Goal: Complete application form: Complete application form

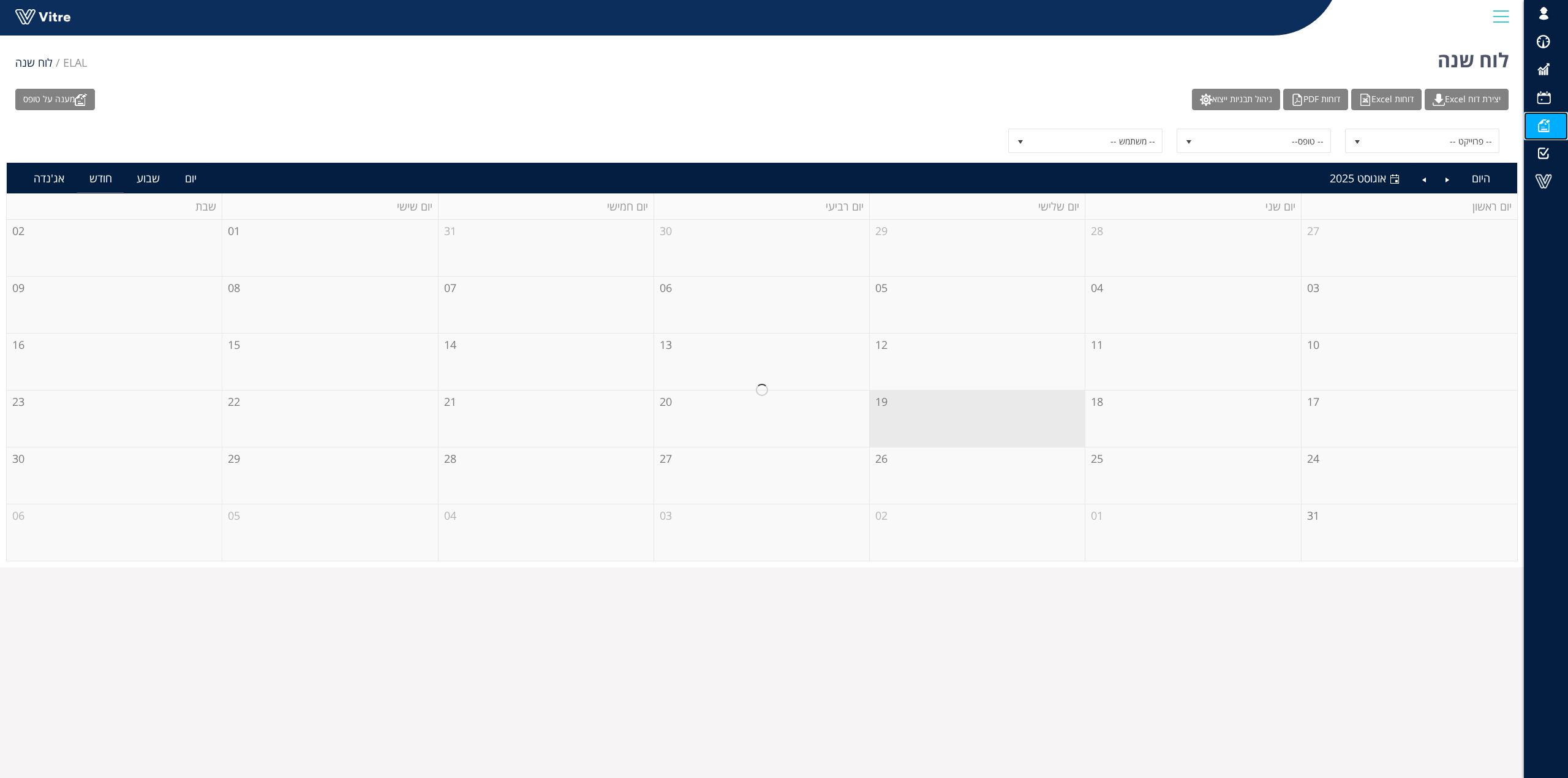
click at [1541, 123] on span at bounding box center [1543, 125] width 31 height 15
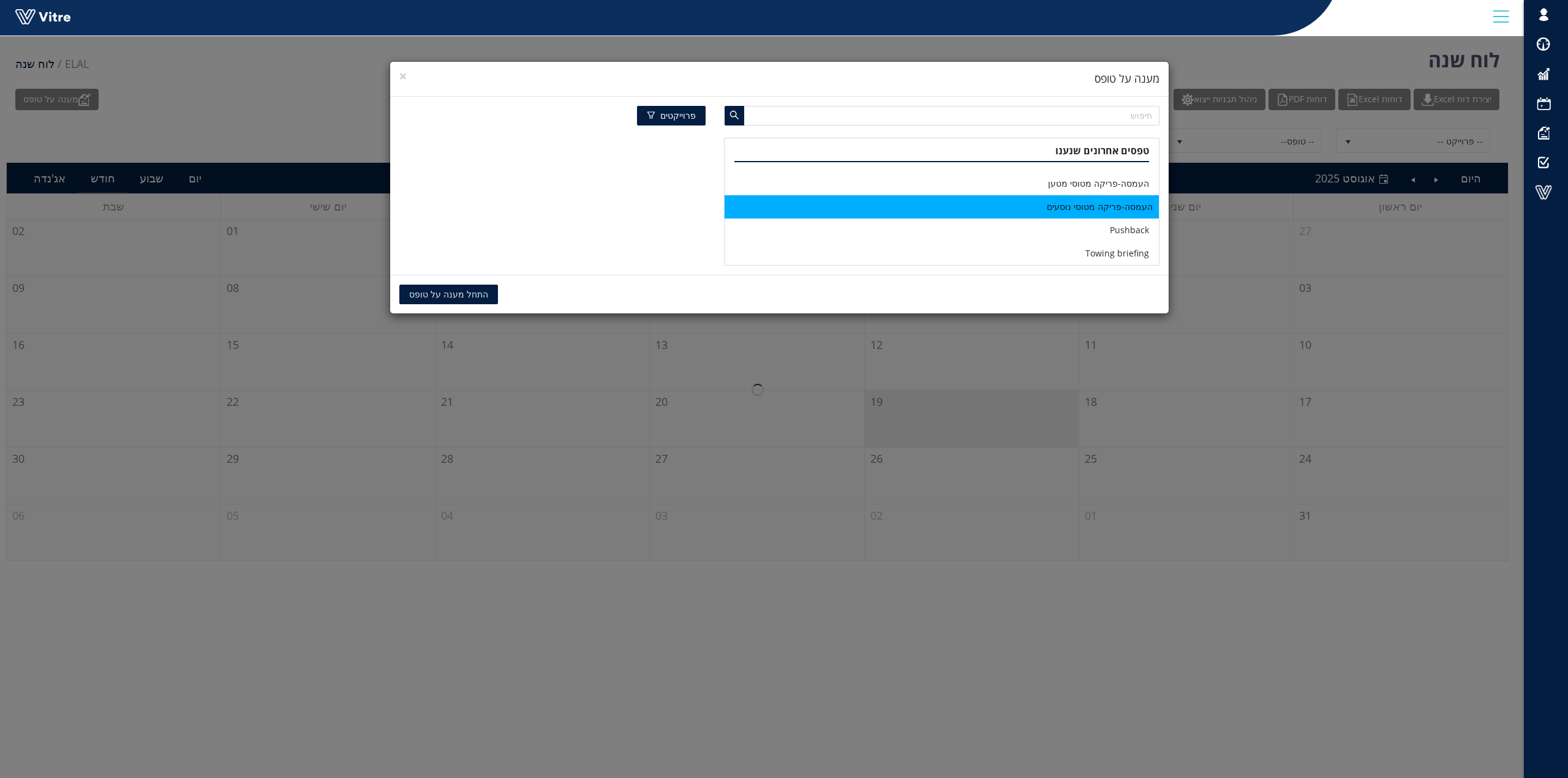
click at [1104, 207] on li "העמסה-פריקה מטוסי נוסעים" at bounding box center [942, 207] width 434 height 23
click at [441, 295] on span "התחל מענה על טופס" at bounding box center [449, 294] width 79 height 13
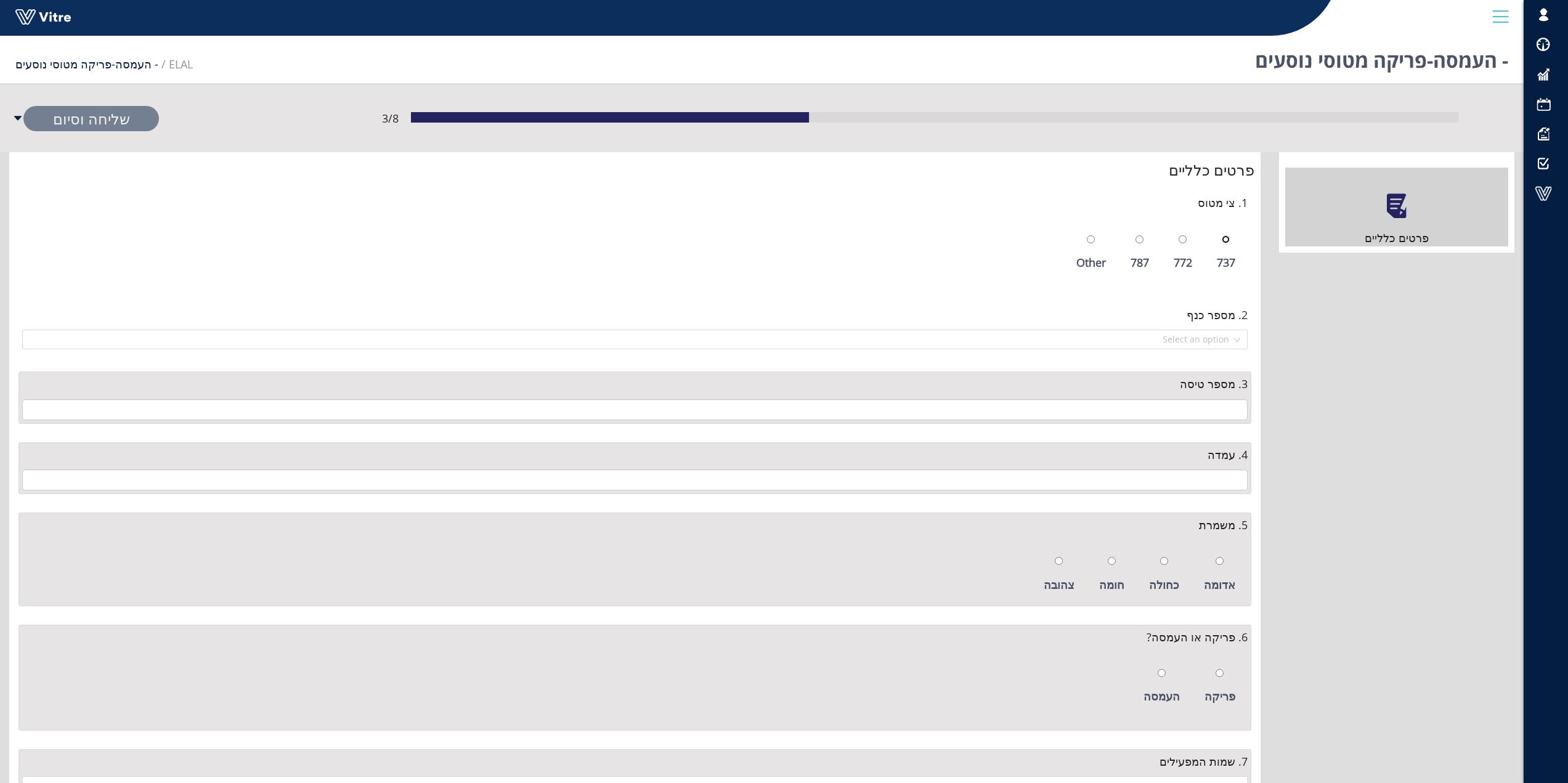
click at [1225, 240] on input "radio" at bounding box center [1226, 239] width 8 height 8
radio input "true"
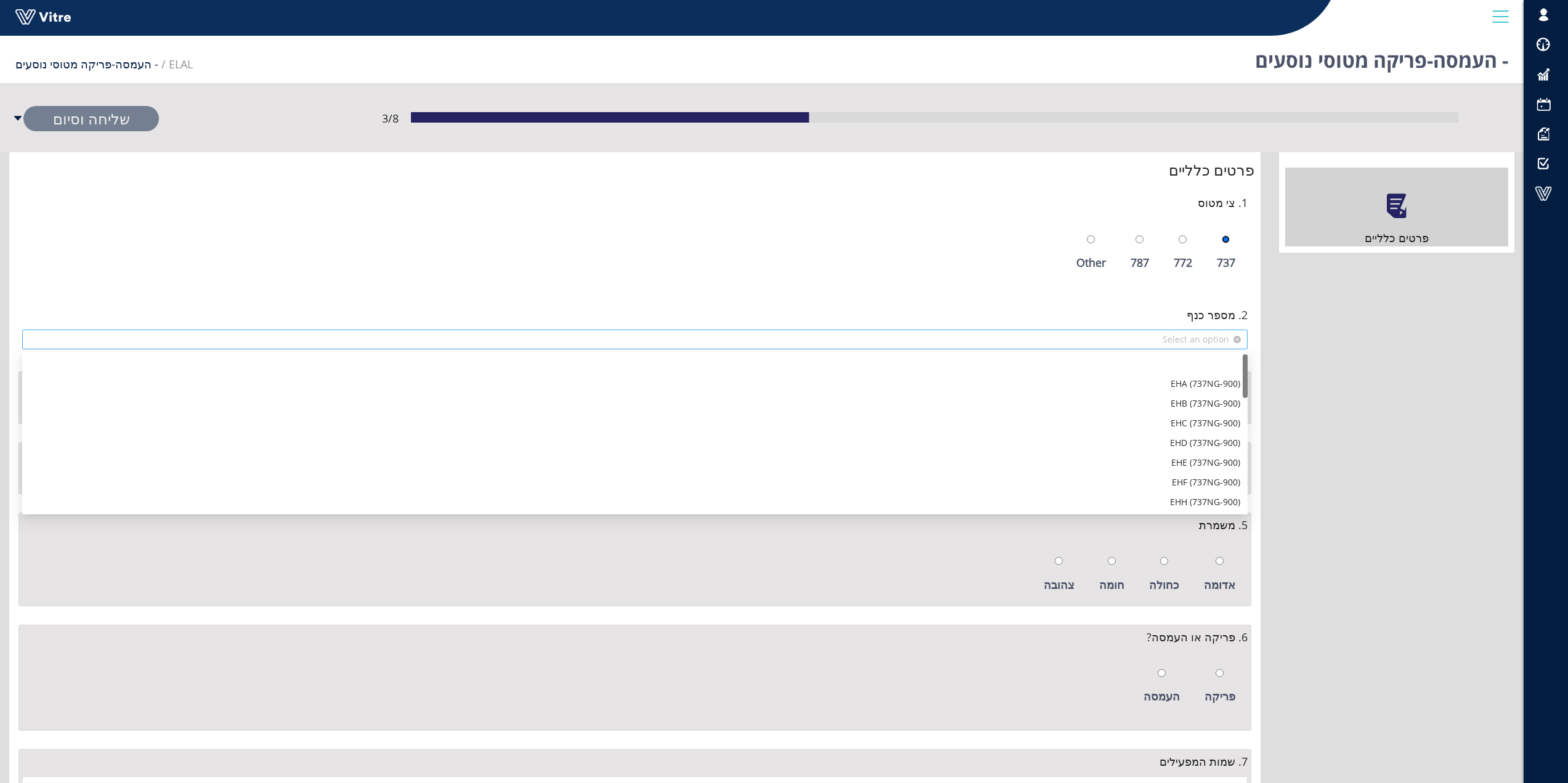
click at [1233, 342] on div "Select an option" at bounding box center [635, 340] width 1226 height 20
click at [1224, 482] on div "LOC" at bounding box center [634, 482] width 1211 height 13
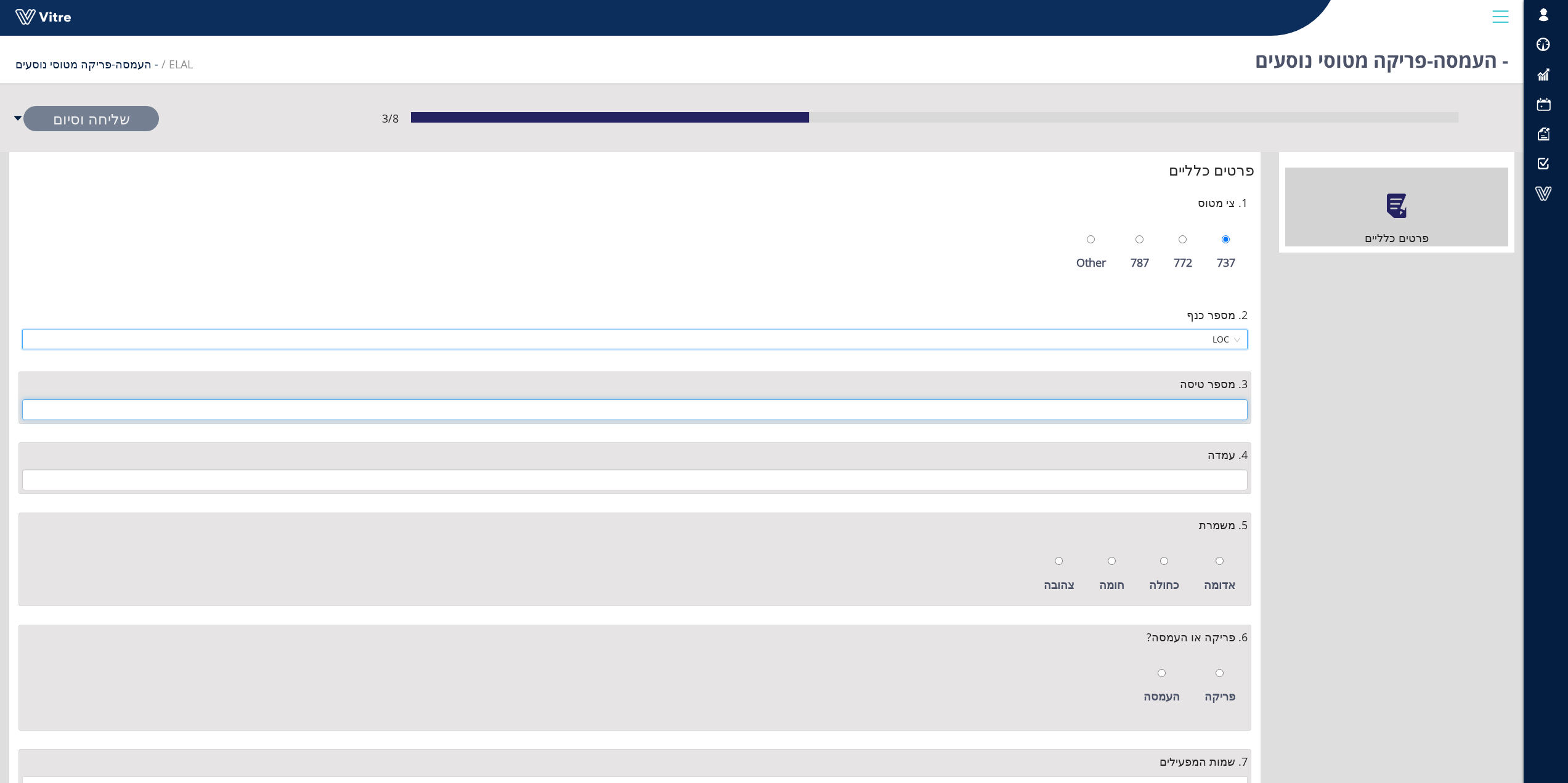
click at [1216, 408] on input "text" at bounding box center [635, 410] width 1226 height 21
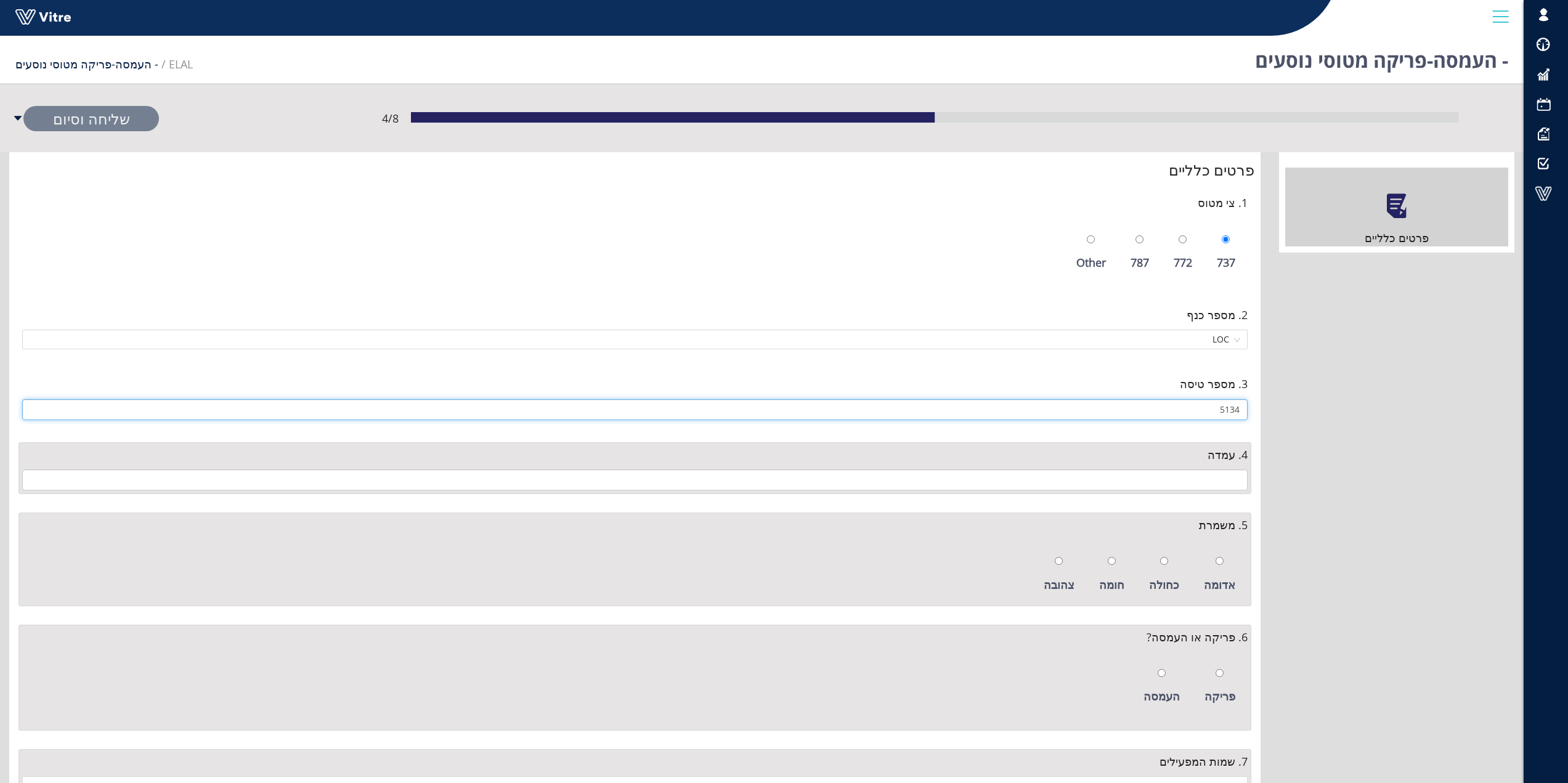
type input "5134"
click at [1211, 478] on input "text" at bounding box center [635, 480] width 1226 height 21
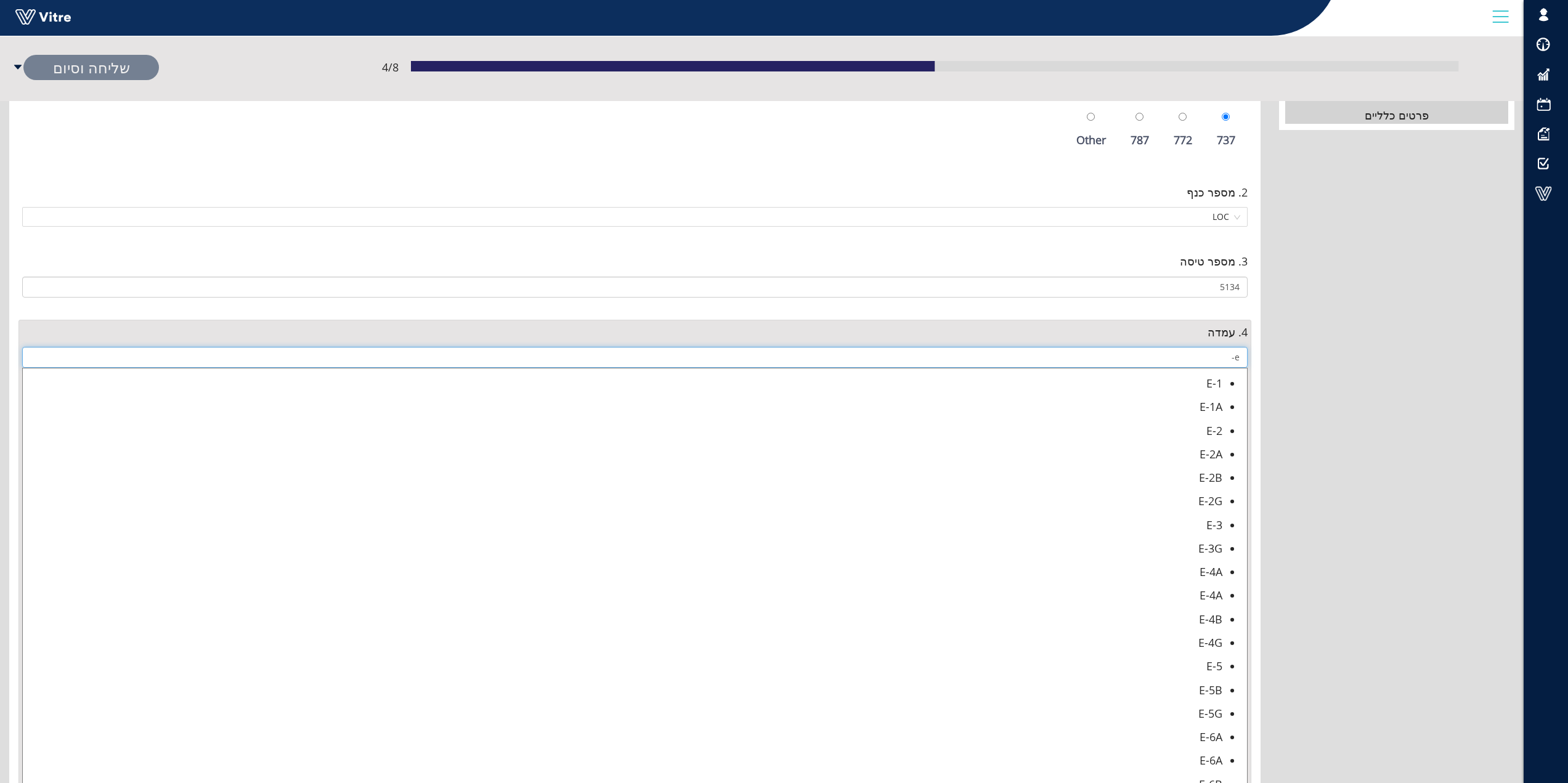
scroll to position [123, 0]
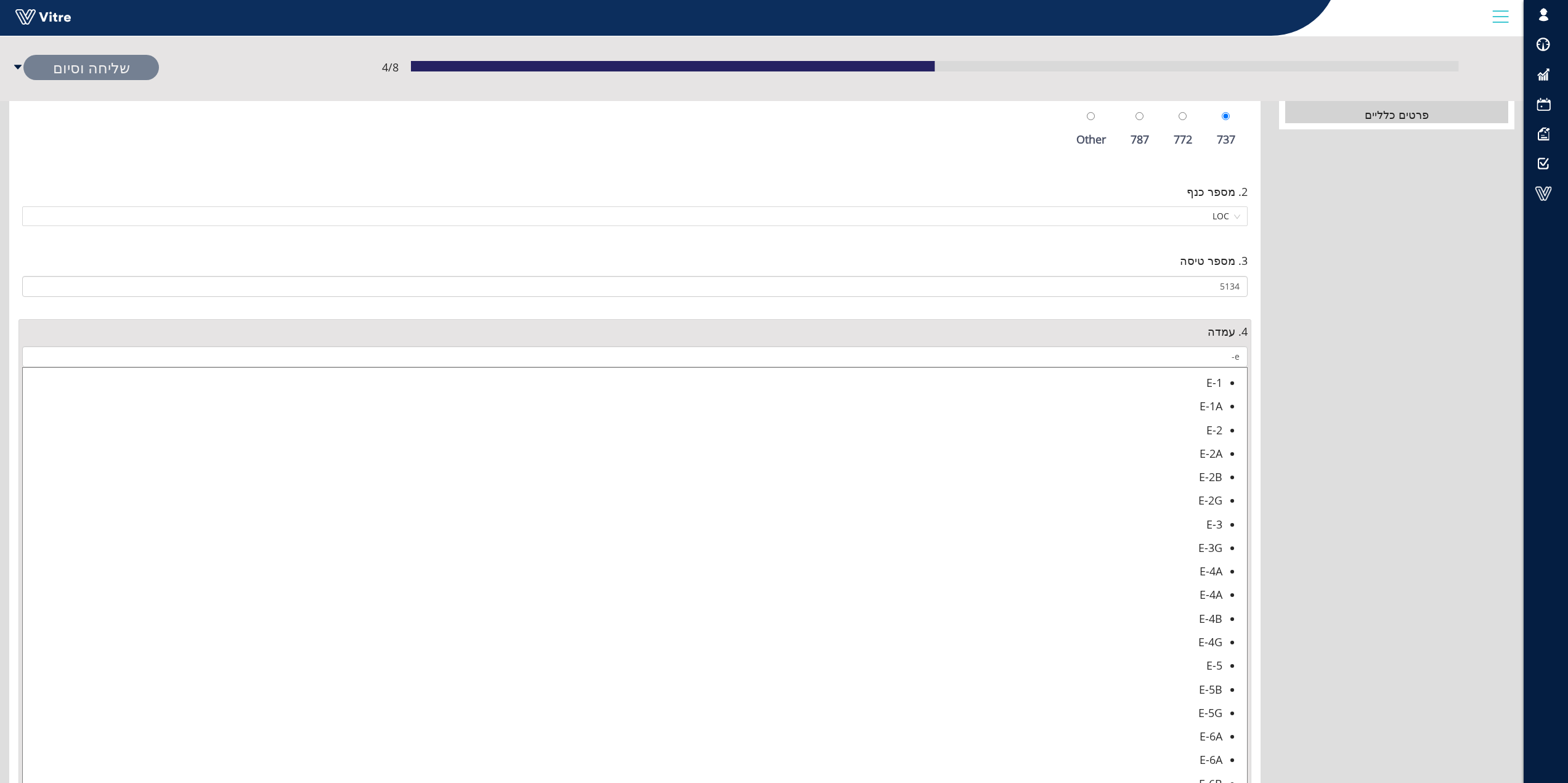
click at [1216, 688] on div "E-5B" at bounding box center [623, 689] width 1200 height 18
type input "E-5B"
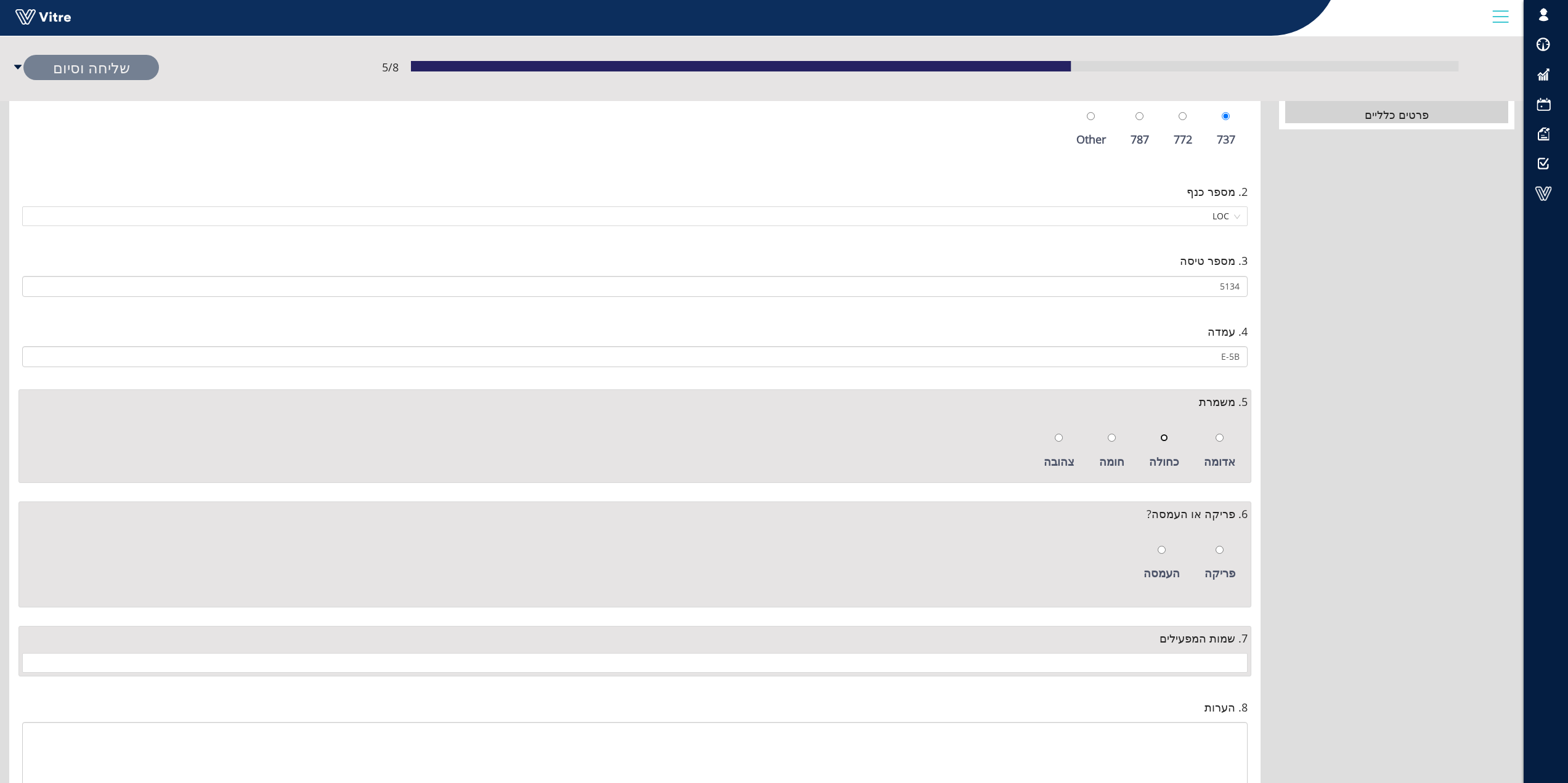
click at [1167, 436] on input "radio" at bounding box center [1164, 437] width 8 height 8
radio input "true"
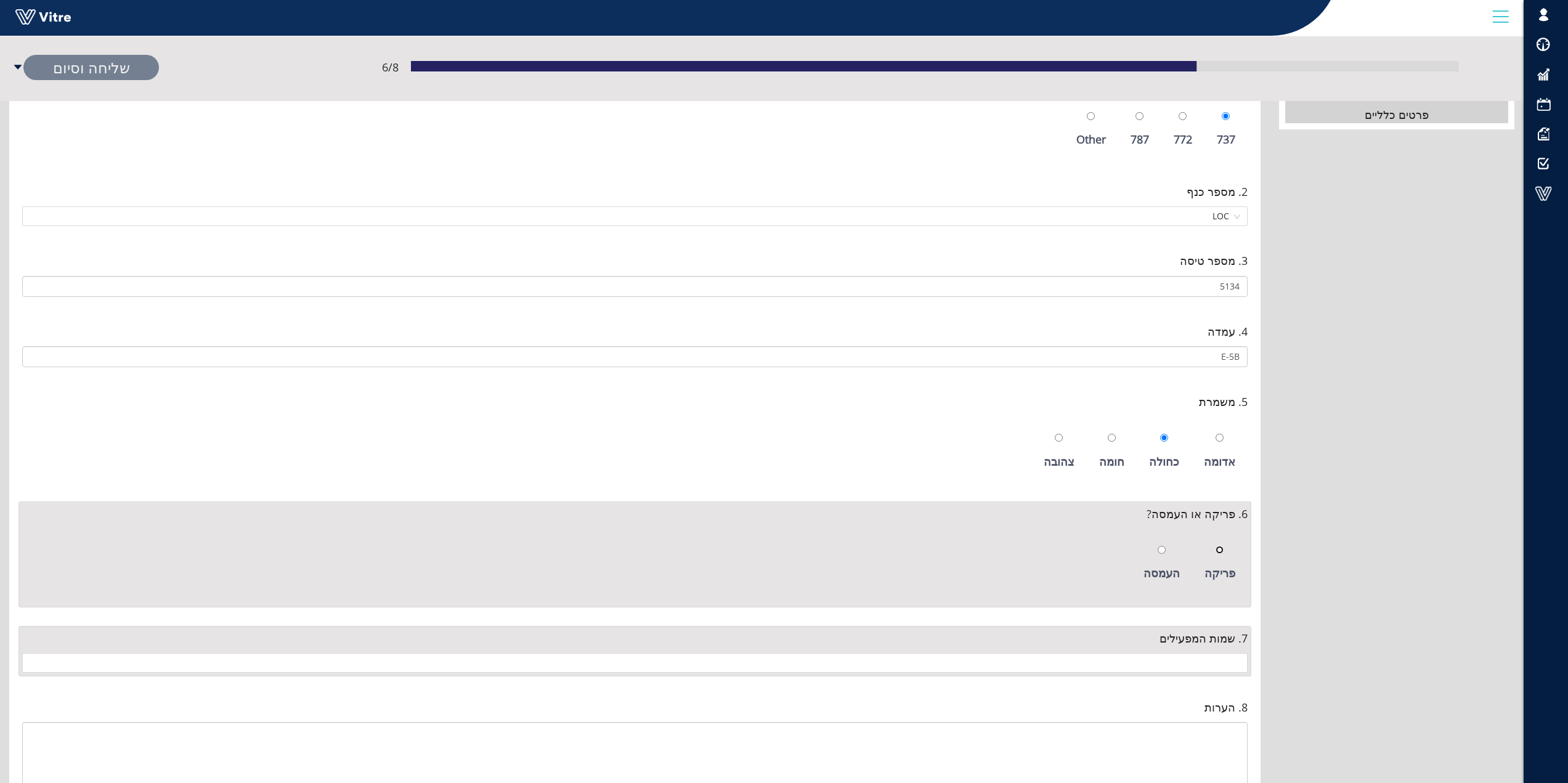
click at [1219, 550] on input "radio" at bounding box center [1219, 550] width 8 height 8
radio input "true"
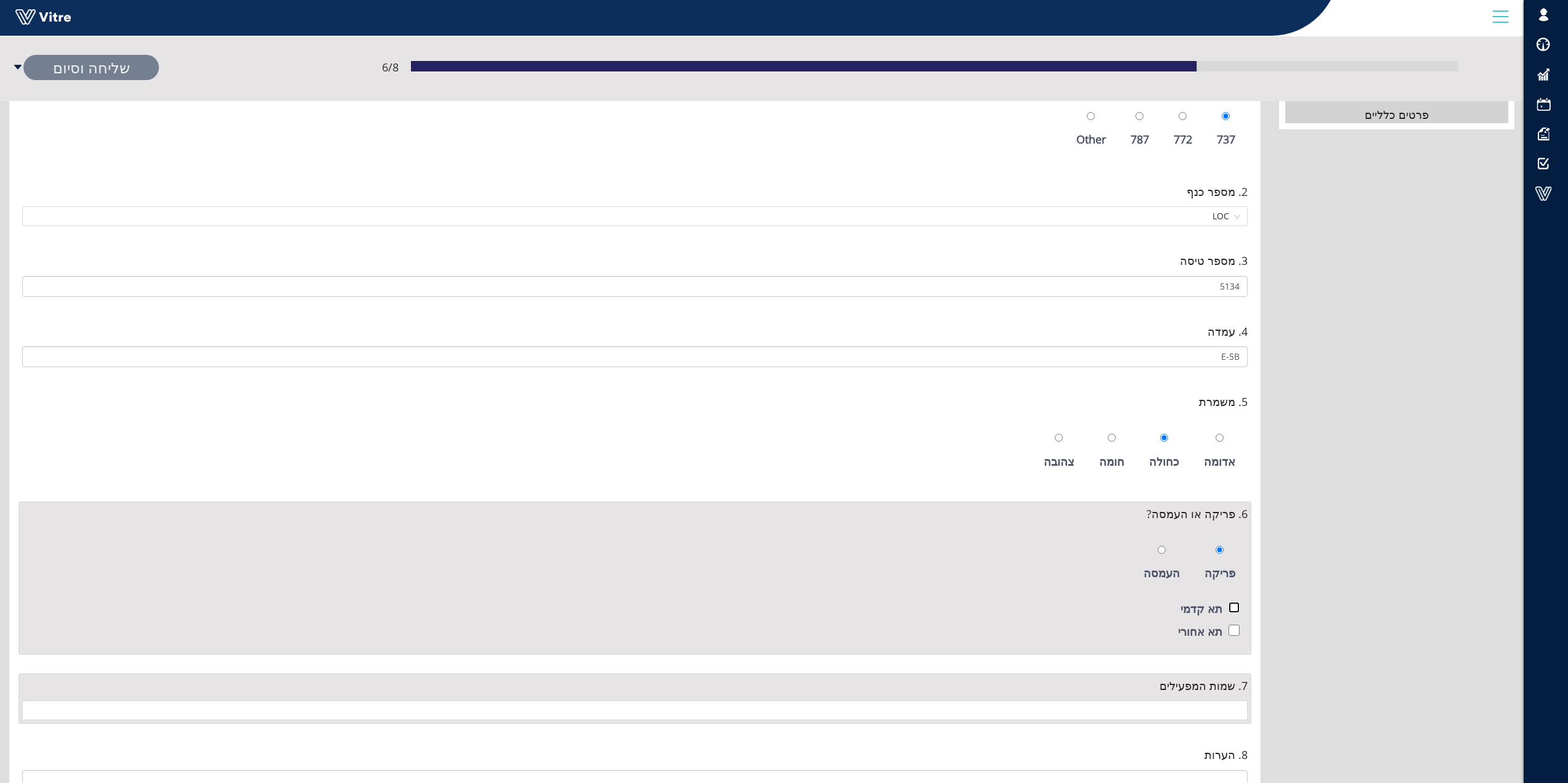
click at [1233, 608] on input "checkbox" at bounding box center [1235, 608] width 11 height 11
checkbox input "true"
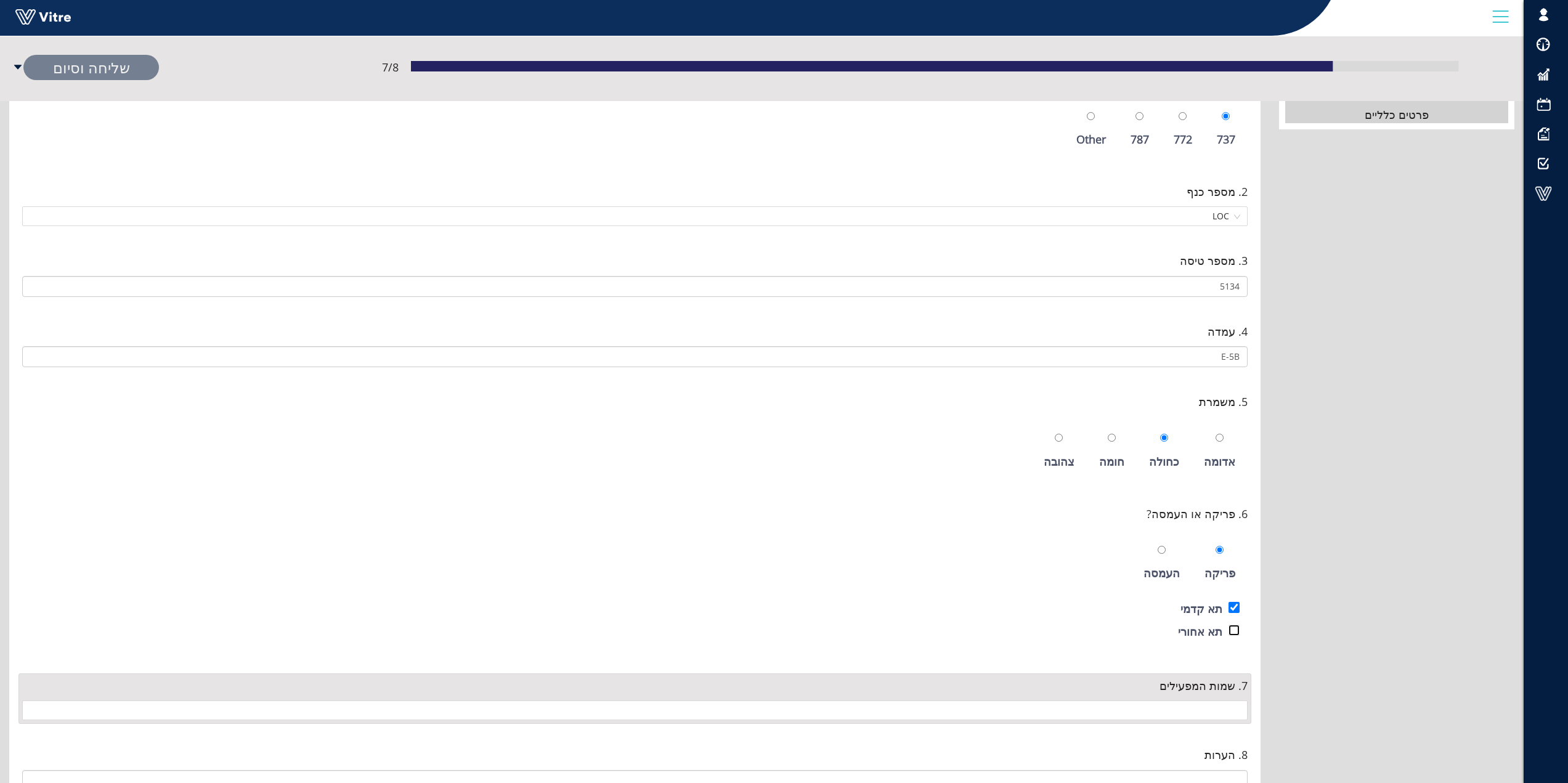
click at [1236, 628] on input "checkbox" at bounding box center [1235, 630] width 11 height 11
checkbox input "true"
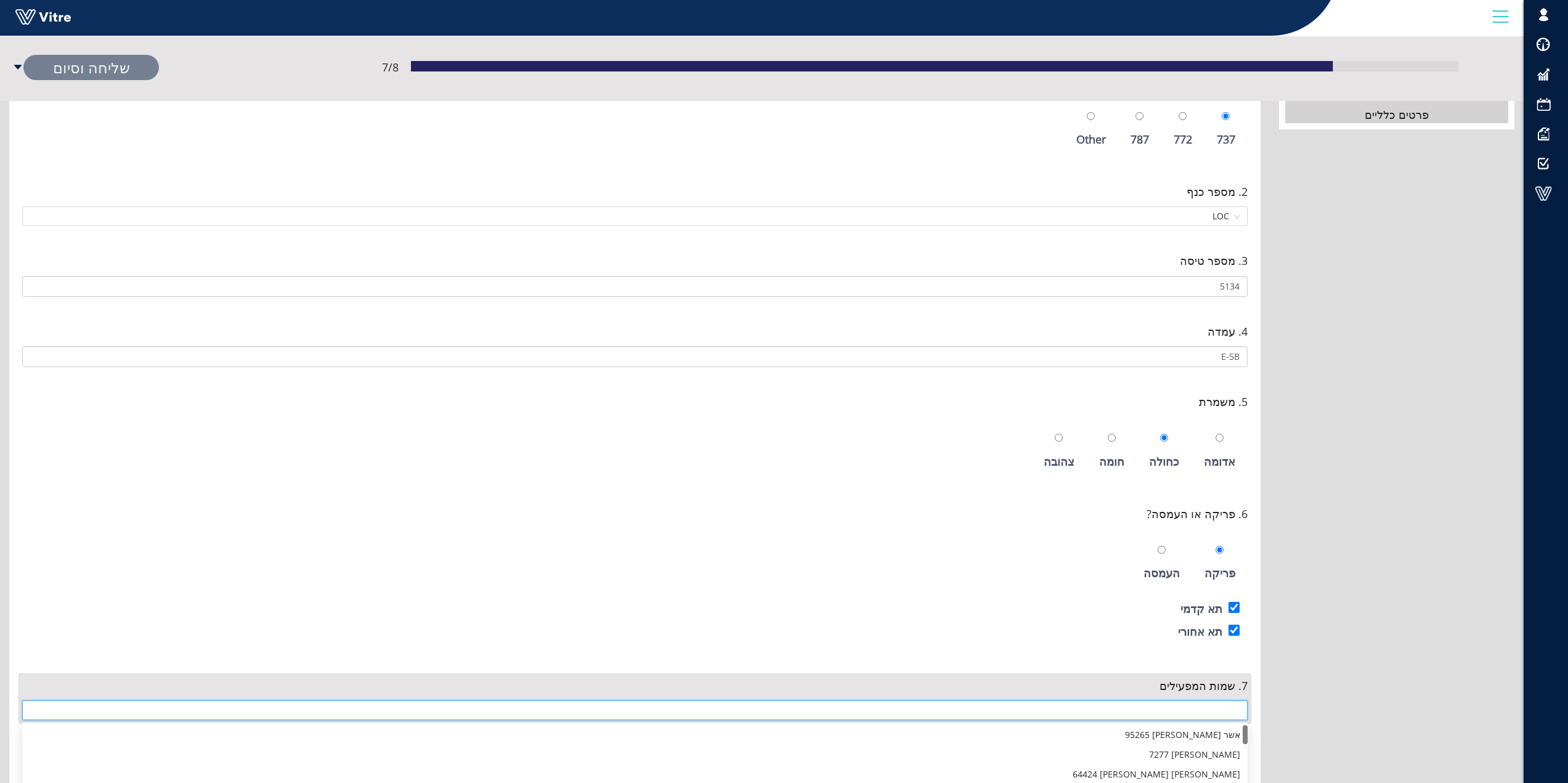
click at [1213, 713] on input "search" at bounding box center [634, 710] width 1211 height 18
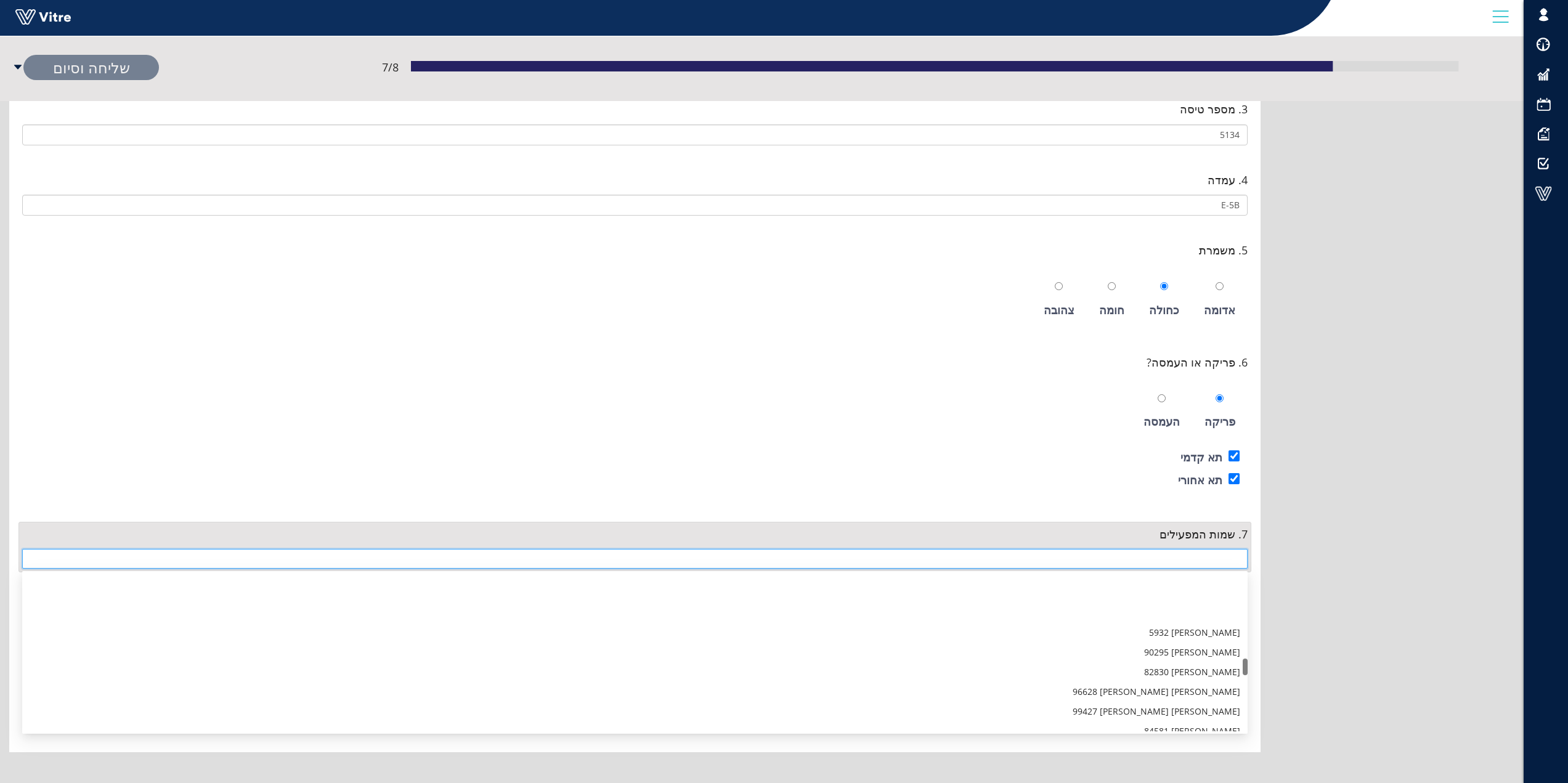
scroll to position [801, 0]
click at [1230, 689] on div "סלפטי אריק 65287" at bounding box center [634, 689] width 1211 height 13
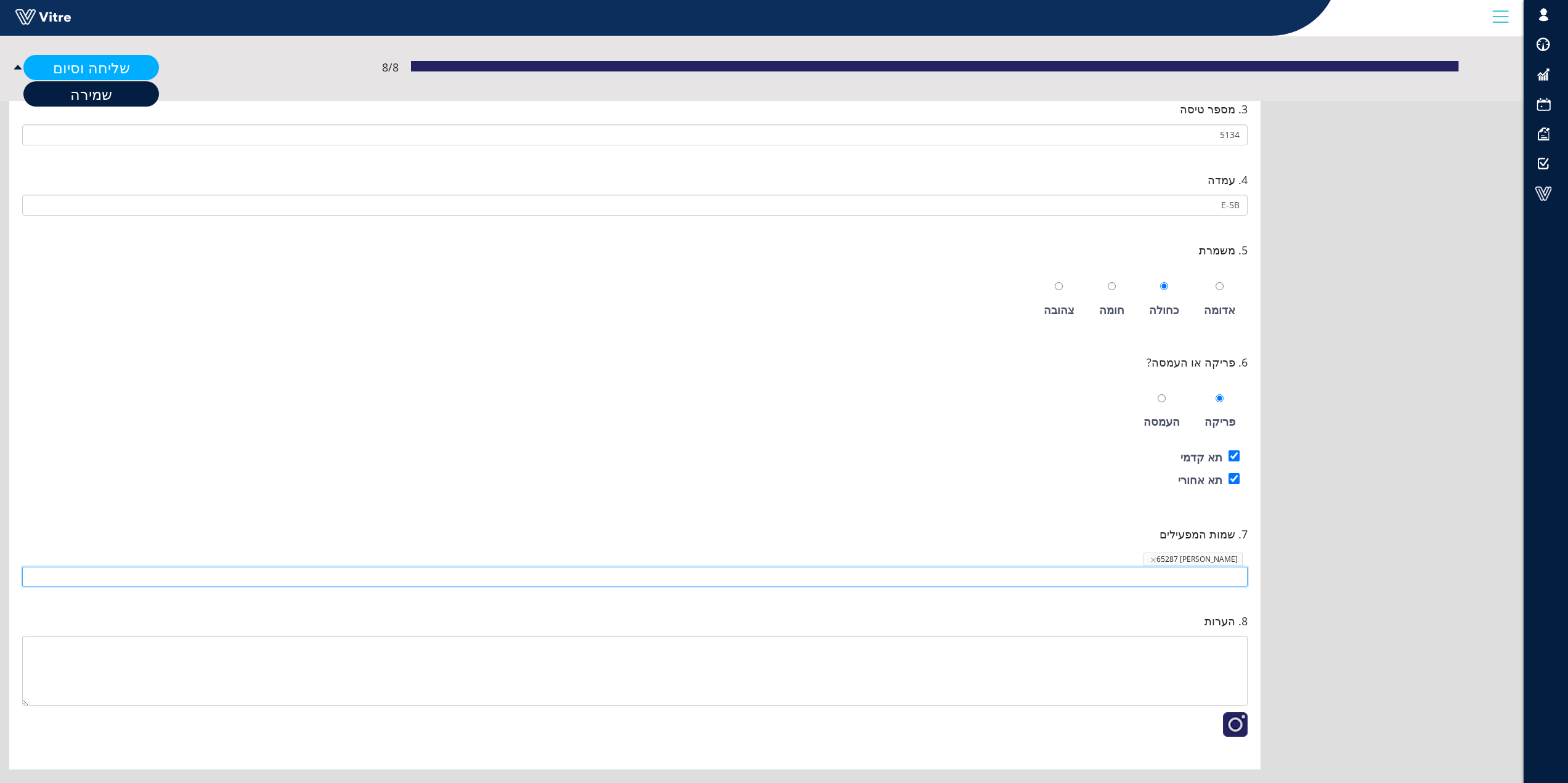
click at [111, 64] on link "שליחה וסיום" at bounding box center [91, 67] width 136 height 25
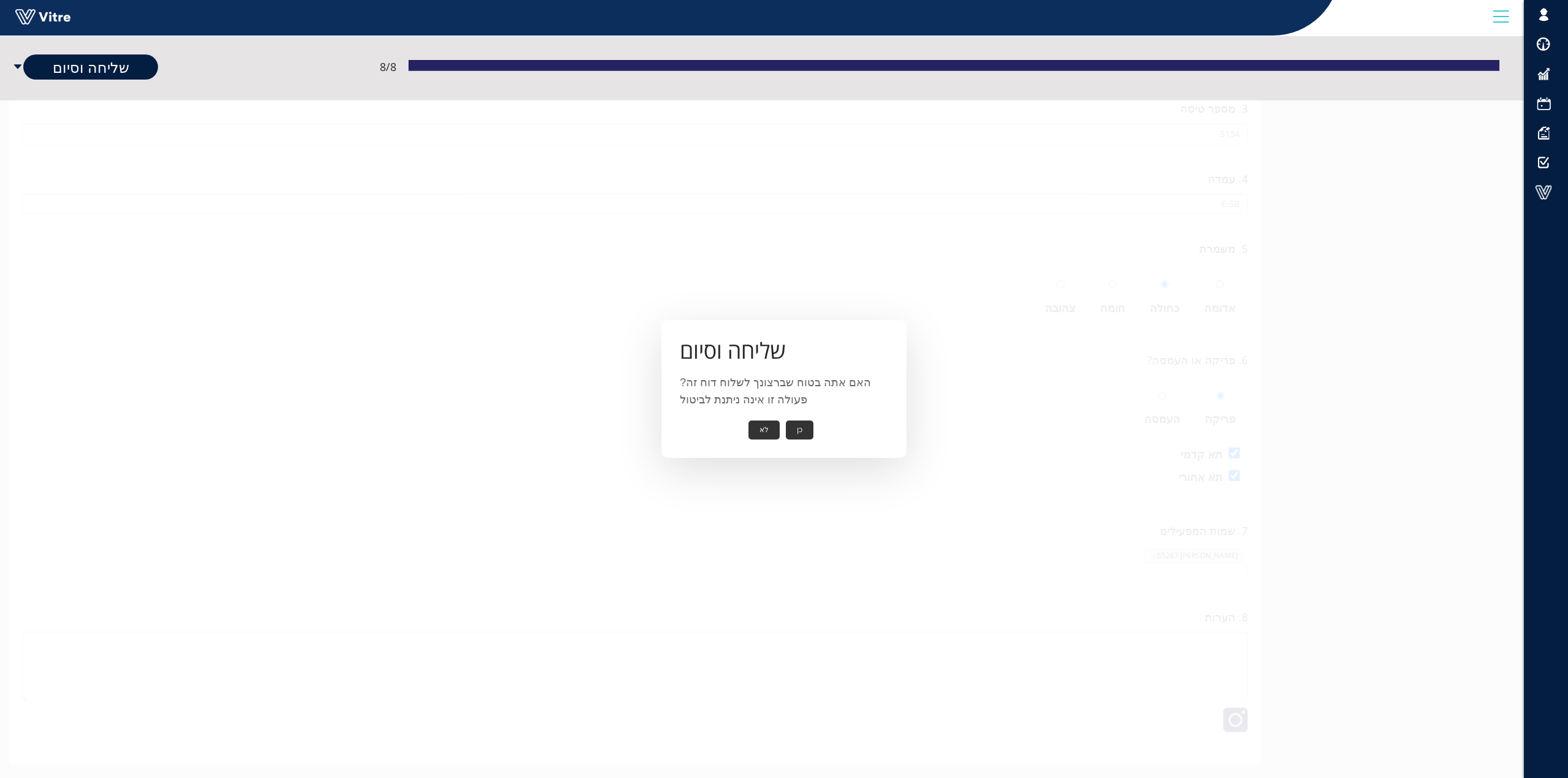
click at [805, 434] on button "כן" at bounding box center [800, 430] width 28 height 19
click at [788, 424] on button "אישור" at bounding box center [781, 421] width 40 height 19
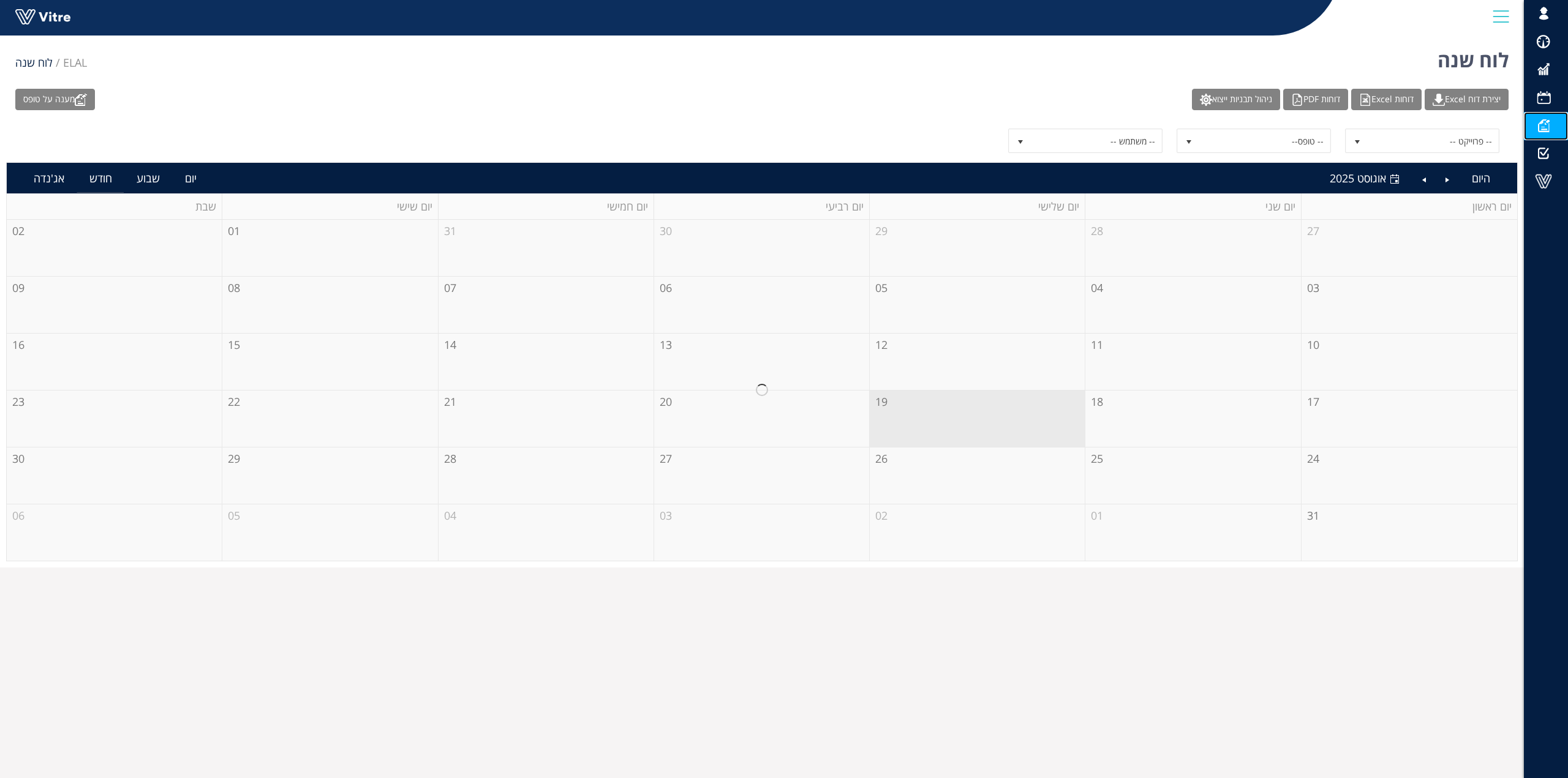
click at [1544, 129] on span at bounding box center [1543, 125] width 31 height 15
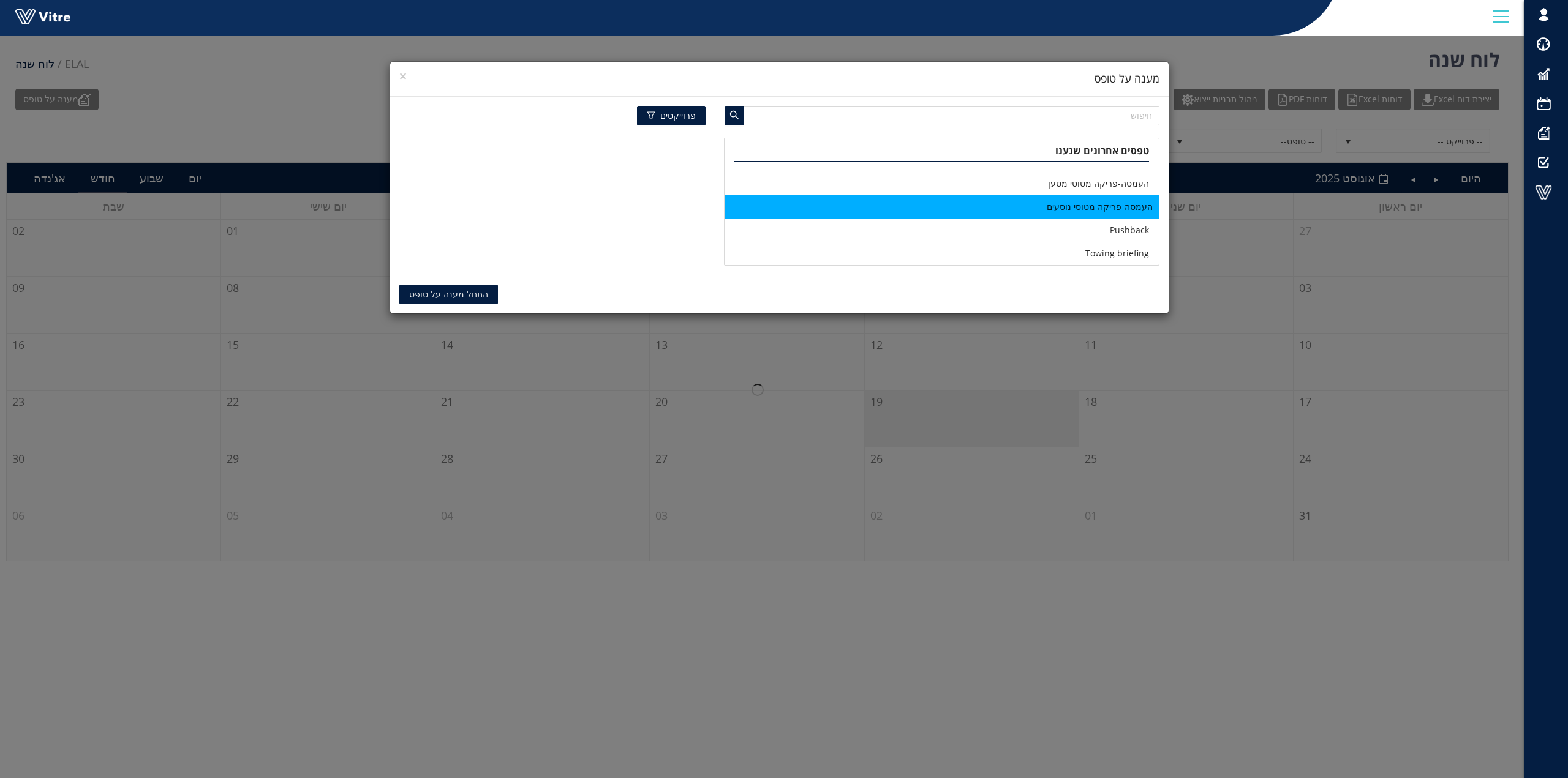
click at [1094, 207] on li "העמסה-פריקה מטוסי נוסעים" at bounding box center [942, 207] width 434 height 23
click at [438, 293] on span "התחל מענה על טופס" at bounding box center [449, 294] width 79 height 13
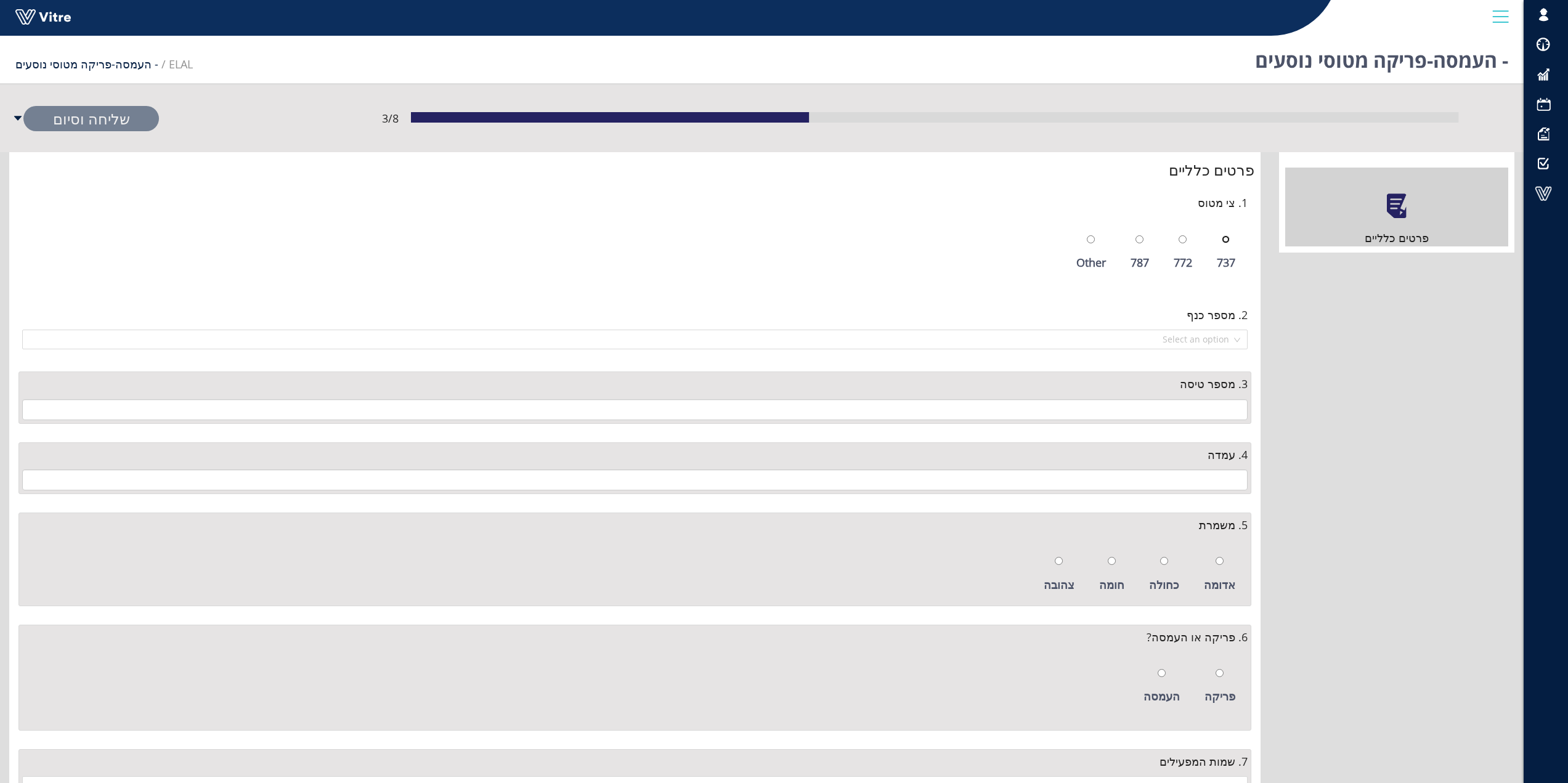
click at [1228, 240] on input "radio" at bounding box center [1226, 239] width 8 height 8
radio input "true"
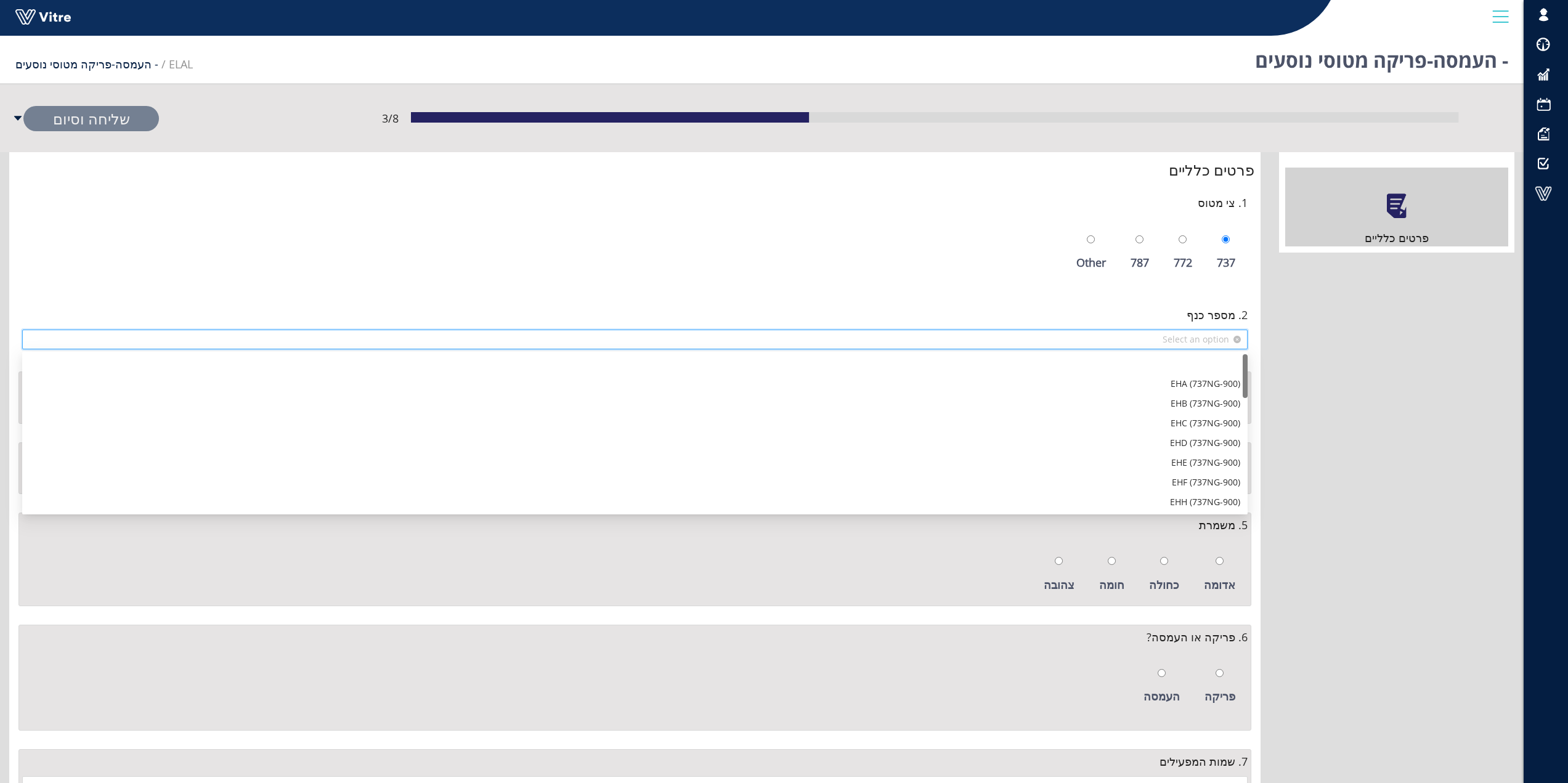
click at [1205, 343] on input "search" at bounding box center [630, 340] width 1202 height 18
click at [1200, 474] on div "EKJ (737NG-800)" at bounding box center [634, 475] width 1211 height 13
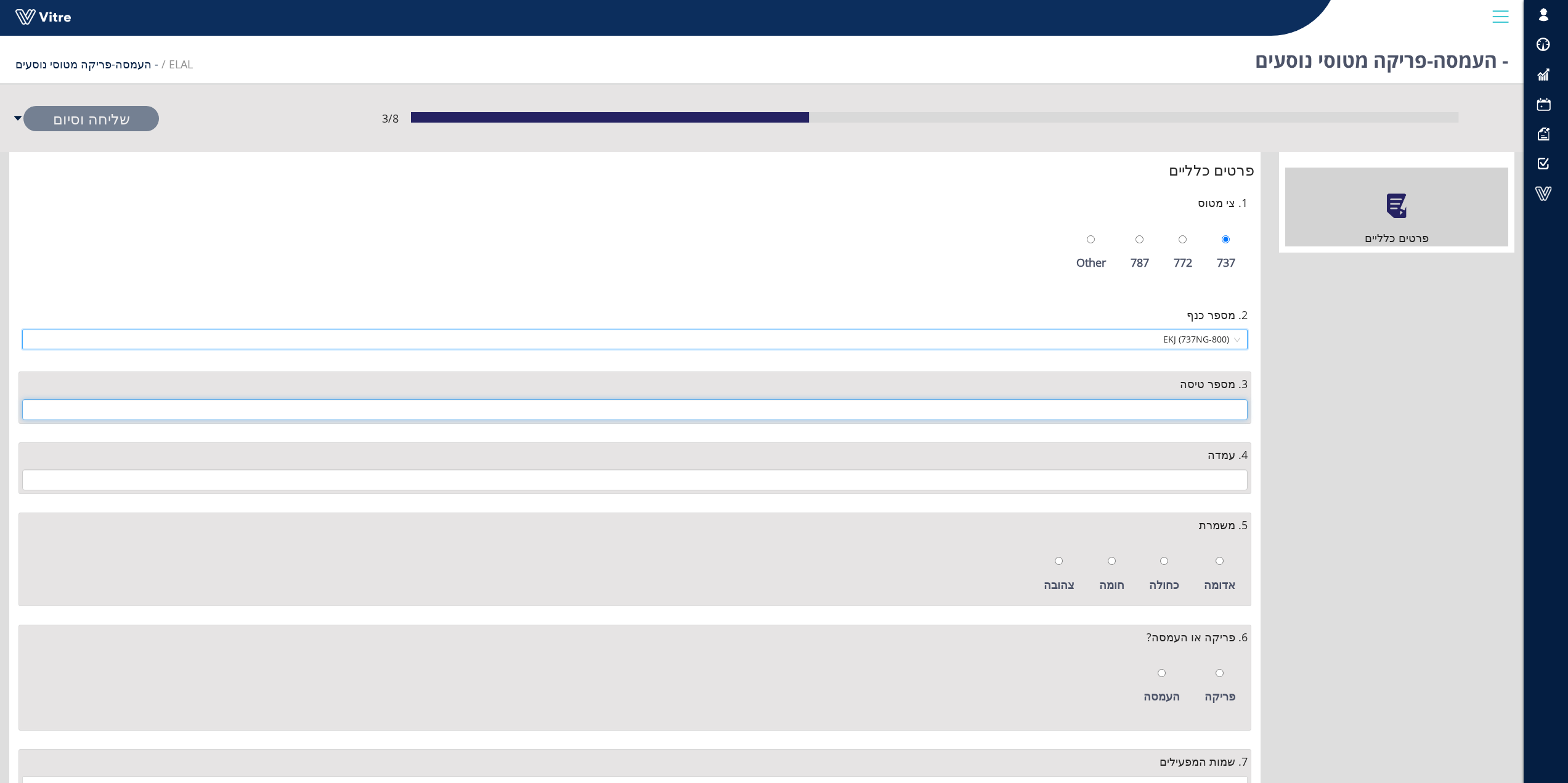
click at [1234, 410] on input "text" at bounding box center [635, 410] width 1226 height 21
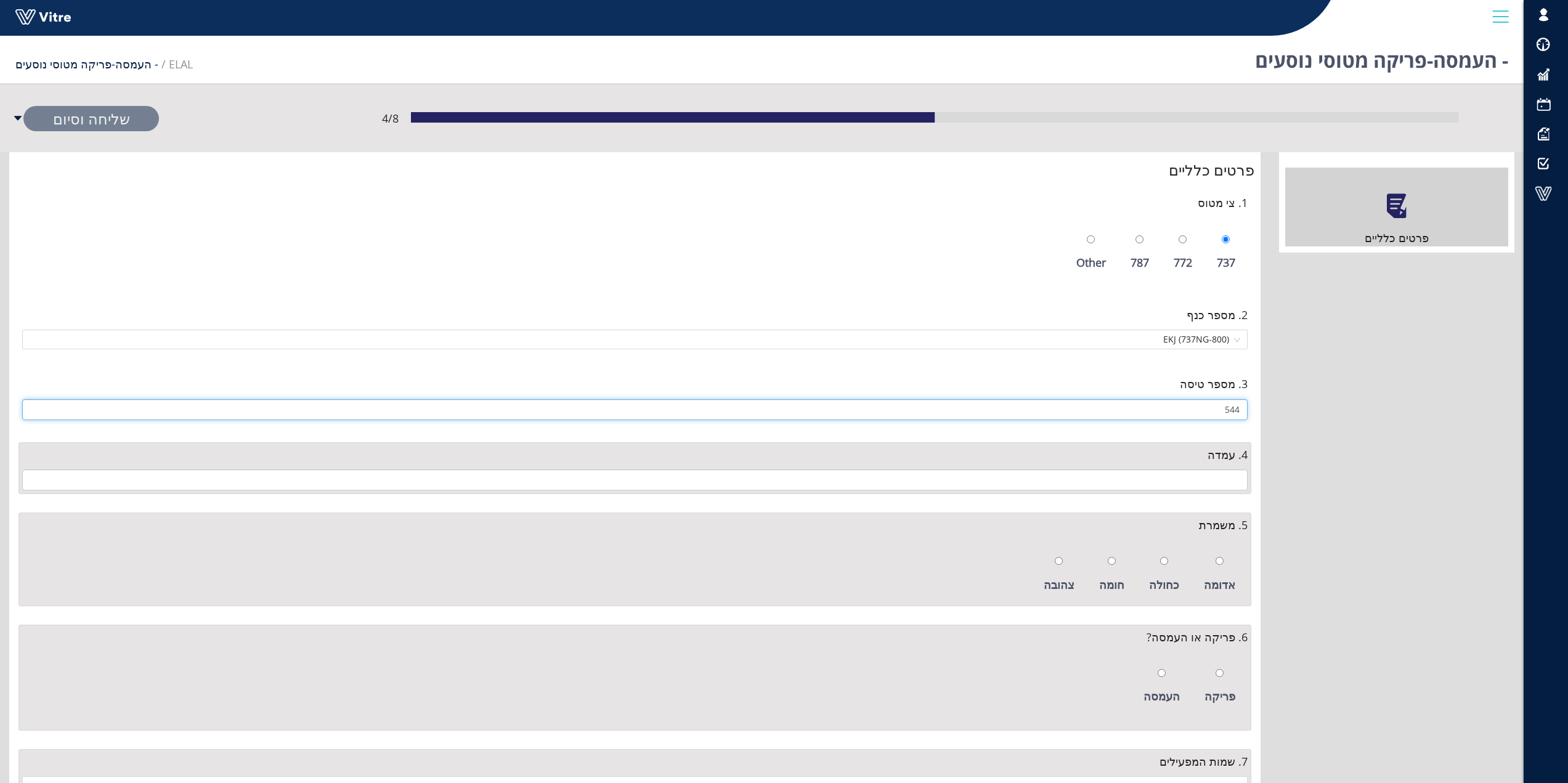
type input "544"
click at [1233, 484] on input "text" at bounding box center [635, 480] width 1226 height 21
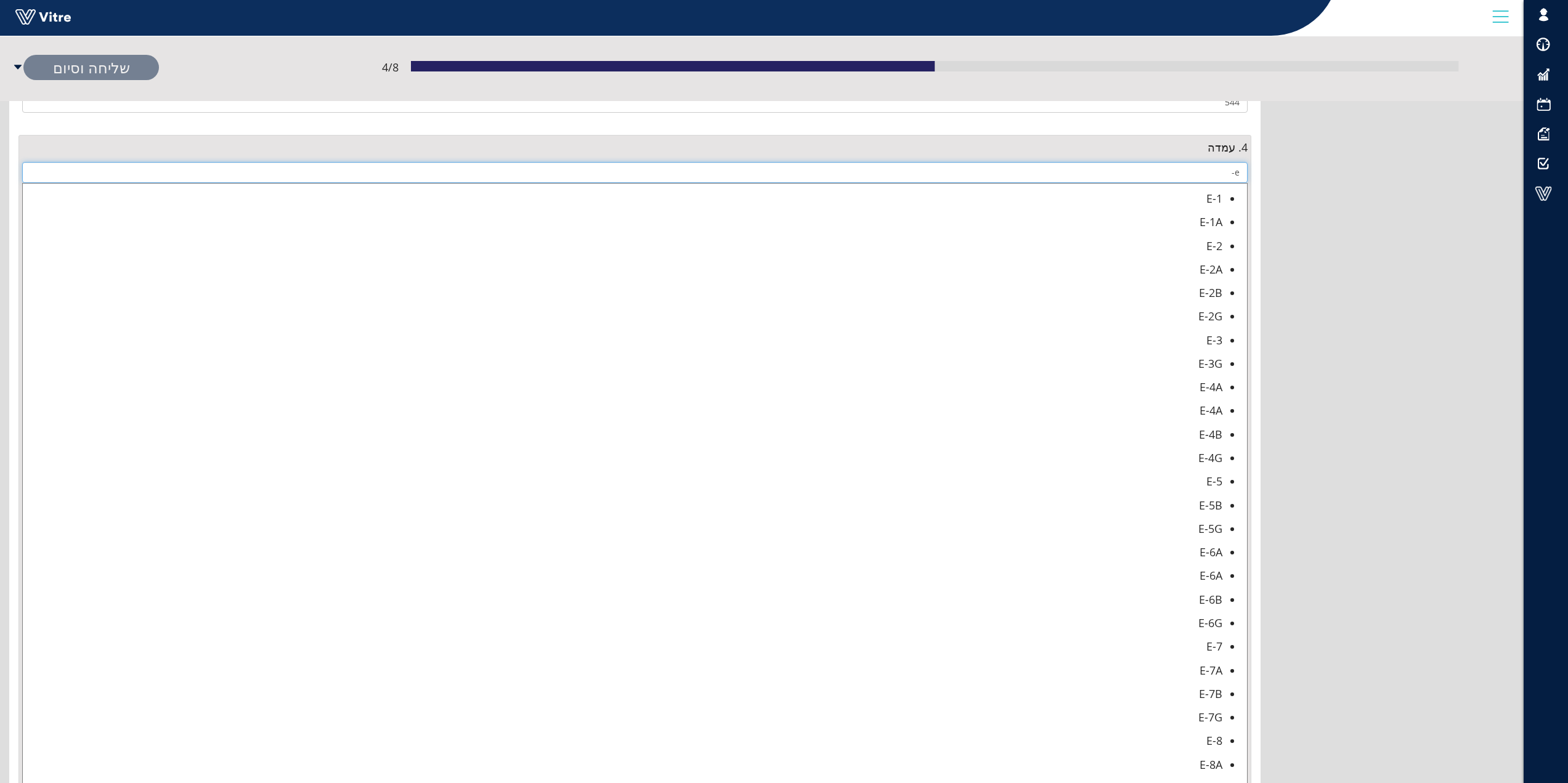
scroll to position [308, 0]
click at [1211, 695] on div "E-7B" at bounding box center [623, 693] width 1200 height 18
type input "E-7B"
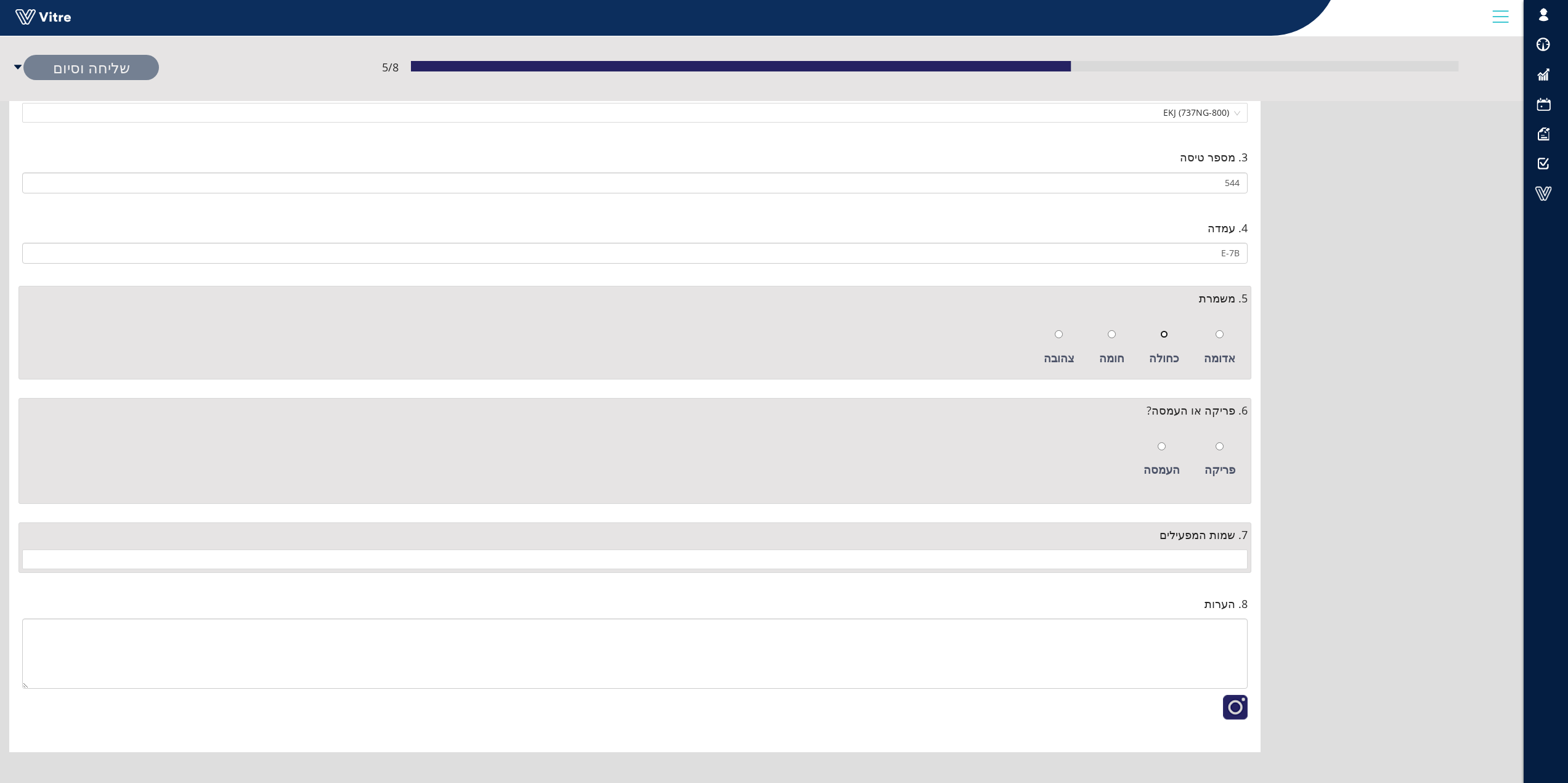
click at [1167, 334] on input "radio" at bounding box center [1164, 334] width 8 height 8
radio input "true"
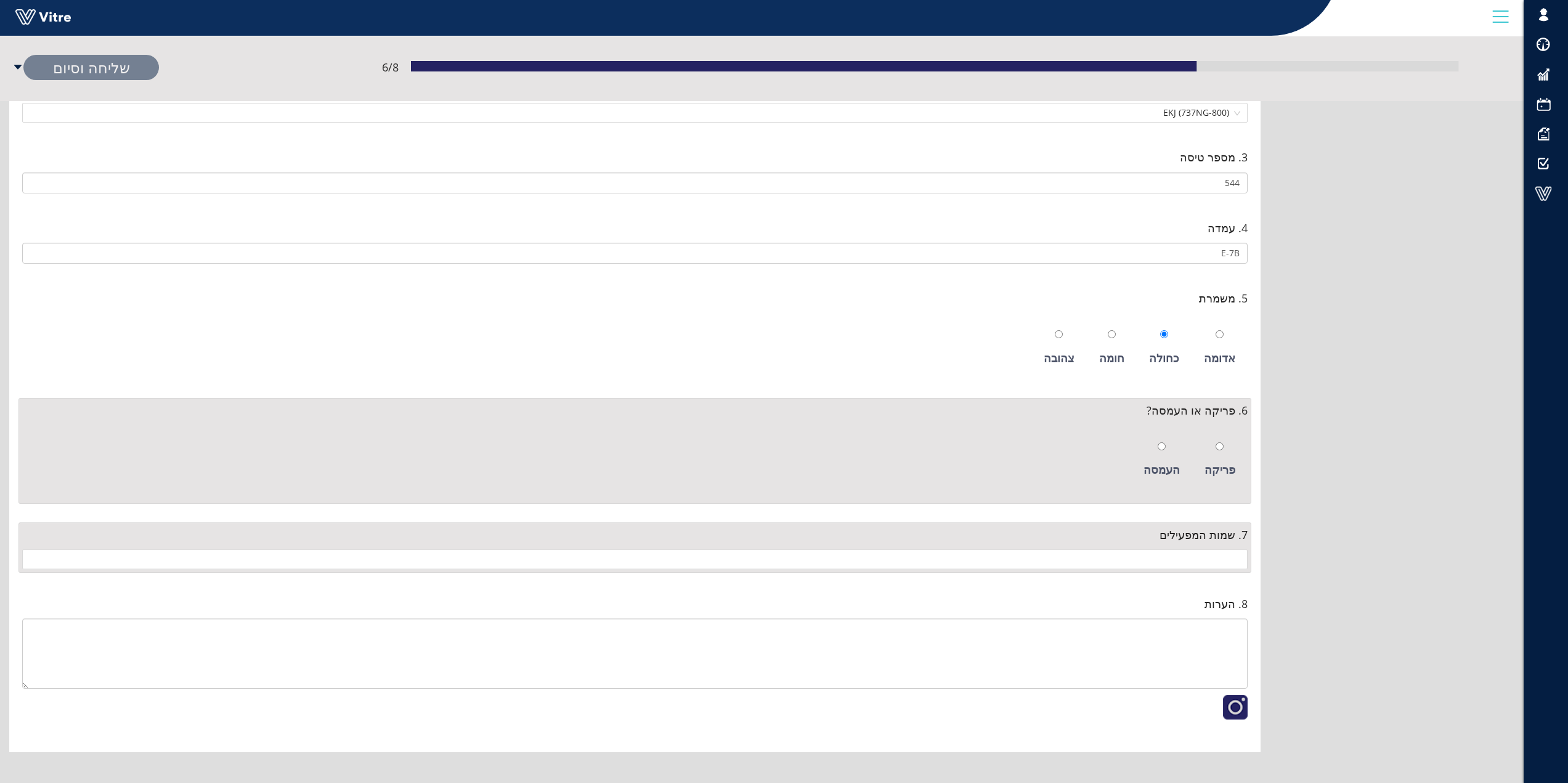
click at [1221, 442] on div at bounding box center [1219, 446] width 8 height 18
radio input "true"
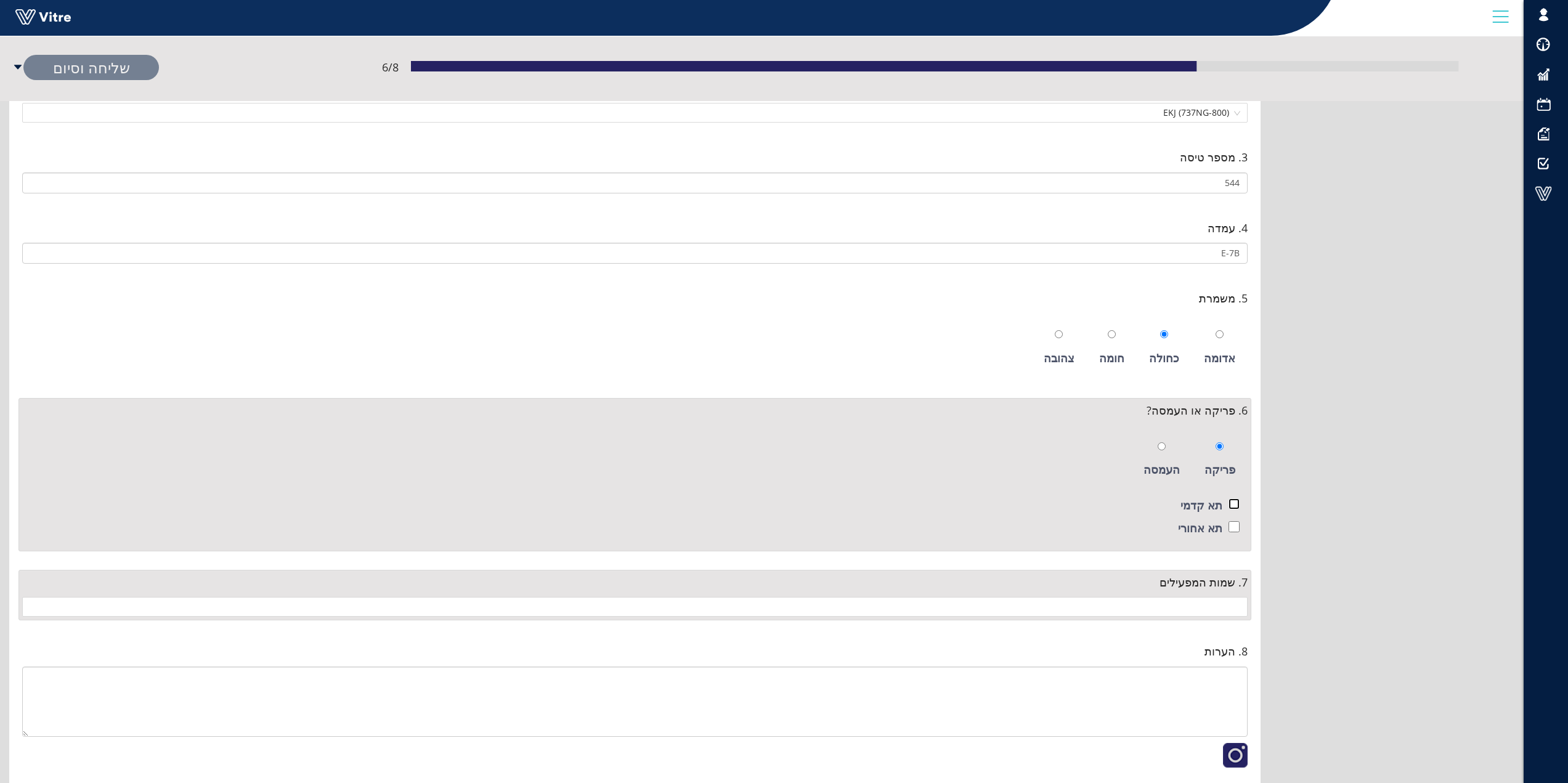
click at [1230, 504] on input "checkbox" at bounding box center [1235, 504] width 11 height 11
checkbox input "true"
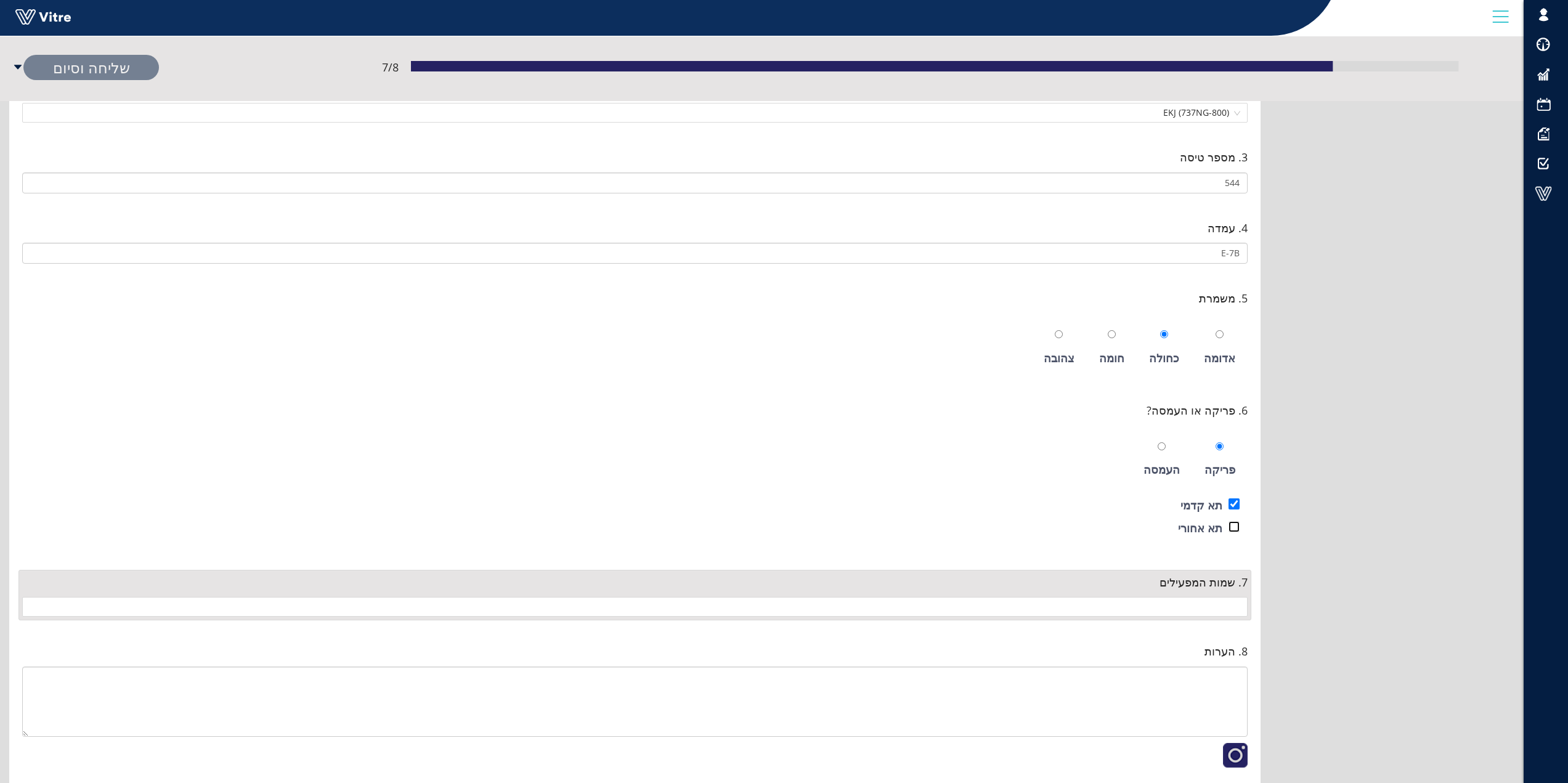
click at [1233, 529] on input "checkbox" at bounding box center [1235, 527] width 11 height 11
checkbox input "true"
click at [1239, 614] on input "search" at bounding box center [634, 607] width 1211 height 18
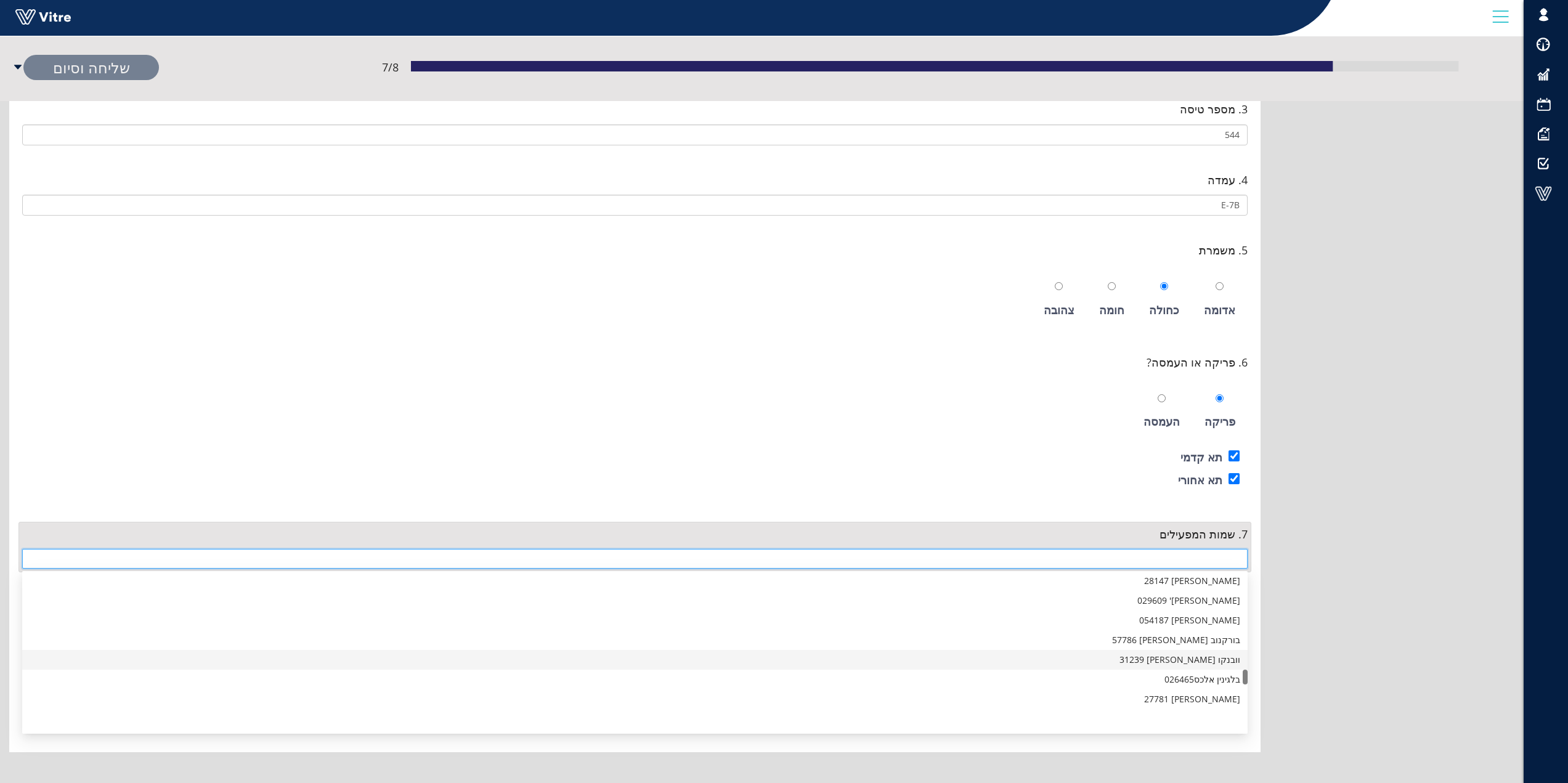
scroll to position [1006, 0]
click at [1202, 645] on div "מקסים פולישצוק 28147" at bounding box center [634, 642] width 1211 height 13
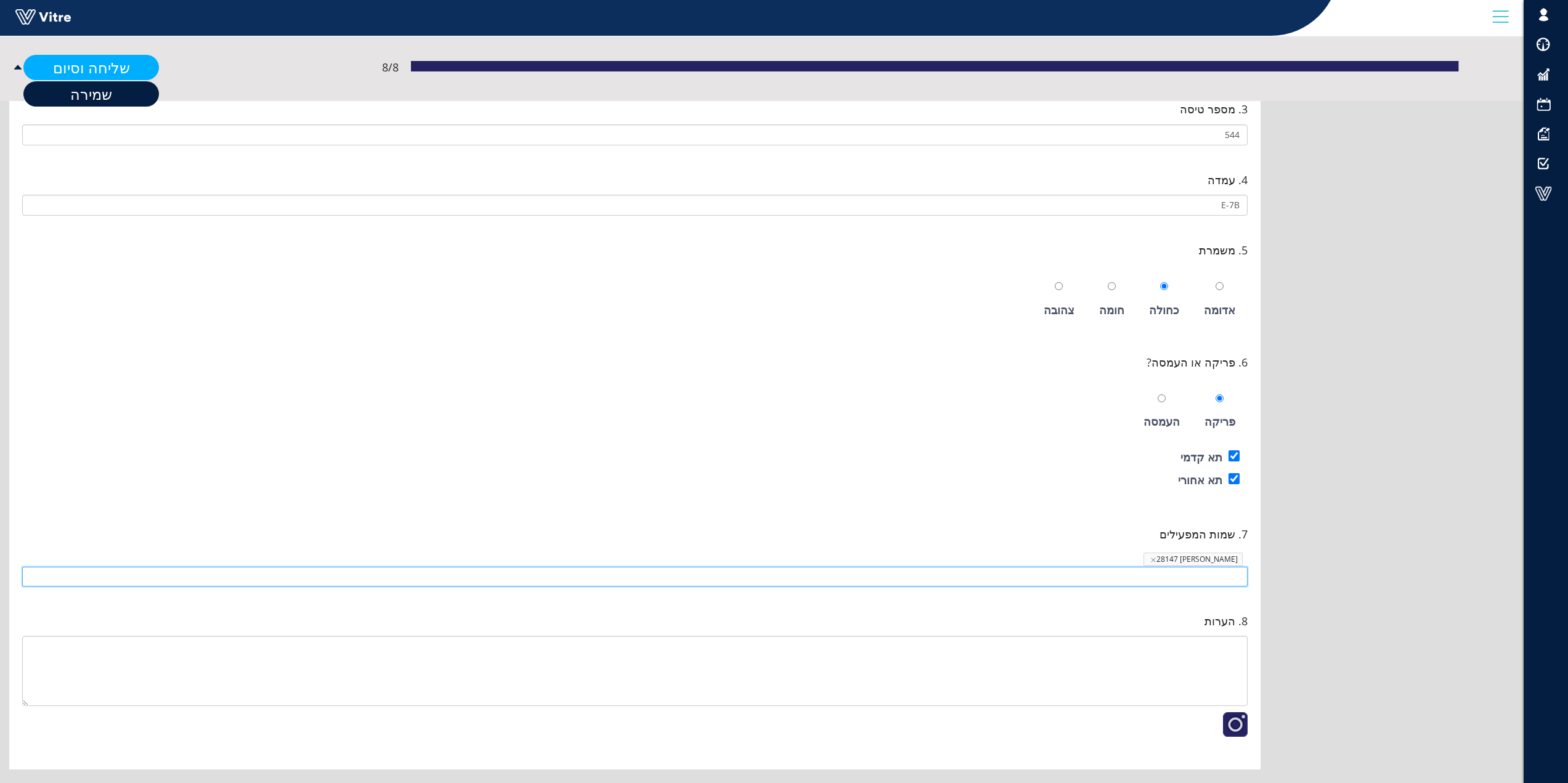
click at [102, 69] on link "שליחה וסיום" at bounding box center [91, 67] width 136 height 25
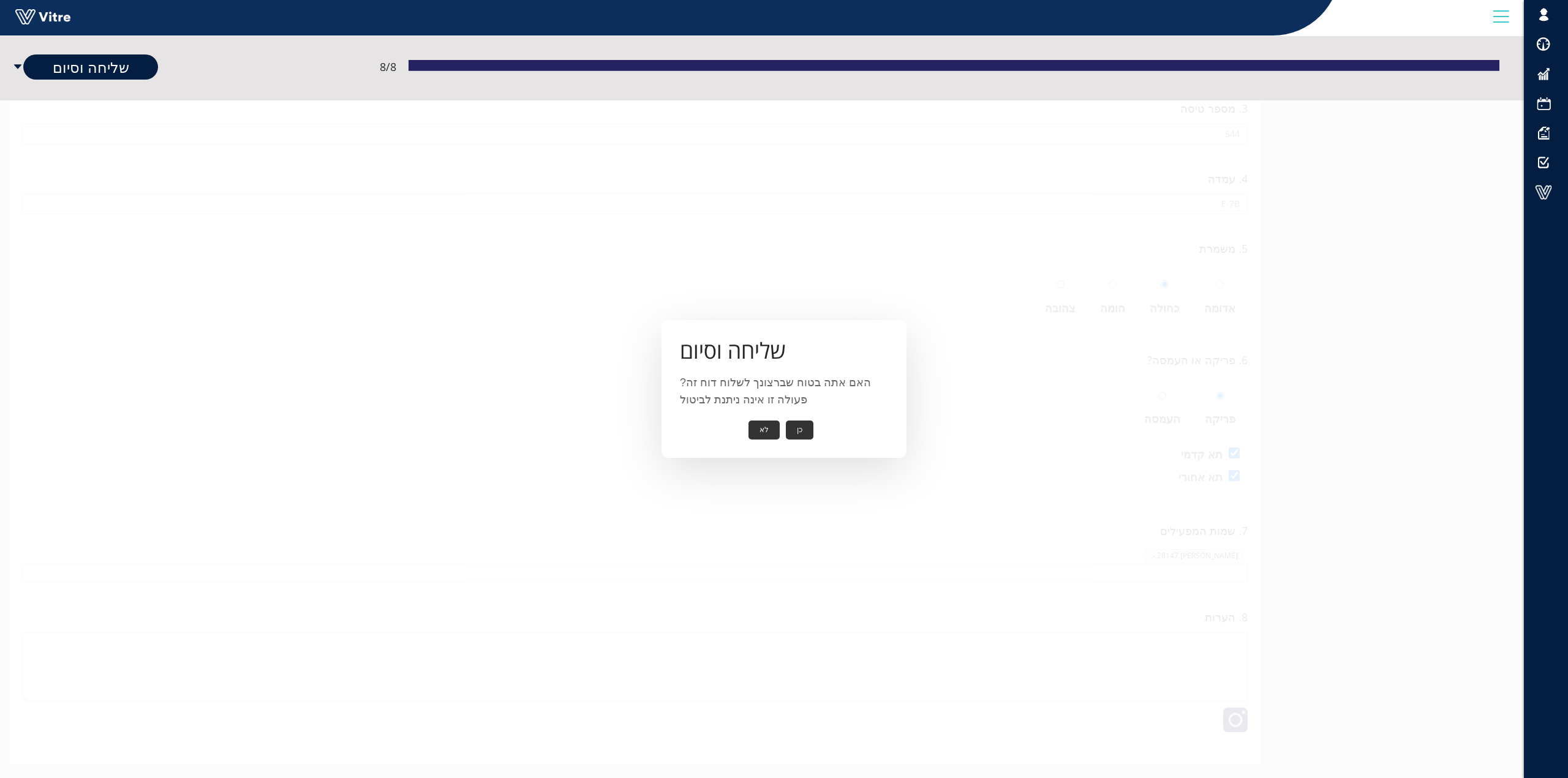
click at [793, 434] on button "כן" at bounding box center [800, 430] width 28 height 19
click at [775, 418] on button "אישור" at bounding box center [781, 421] width 40 height 19
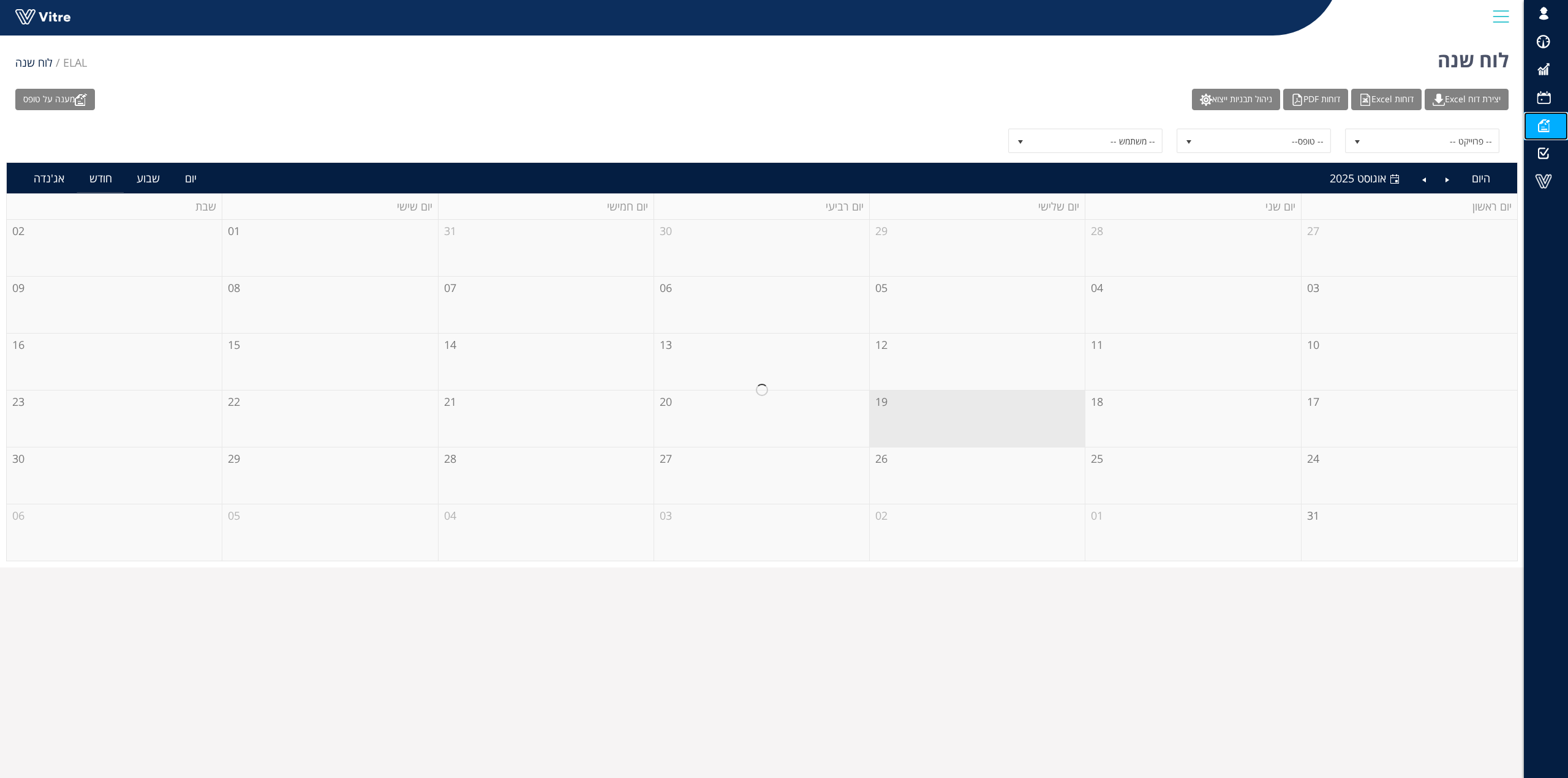
click at [1543, 125] on span at bounding box center [1543, 125] width 31 height 15
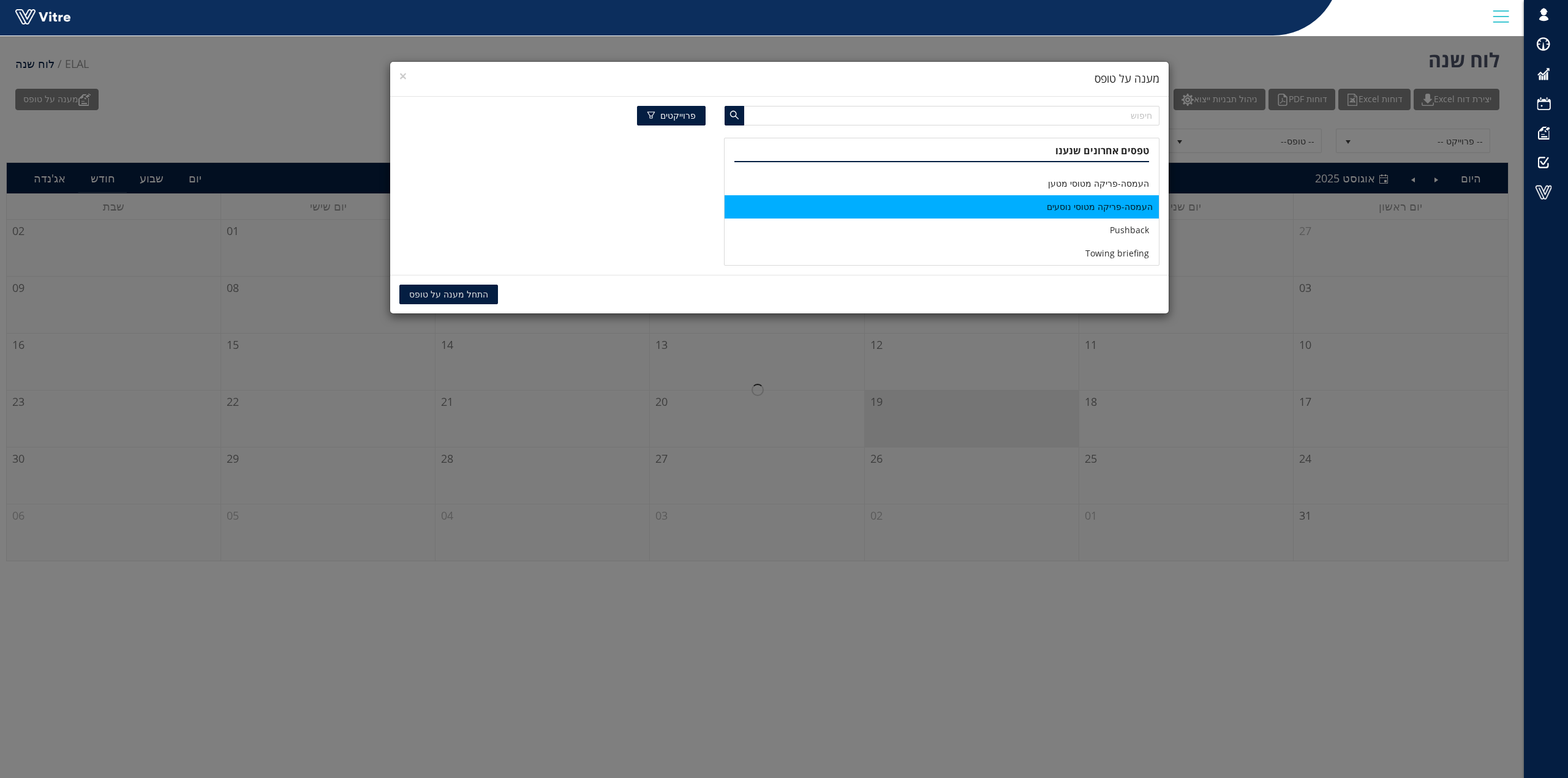
click at [1072, 200] on li "העמסה-פריקה מטוסי נוסעים" at bounding box center [942, 207] width 434 height 23
click at [436, 299] on span "התחל מענה על טופס" at bounding box center [449, 294] width 79 height 13
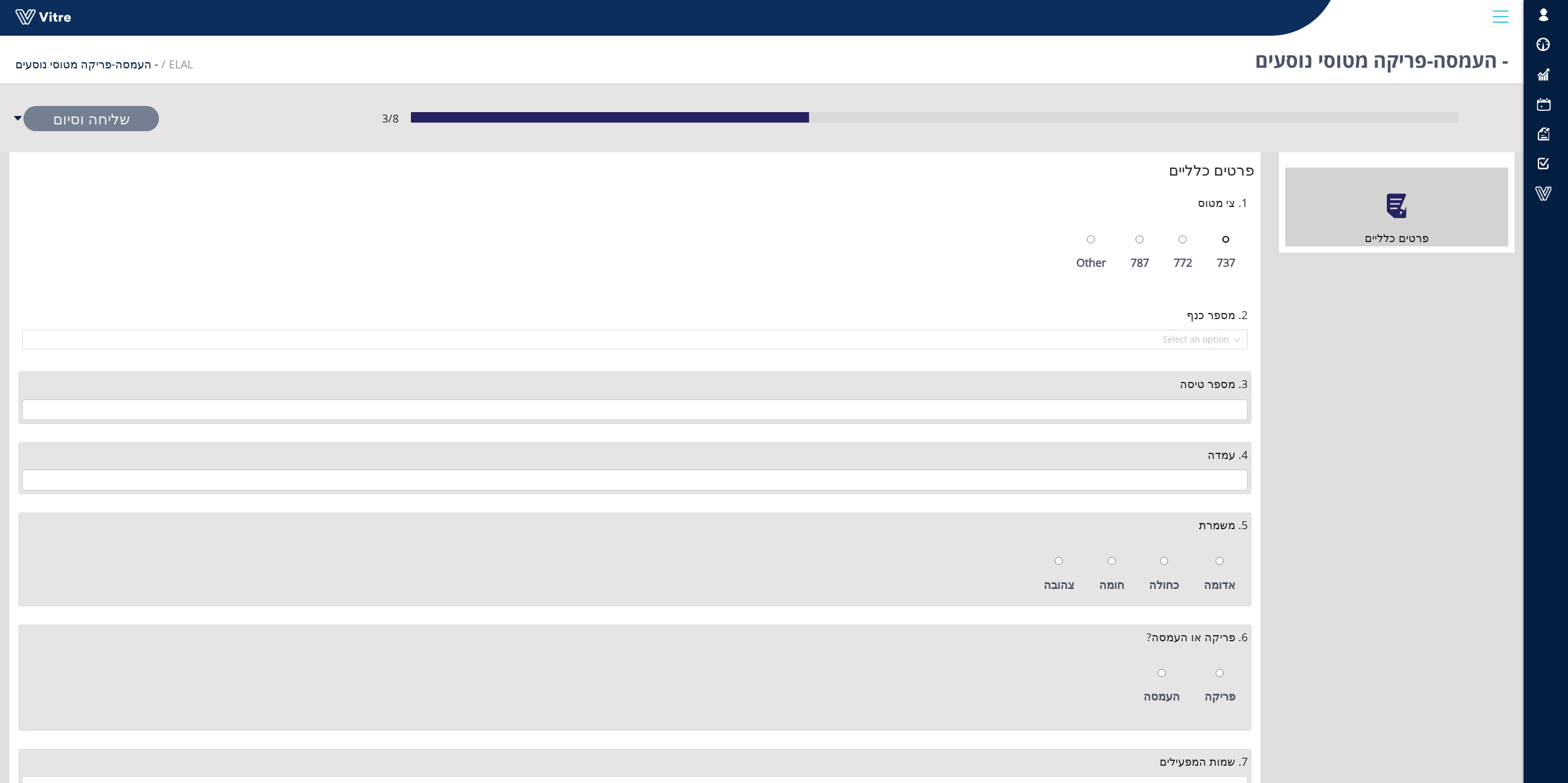
click at [1226, 240] on input "radio" at bounding box center [1226, 239] width 8 height 8
radio input "true"
click at [1230, 336] on input "search" at bounding box center [630, 340] width 1202 height 18
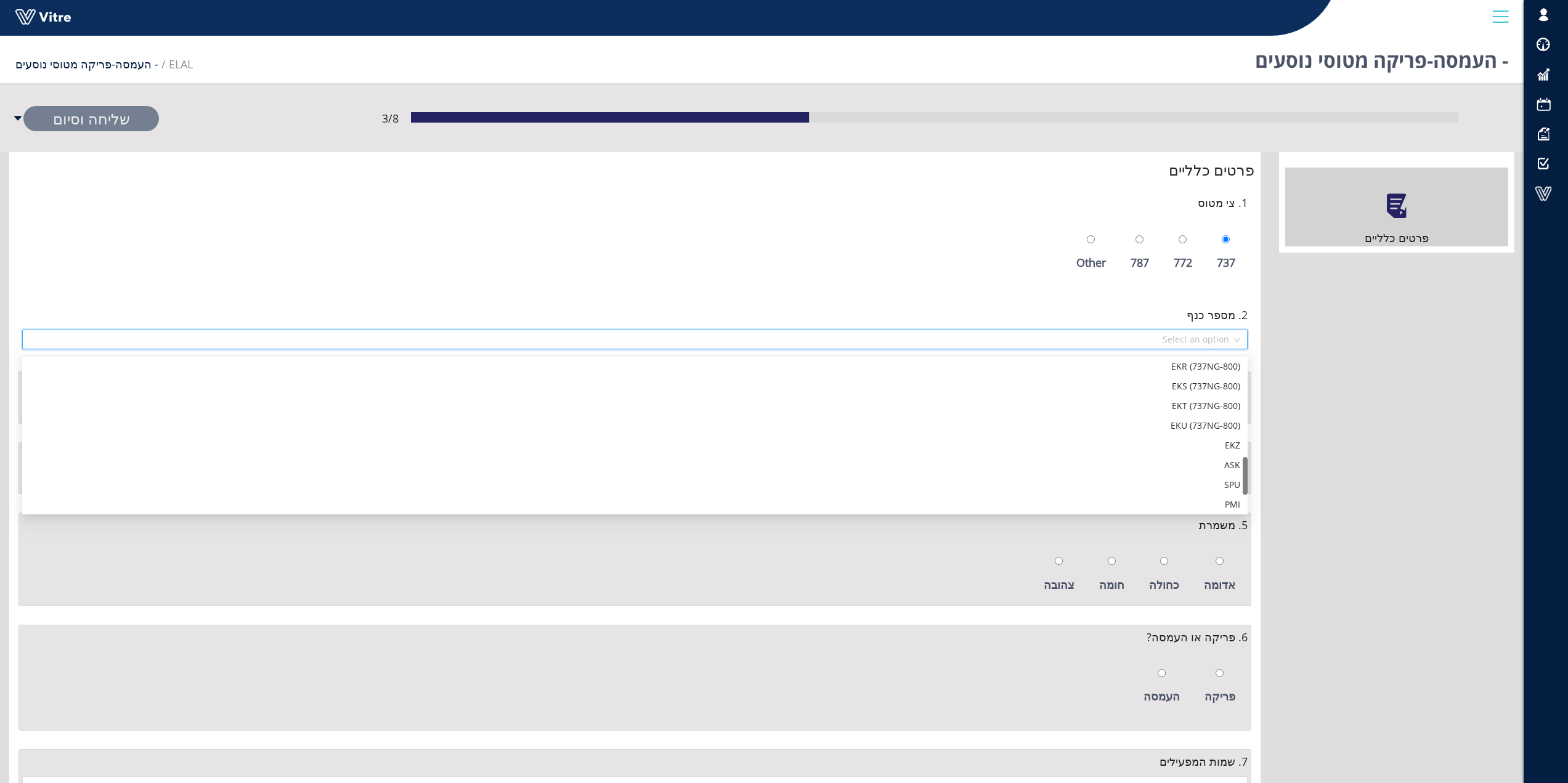
scroll to position [493, 0]
click at [1231, 443] on div "PMI" at bounding box center [634, 443] width 1211 height 13
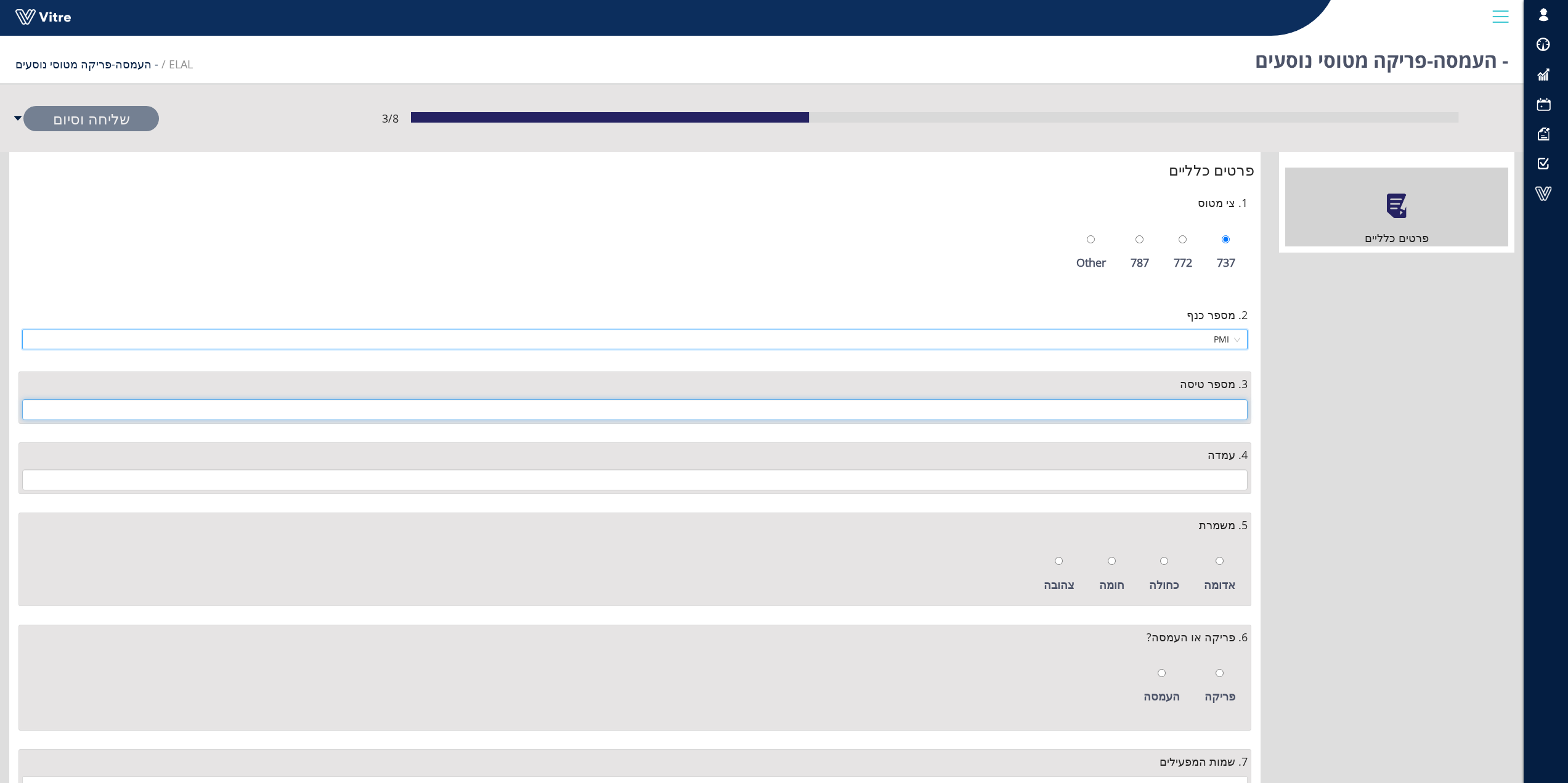
click at [1225, 408] on input "text" at bounding box center [635, 410] width 1226 height 21
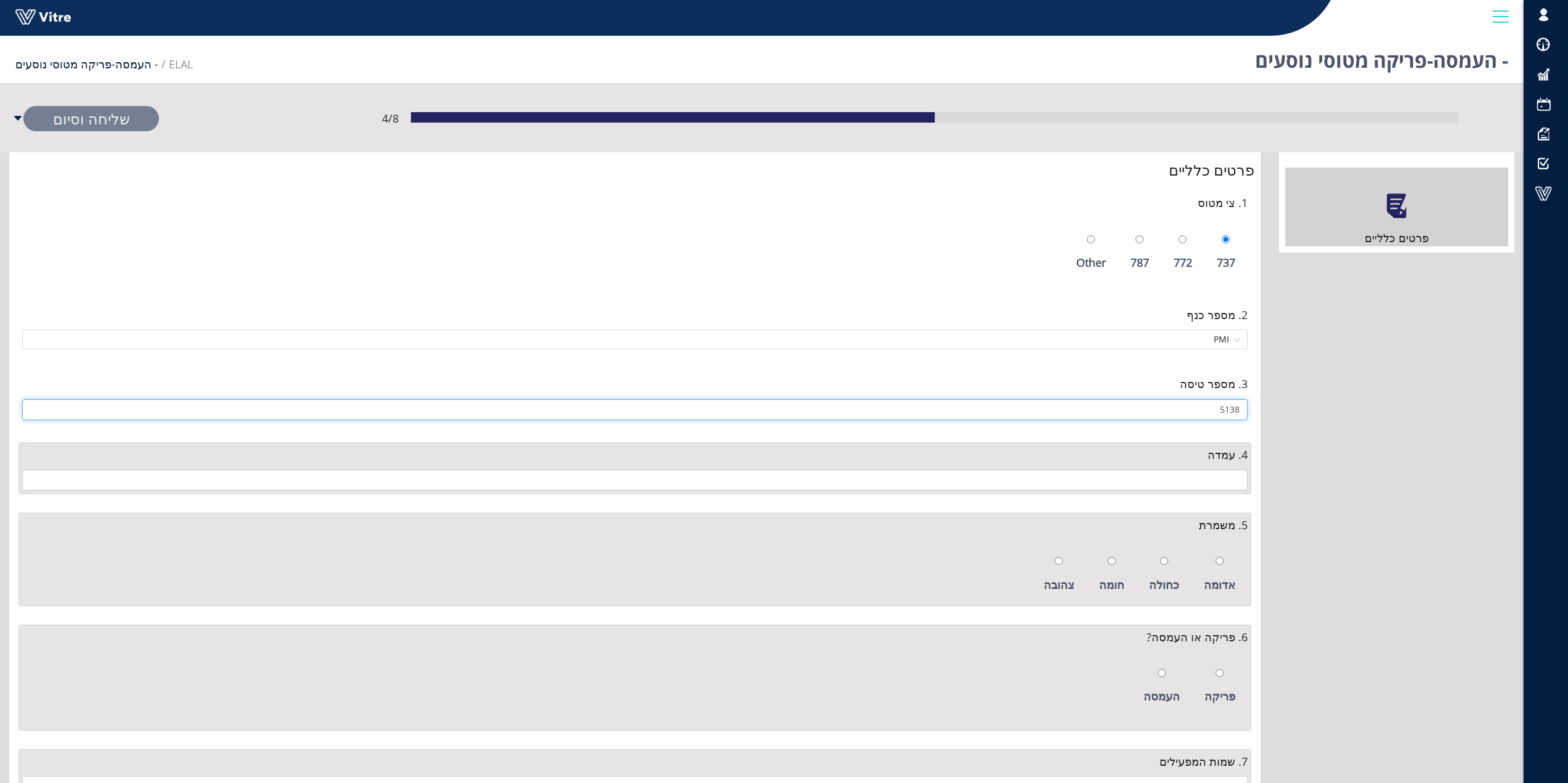
type input "5138"
click at [1214, 480] on input "text" at bounding box center [635, 480] width 1226 height 21
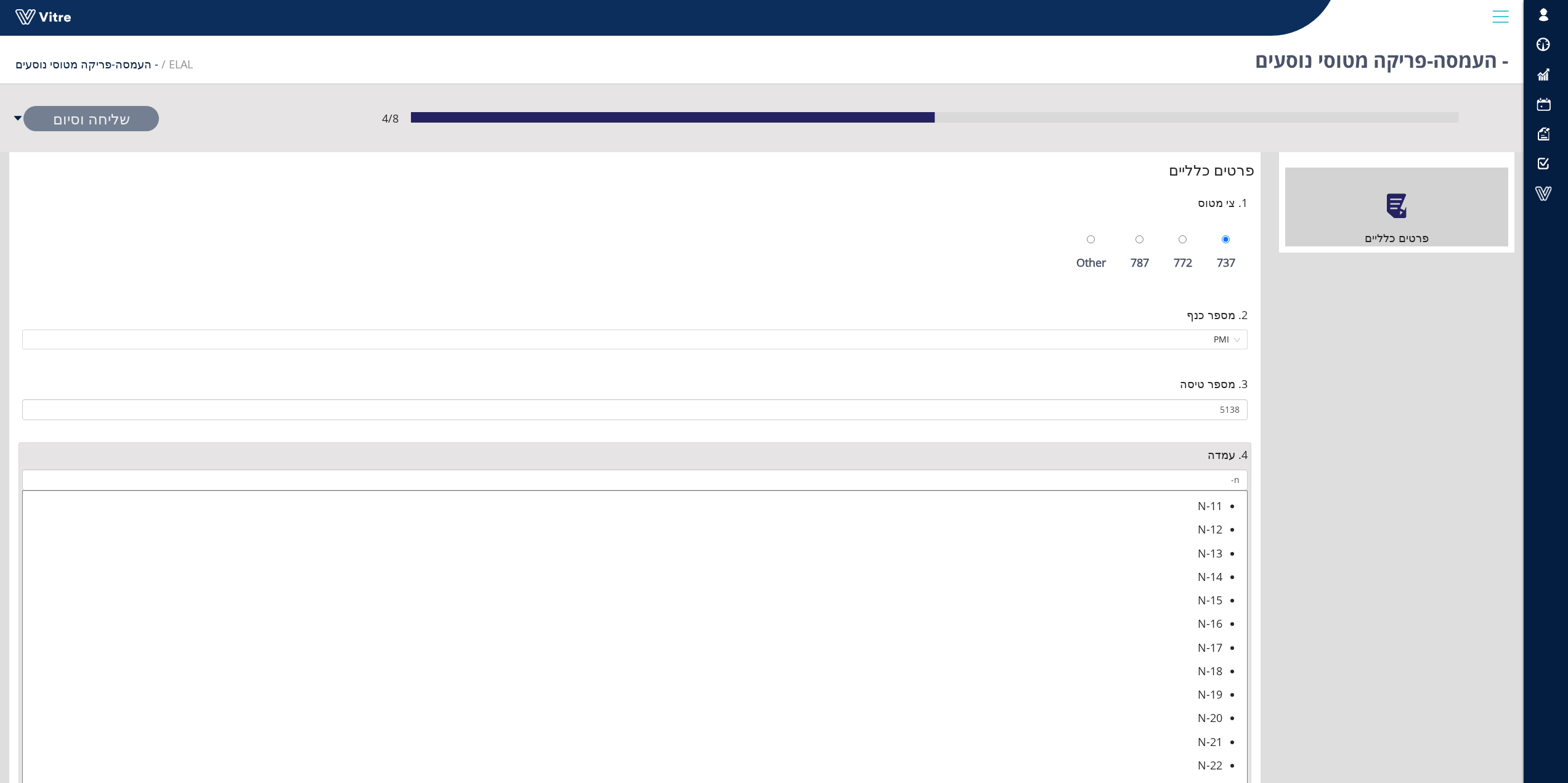
click at [1204, 575] on div "N-14" at bounding box center [623, 576] width 1200 height 18
type input "N-14"
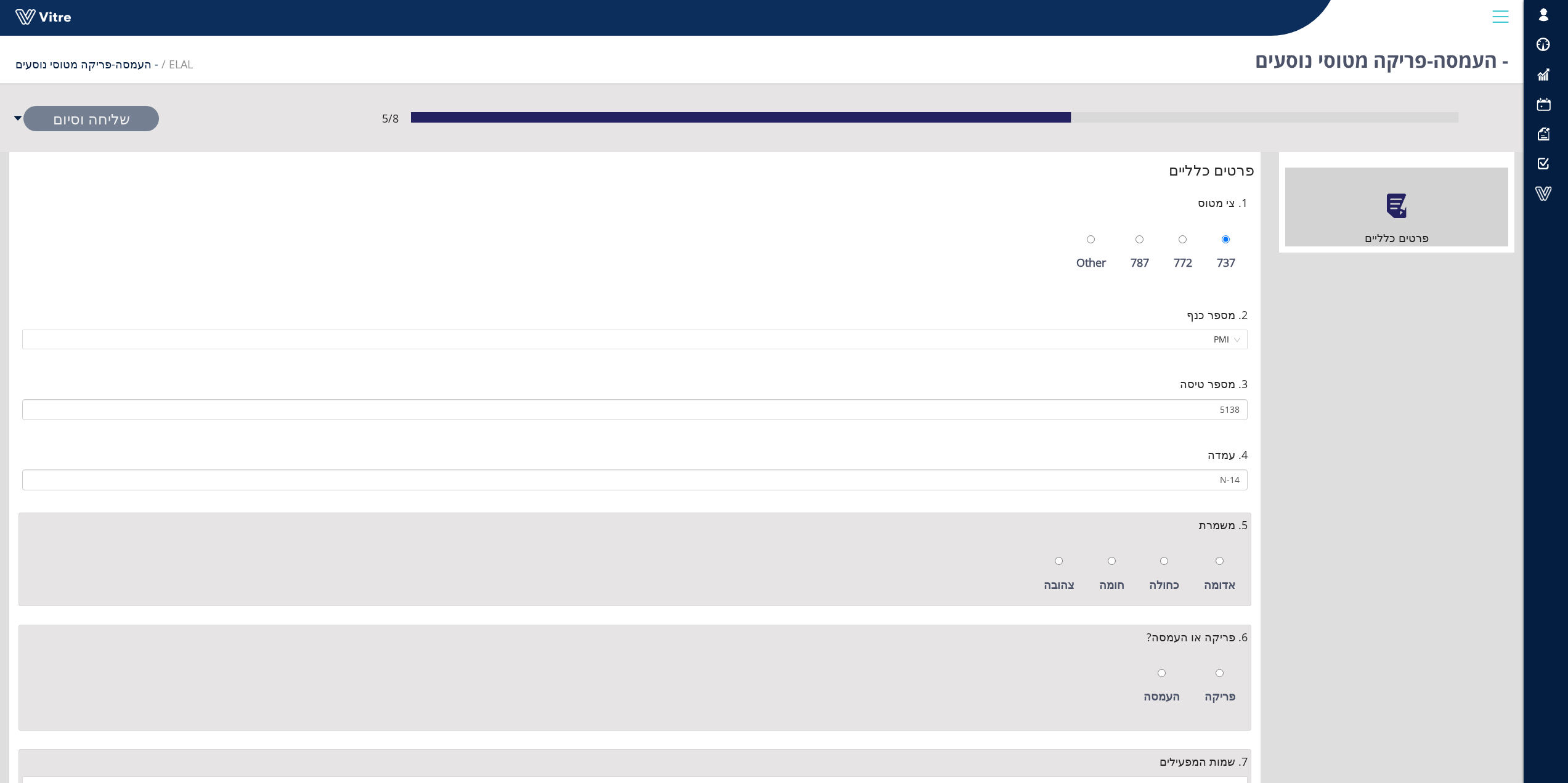
click at [1168, 567] on div at bounding box center [1164, 560] width 8 height 18
radio input "true"
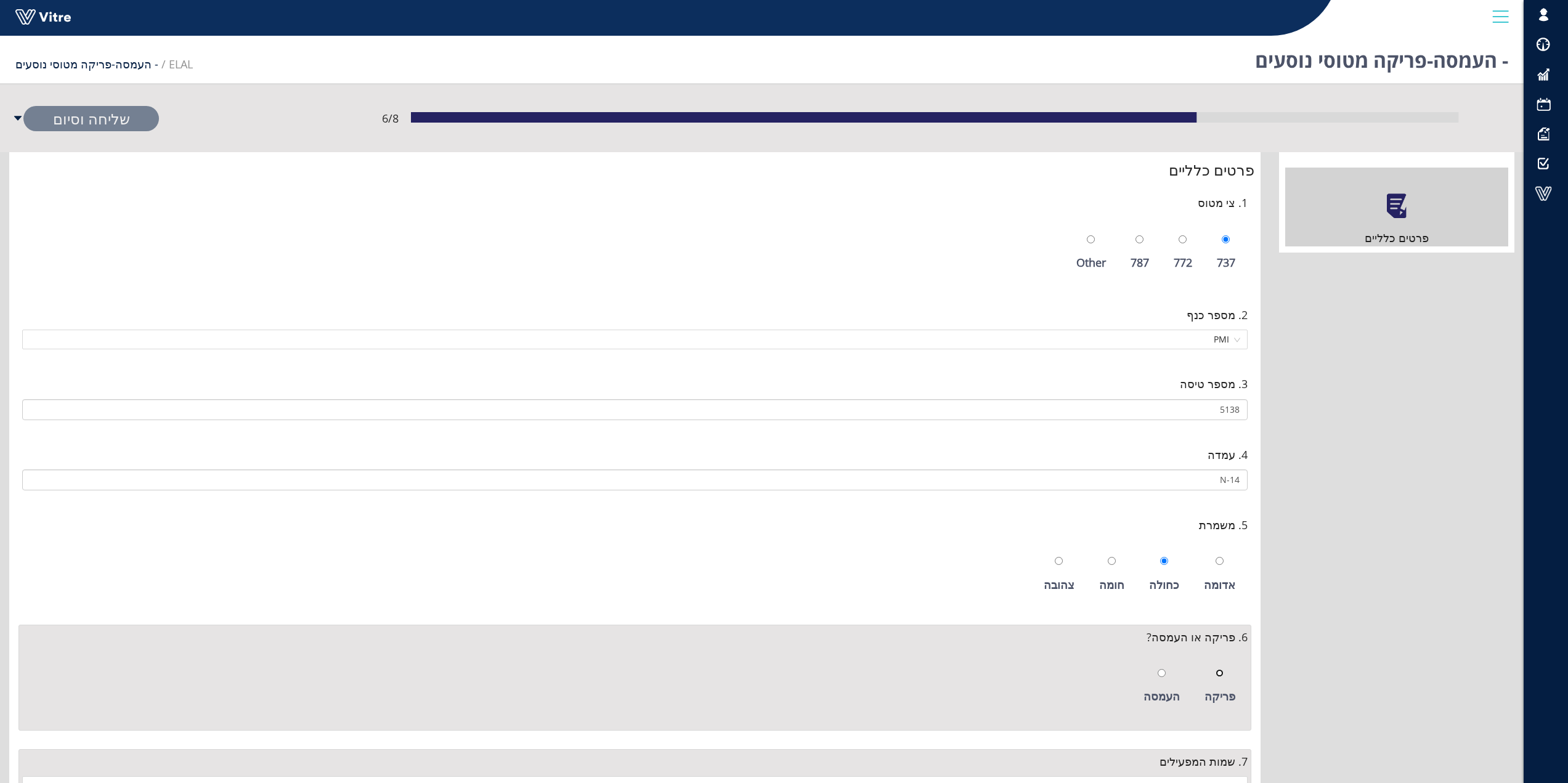
click at [1223, 675] on input "radio" at bounding box center [1219, 673] width 8 height 8
radio input "true"
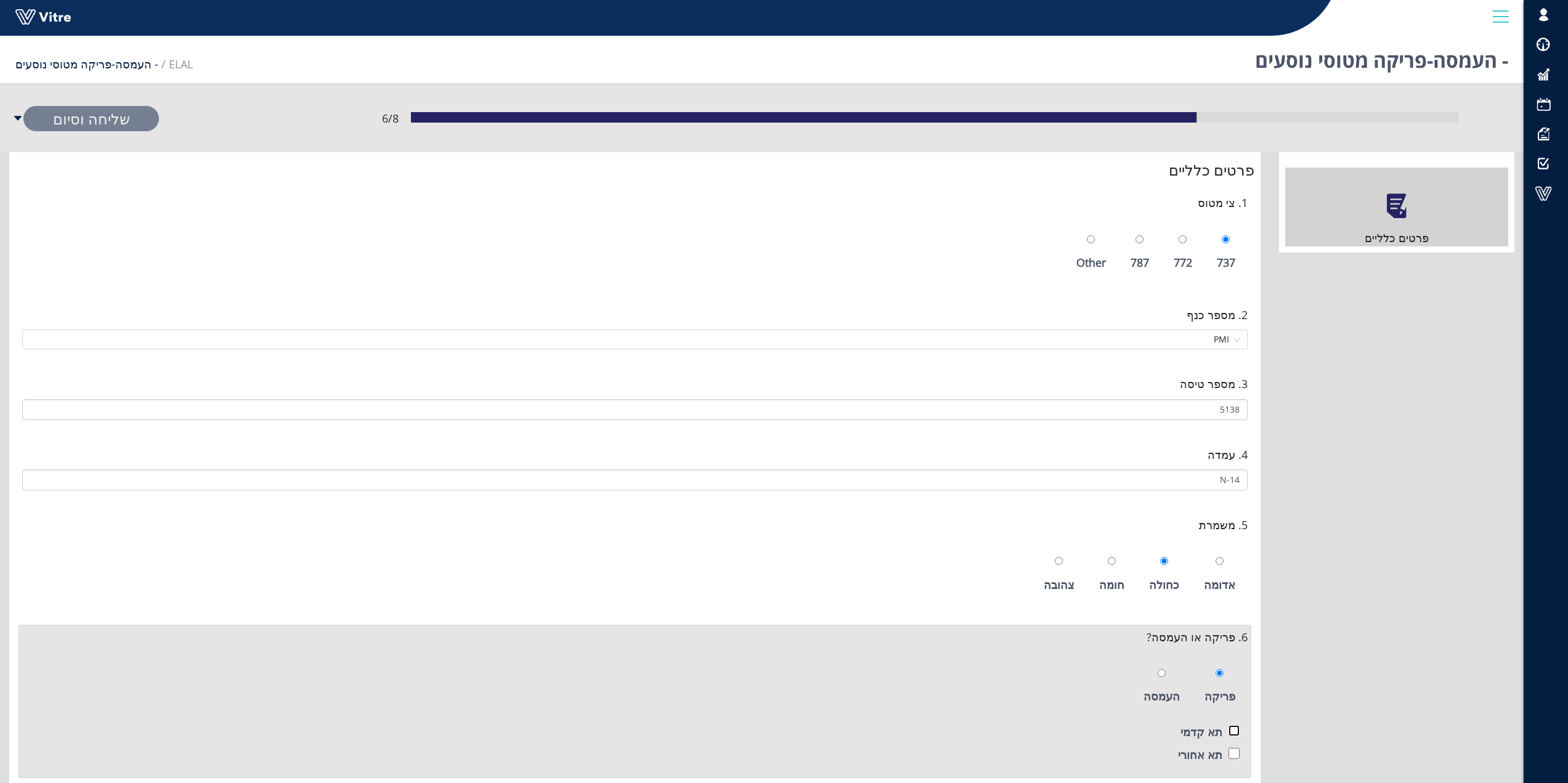
drag, startPoint x: 1235, startPoint y: 730, endPoint x: 1229, endPoint y: 745, distance: 16.2
click at [1233, 732] on input "checkbox" at bounding box center [1235, 731] width 11 height 11
checkbox input "true"
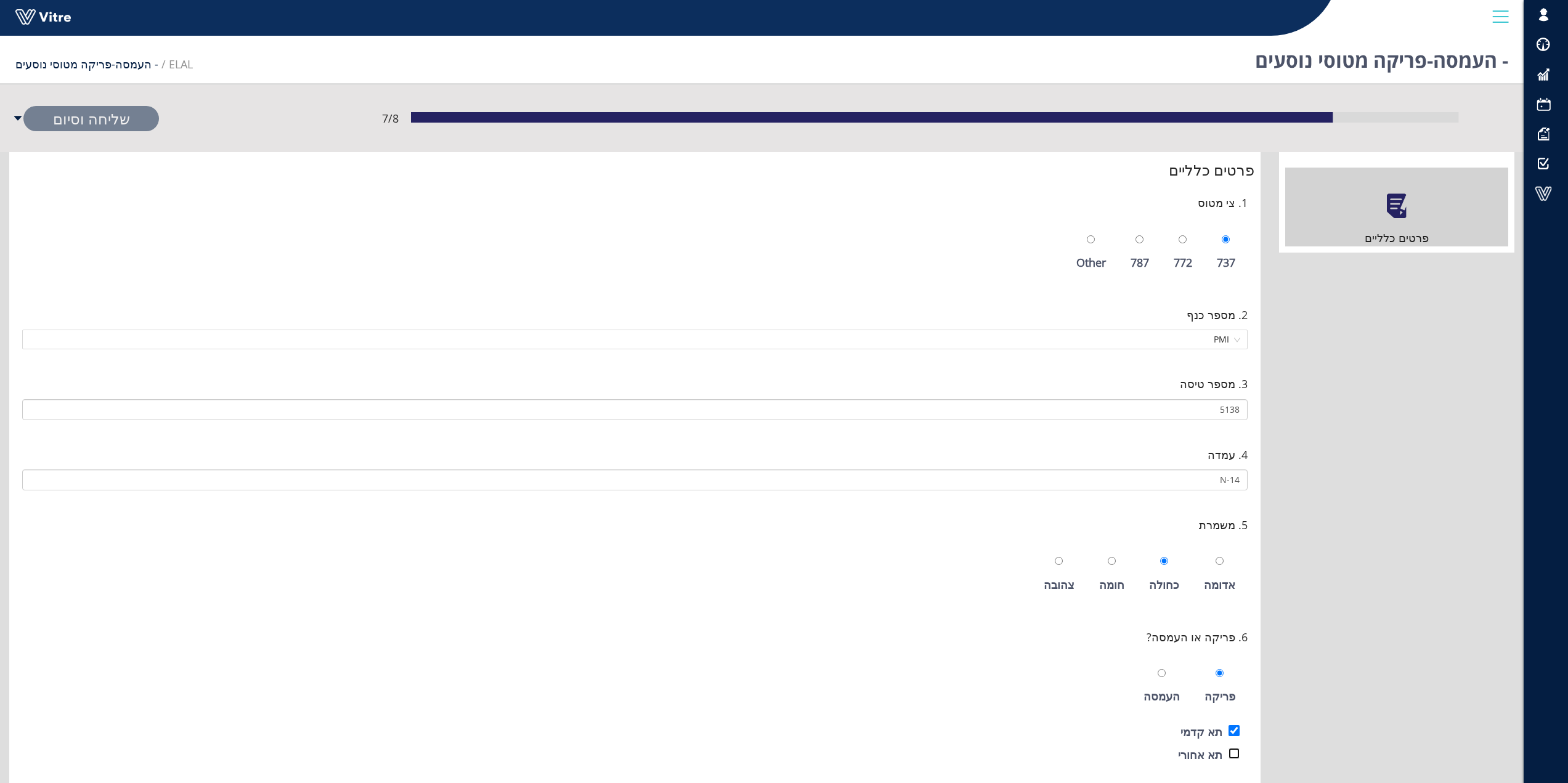
click at [1239, 750] on input "checkbox" at bounding box center [1235, 754] width 11 height 11
checkbox input "true"
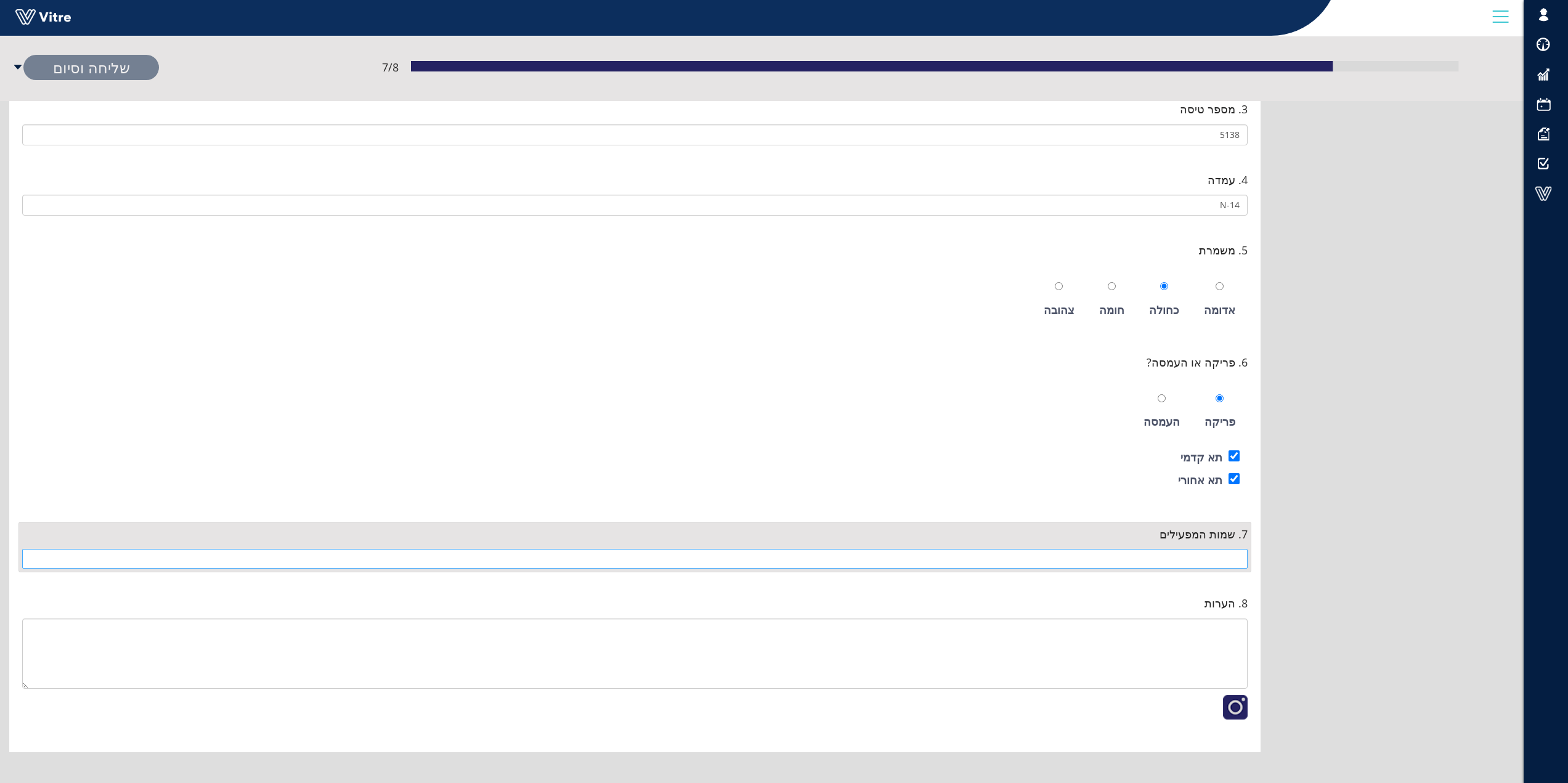
click at [1196, 560] on input "search" at bounding box center [634, 559] width 1211 height 18
click at [1216, 610] on div "יוסי נגש 36509" at bounding box center [634, 608] width 1211 height 13
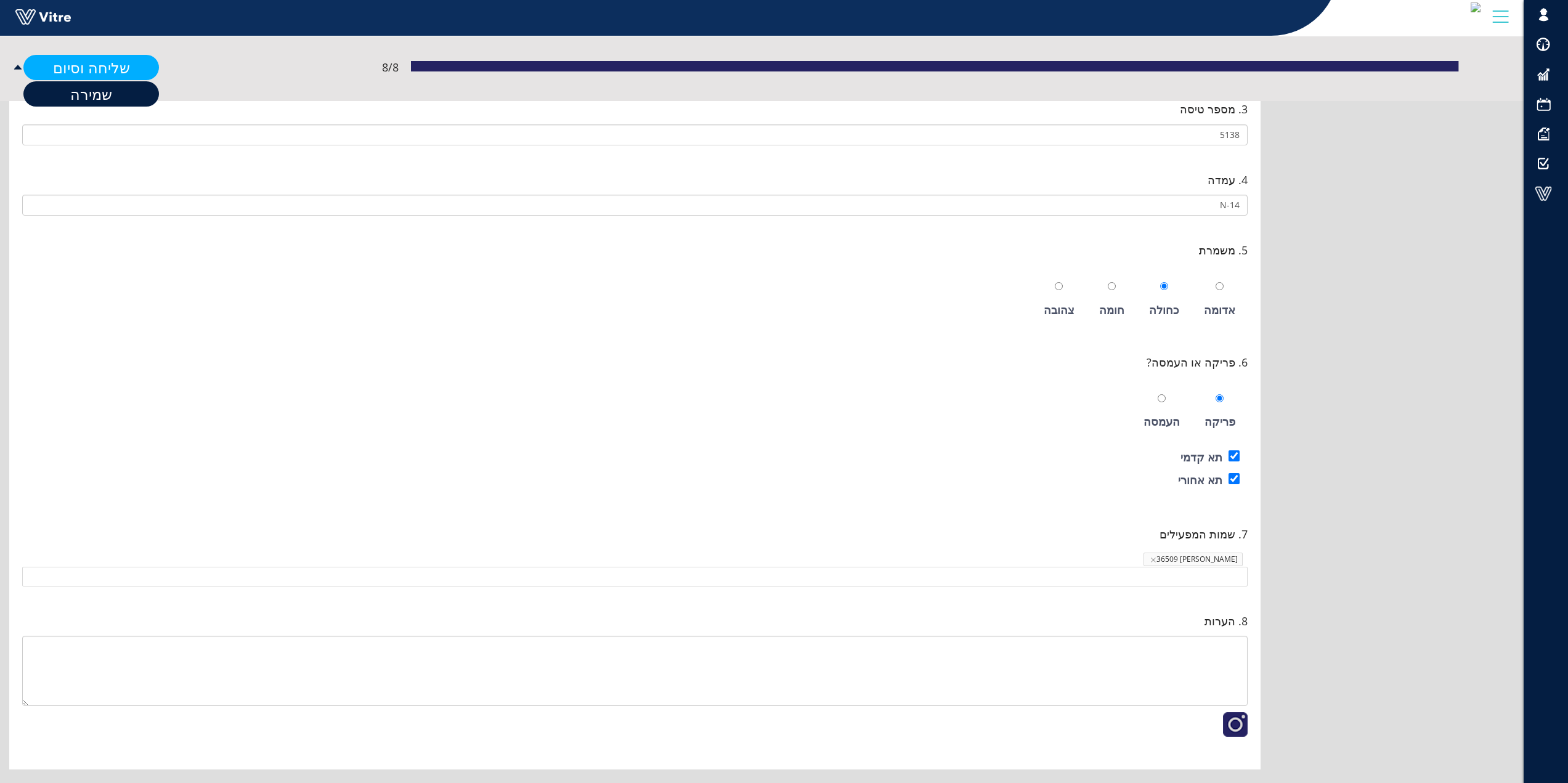
click at [91, 66] on link "שליחה וסיום" at bounding box center [91, 67] width 136 height 25
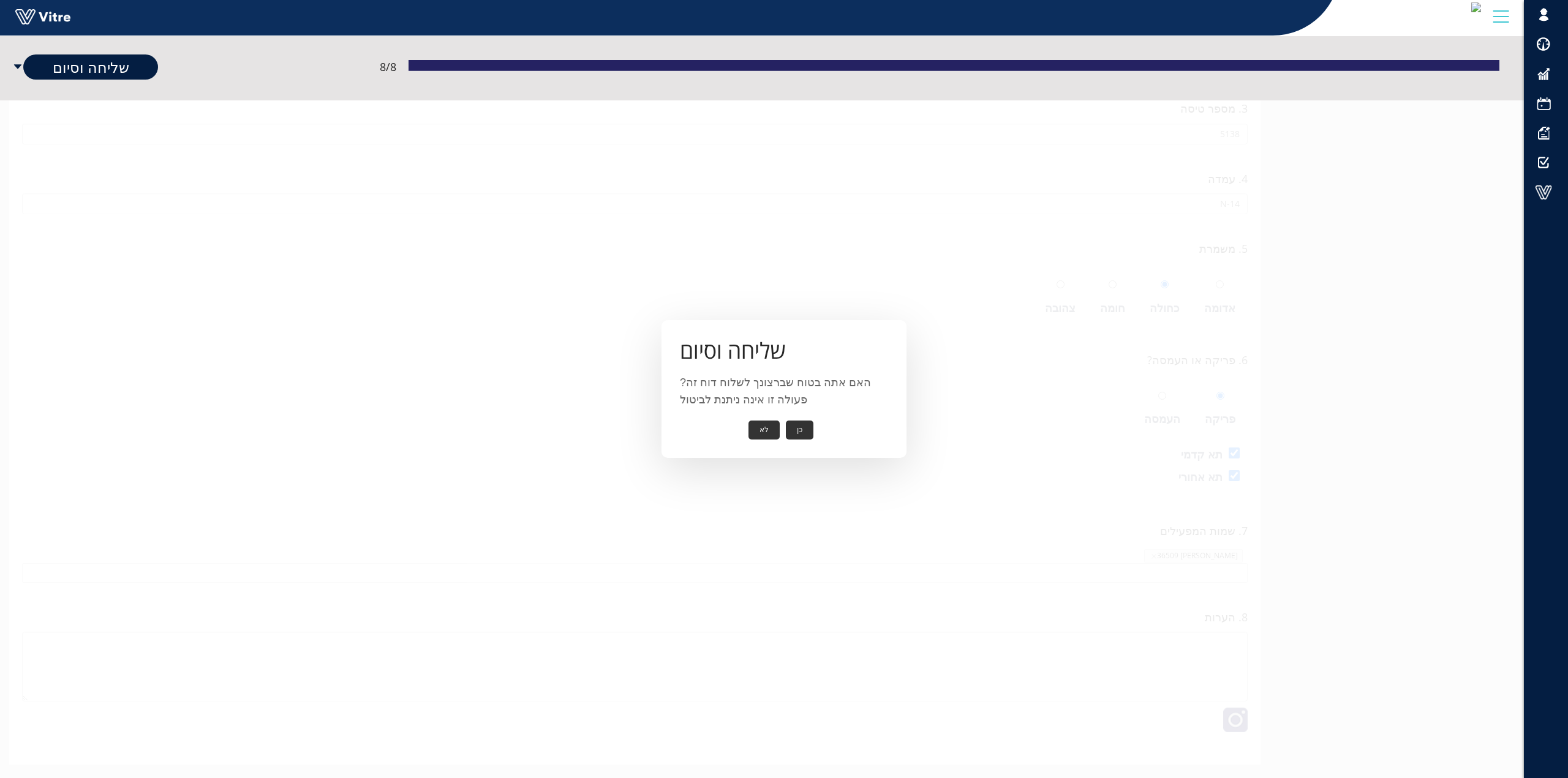
click at [799, 431] on button "כן" at bounding box center [800, 430] width 28 height 19
click at [780, 418] on button "אישור" at bounding box center [781, 421] width 40 height 19
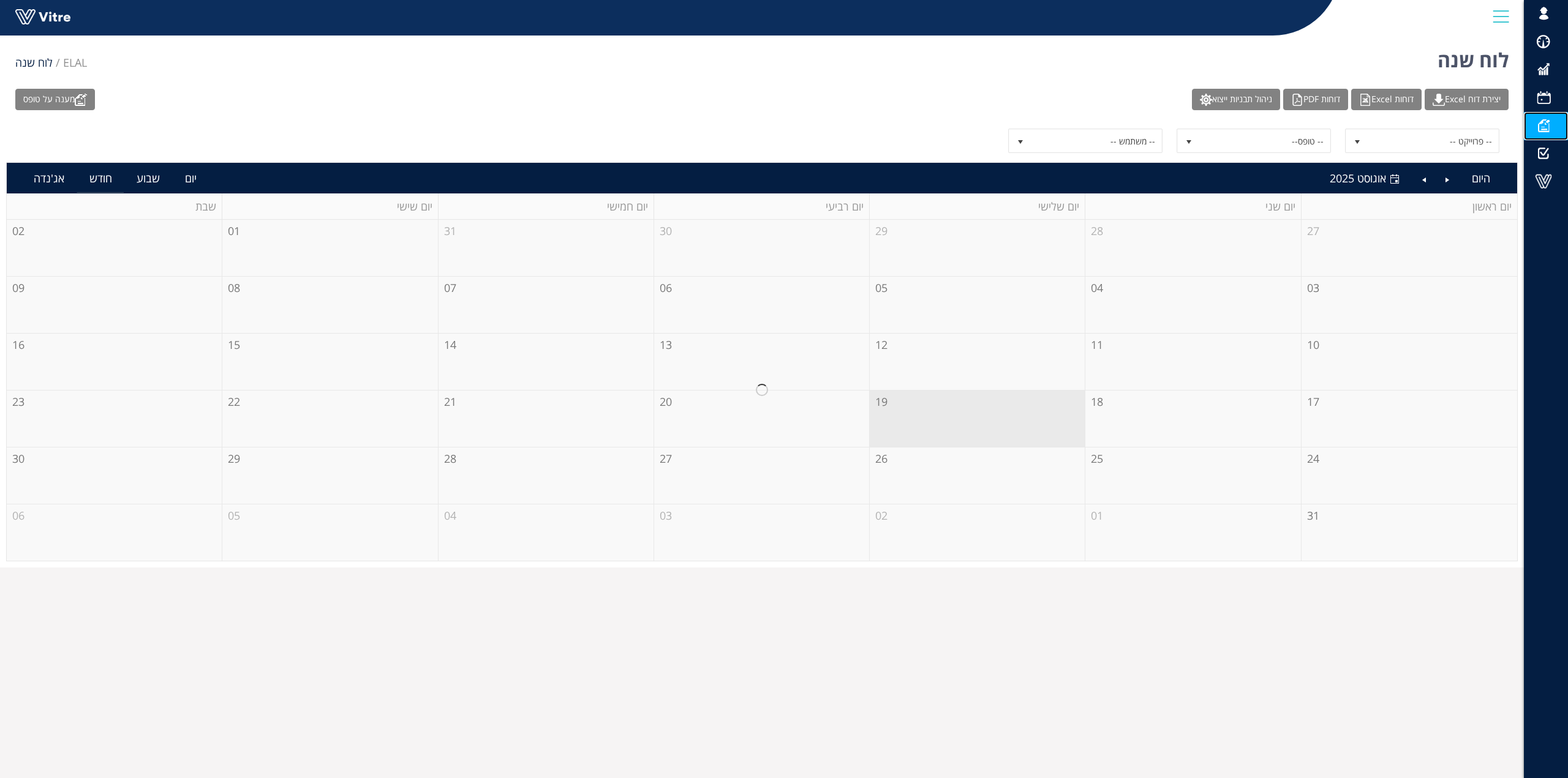
click at [1546, 124] on span at bounding box center [1543, 125] width 31 height 15
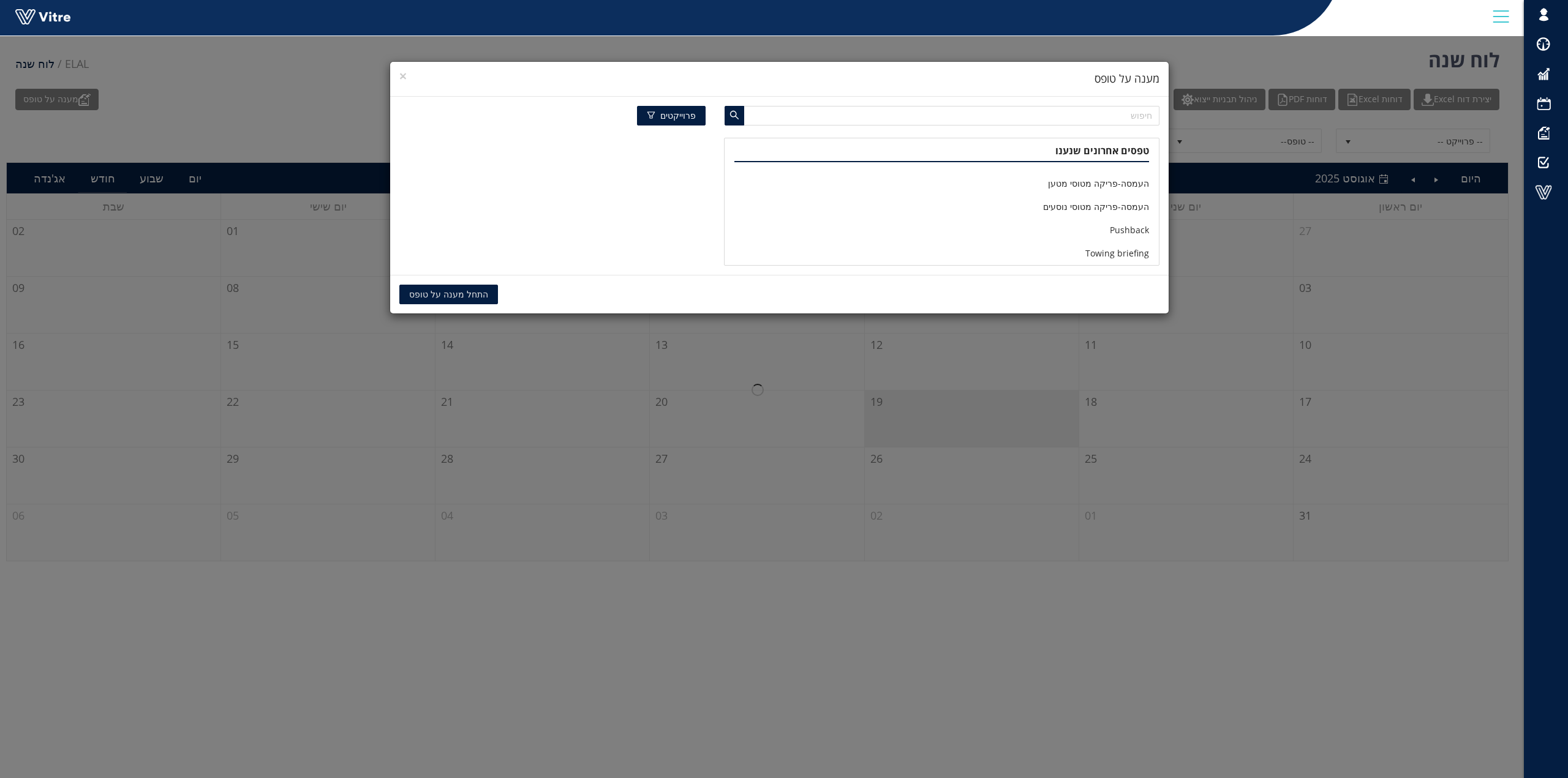
click at [1548, 130] on div "× מענה על טופס פרוייקטים טפסים אחרונים שנענו העמסה-פריקה מטוסי מטען העמסה-פריקה…" at bounding box center [784, 389] width 1568 height 778
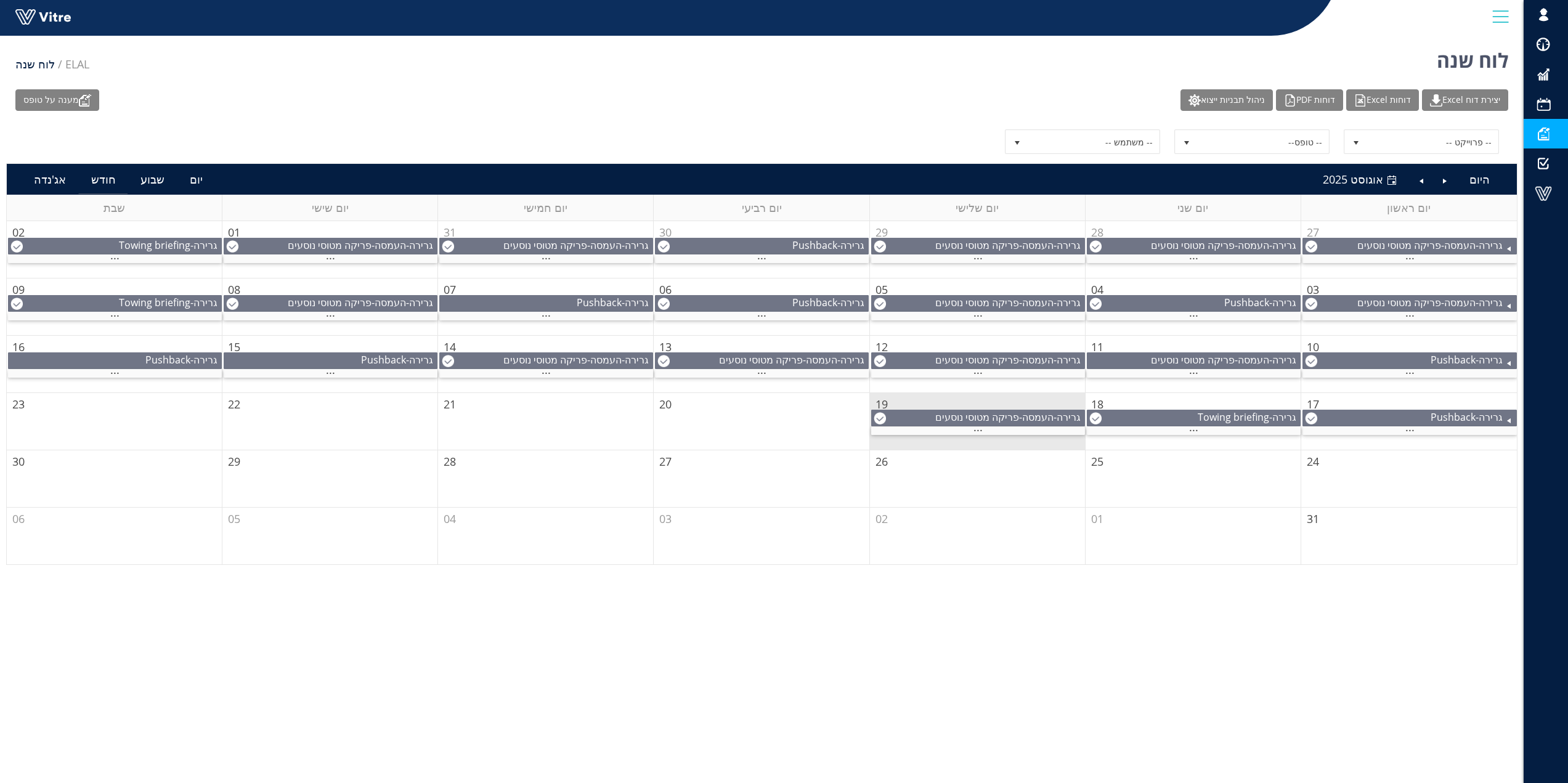
click at [1545, 137] on span at bounding box center [1543, 133] width 31 height 15
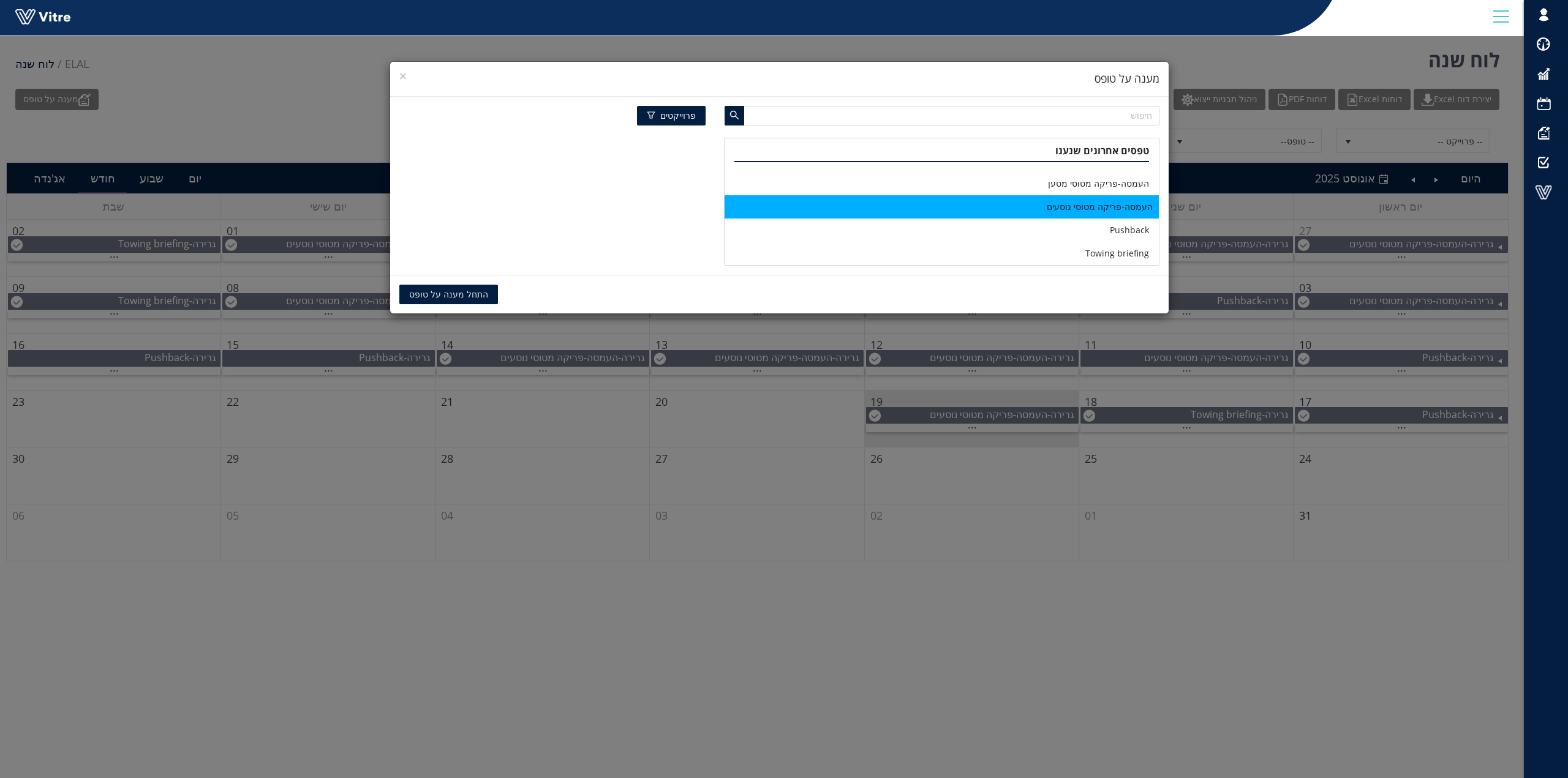
click at [1104, 206] on li "העמסה-פריקה מטוסי נוסעים" at bounding box center [942, 207] width 434 height 23
click at [443, 296] on span "התחל מענה על טופס" at bounding box center [449, 294] width 79 height 13
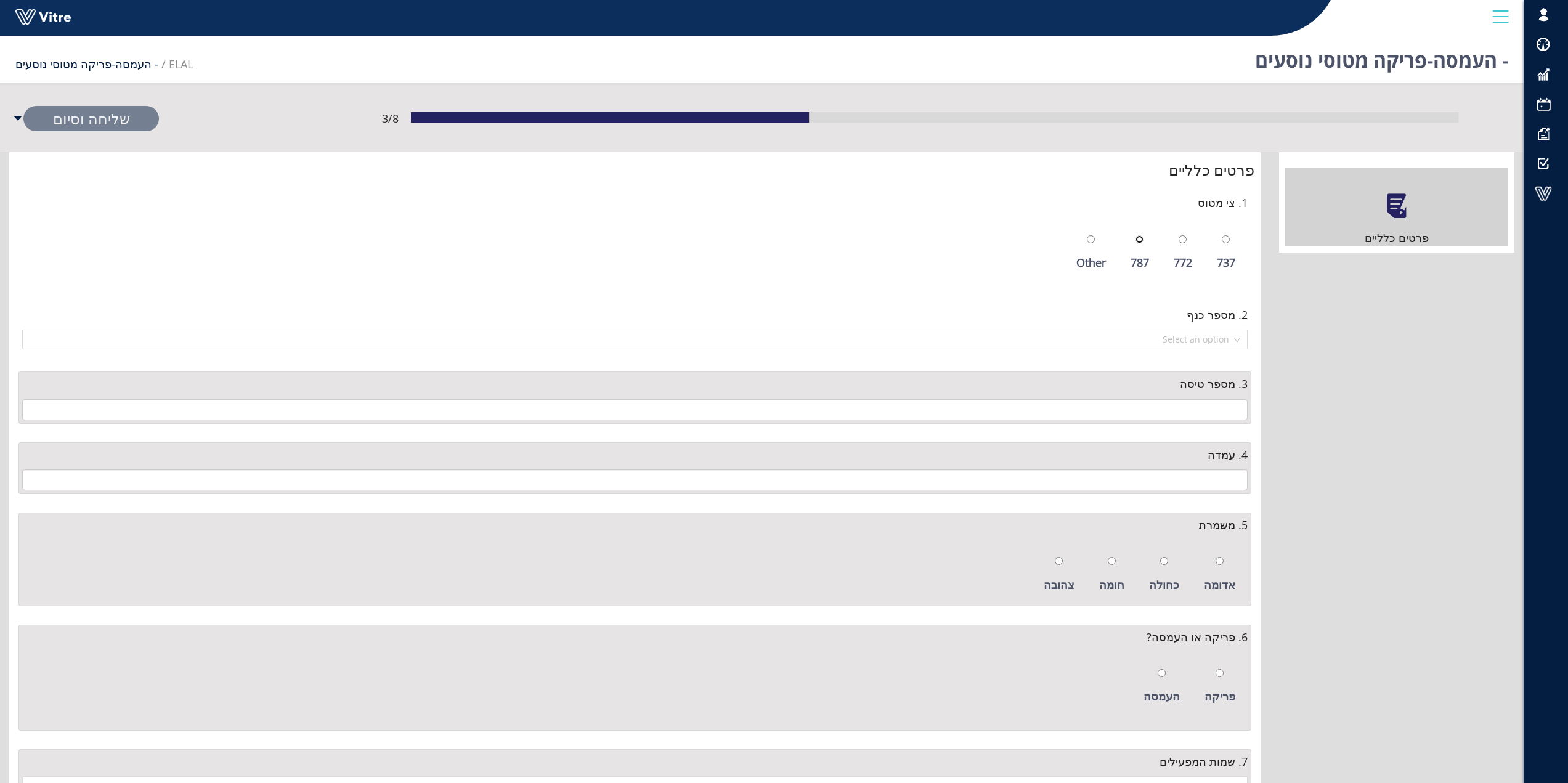
click at [1139, 239] on input "radio" at bounding box center [1139, 239] width 8 height 8
radio input "true"
click at [1219, 341] on input "search" at bounding box center [630, 340] width 1202 height 18
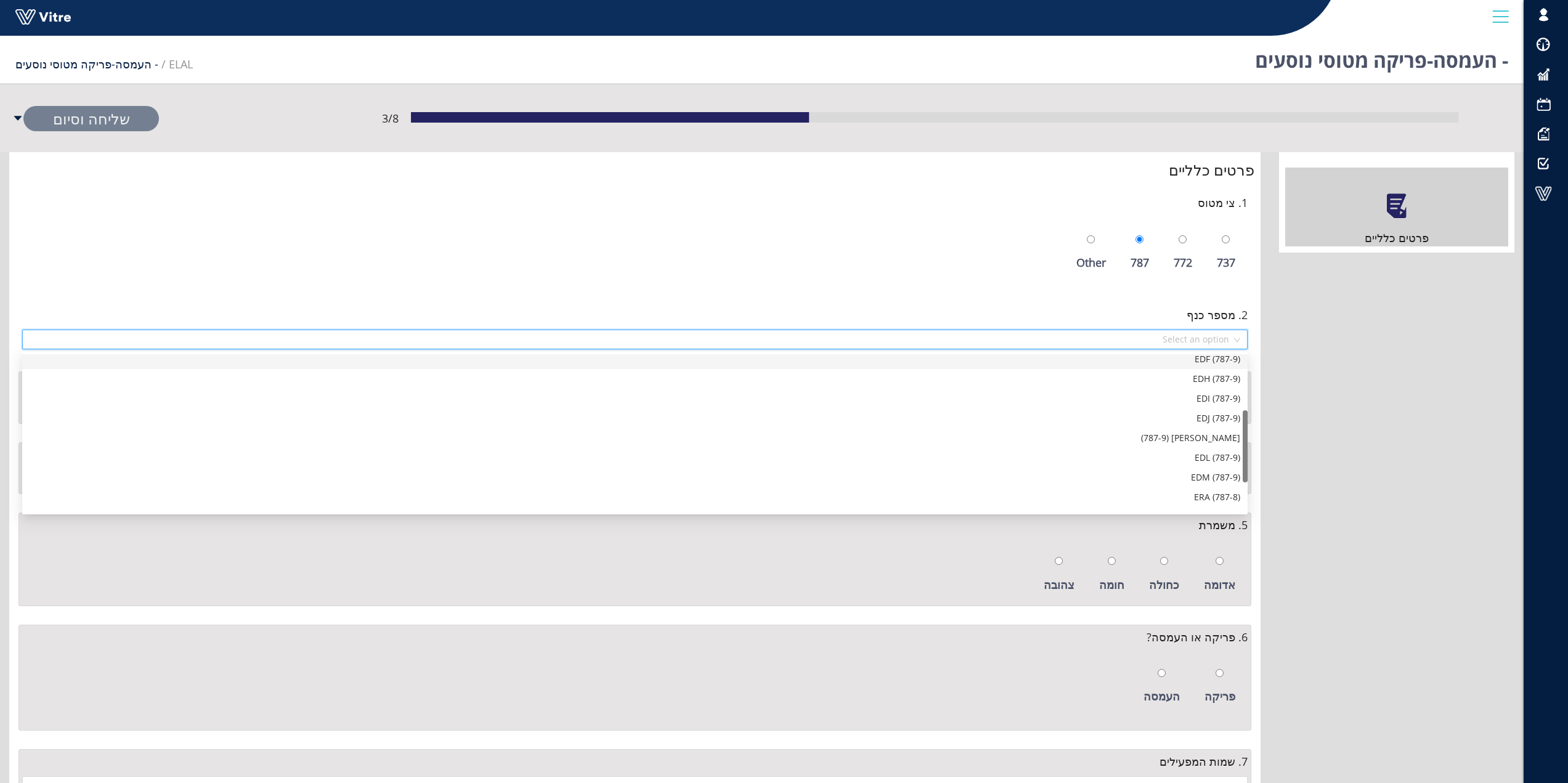
scroll to position [123, 0]
click at [1212, 455] on div "EDL (787-9)" at bounding box center [634, 457] width 1211 height 13
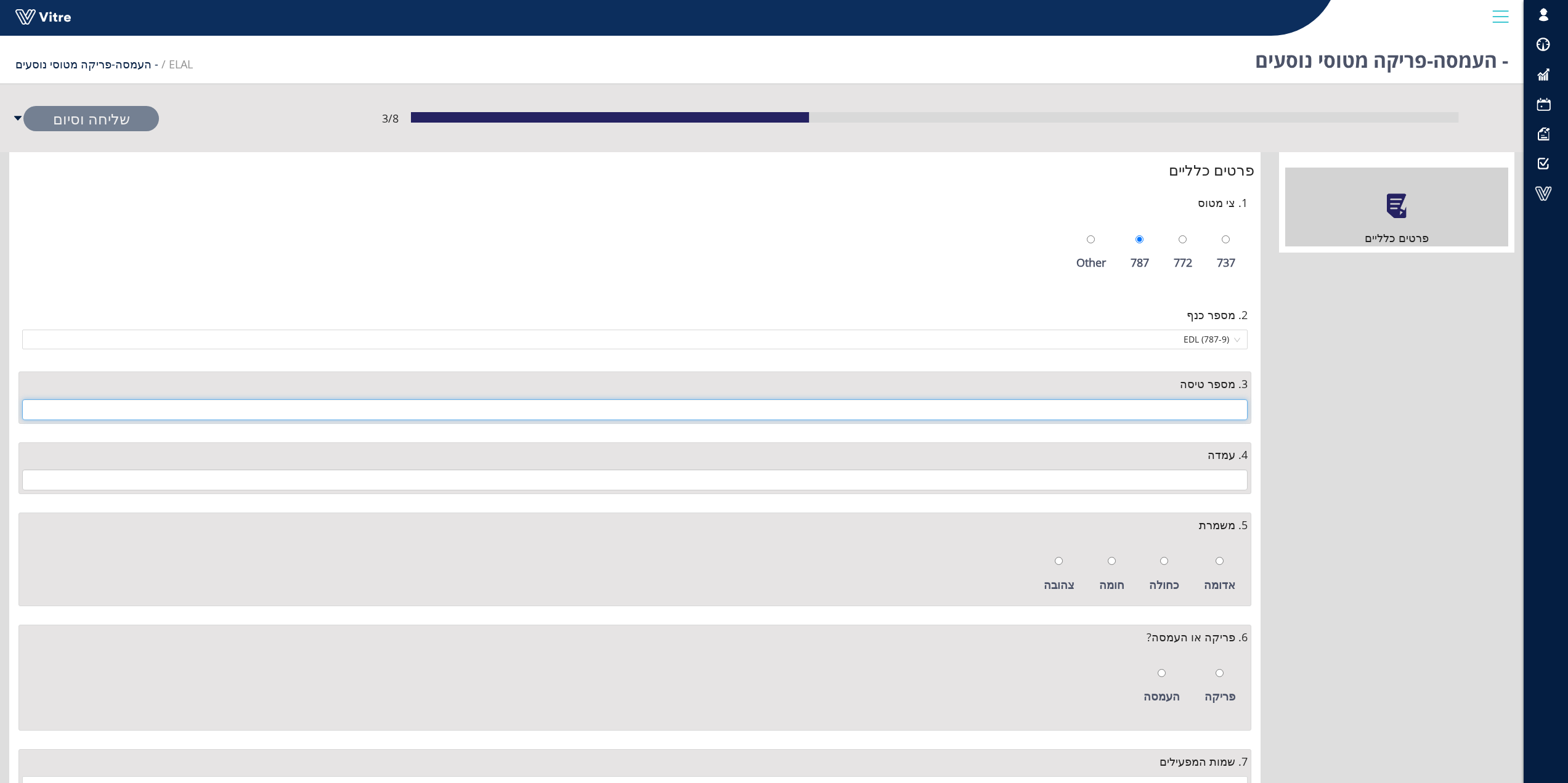
click at [1232, 408] on input "text" at bounding box center [635, 410] width 1226 height 21
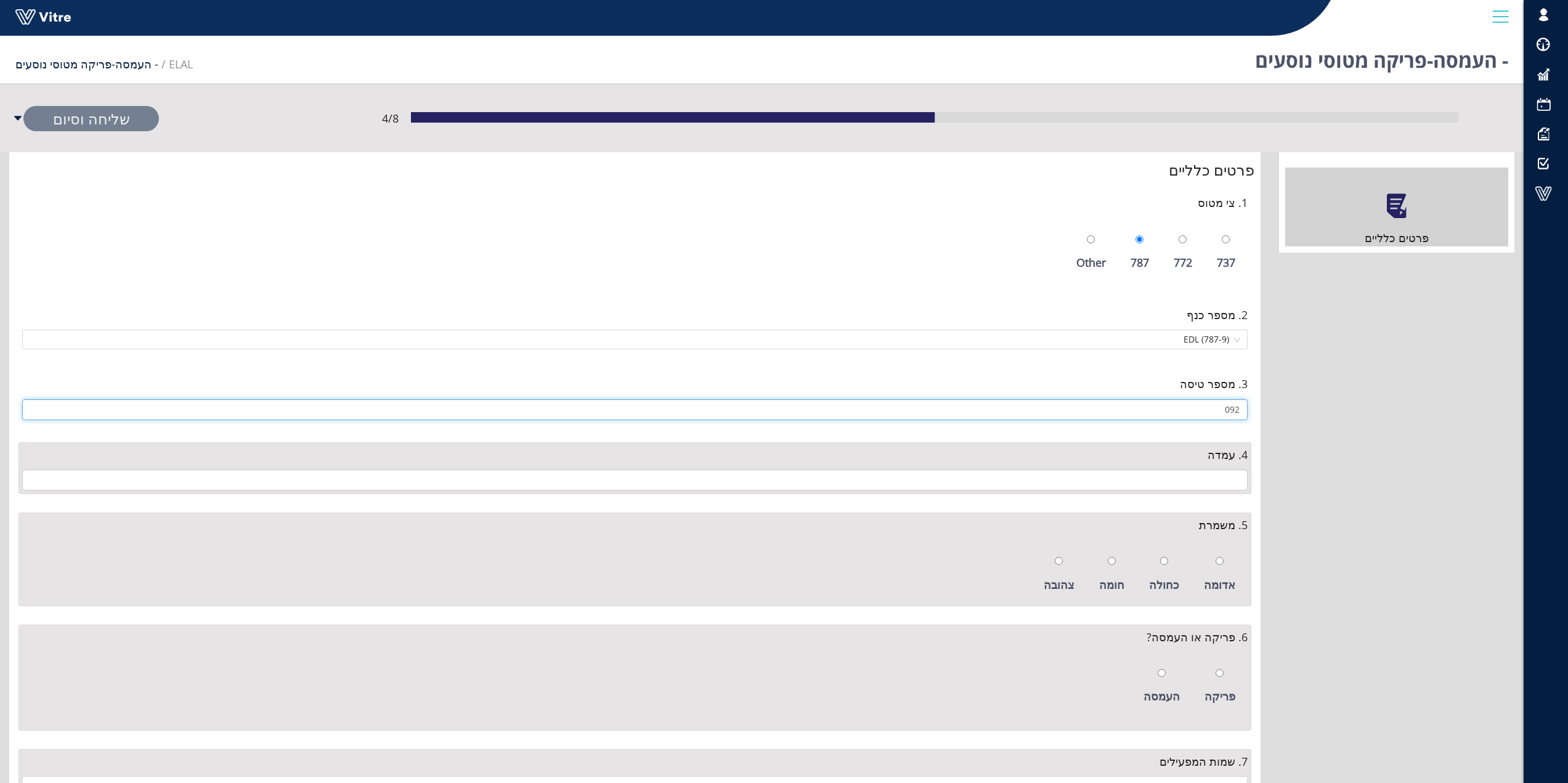
type input "092"
click at [1240, 480] on input "text" at bounding box center [635, 480] width 1226 height 21
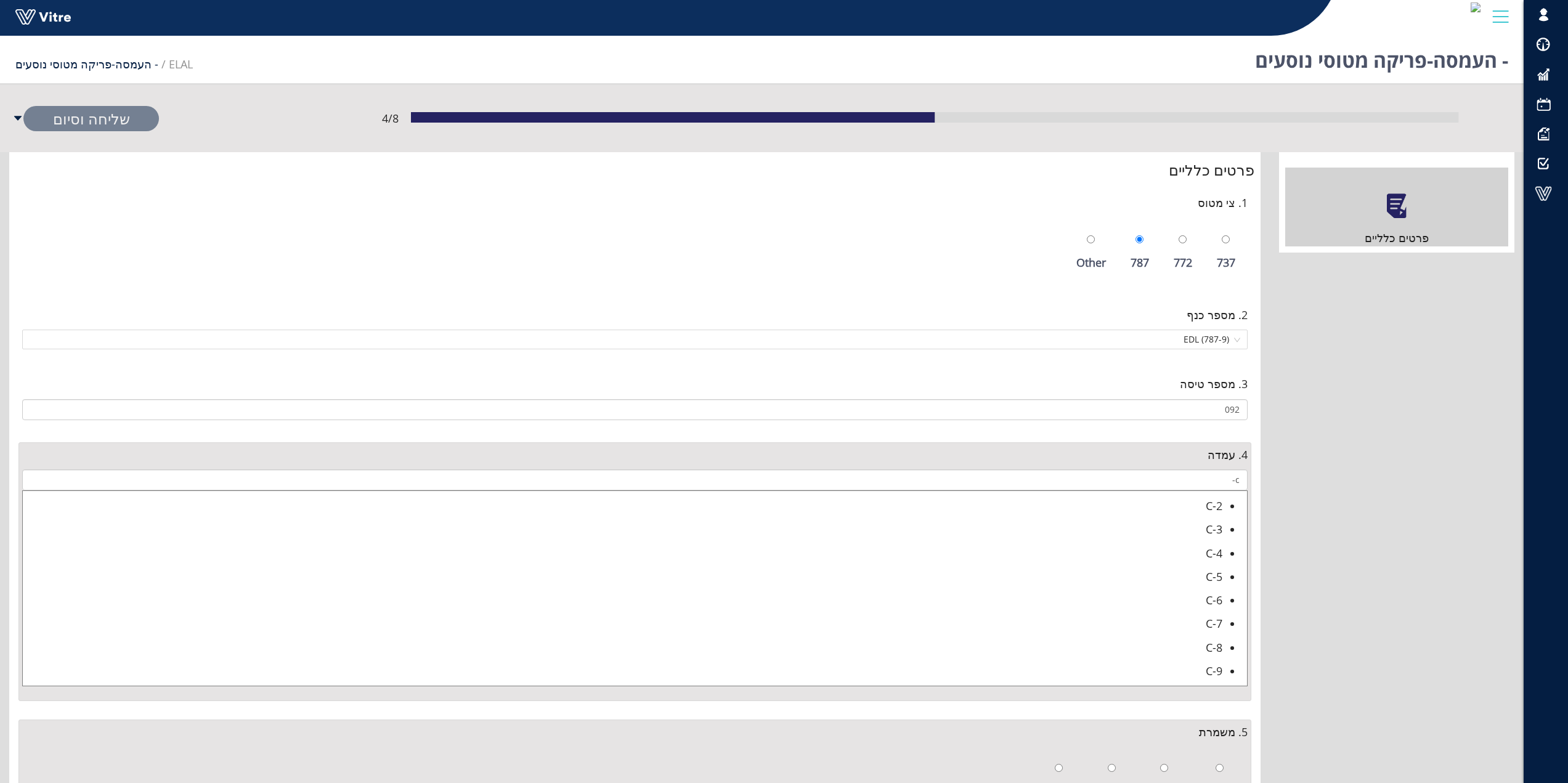
click at [1214, 674] on div "C-9" at bounding box center [623, 671] width 1200 height 18
type input "C-9"
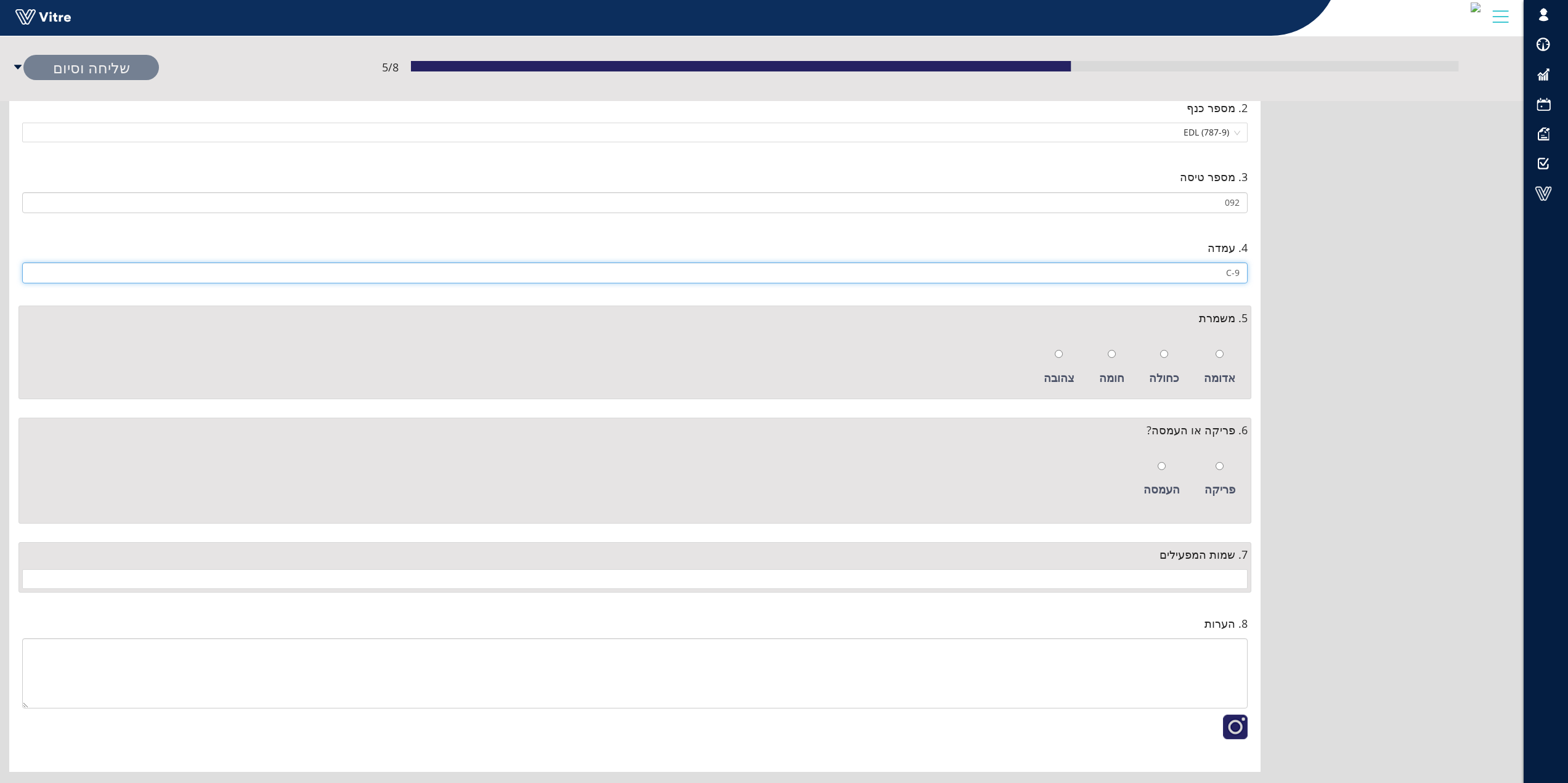
scroll to position [227, 0]
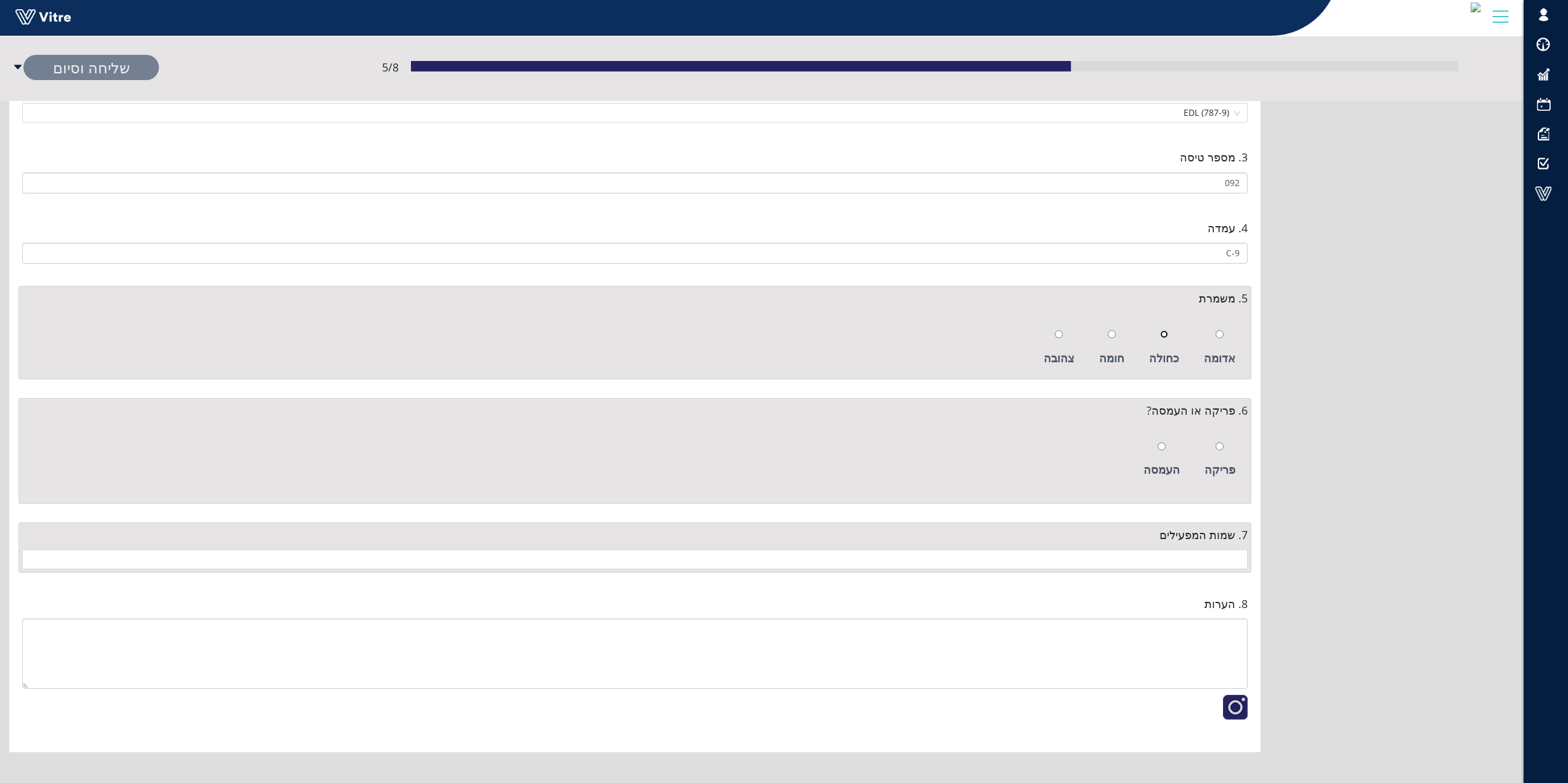
click at [1168, 332] on input "radio" at bounding box center [1164, 334] width 8 height 8
radio input "true"
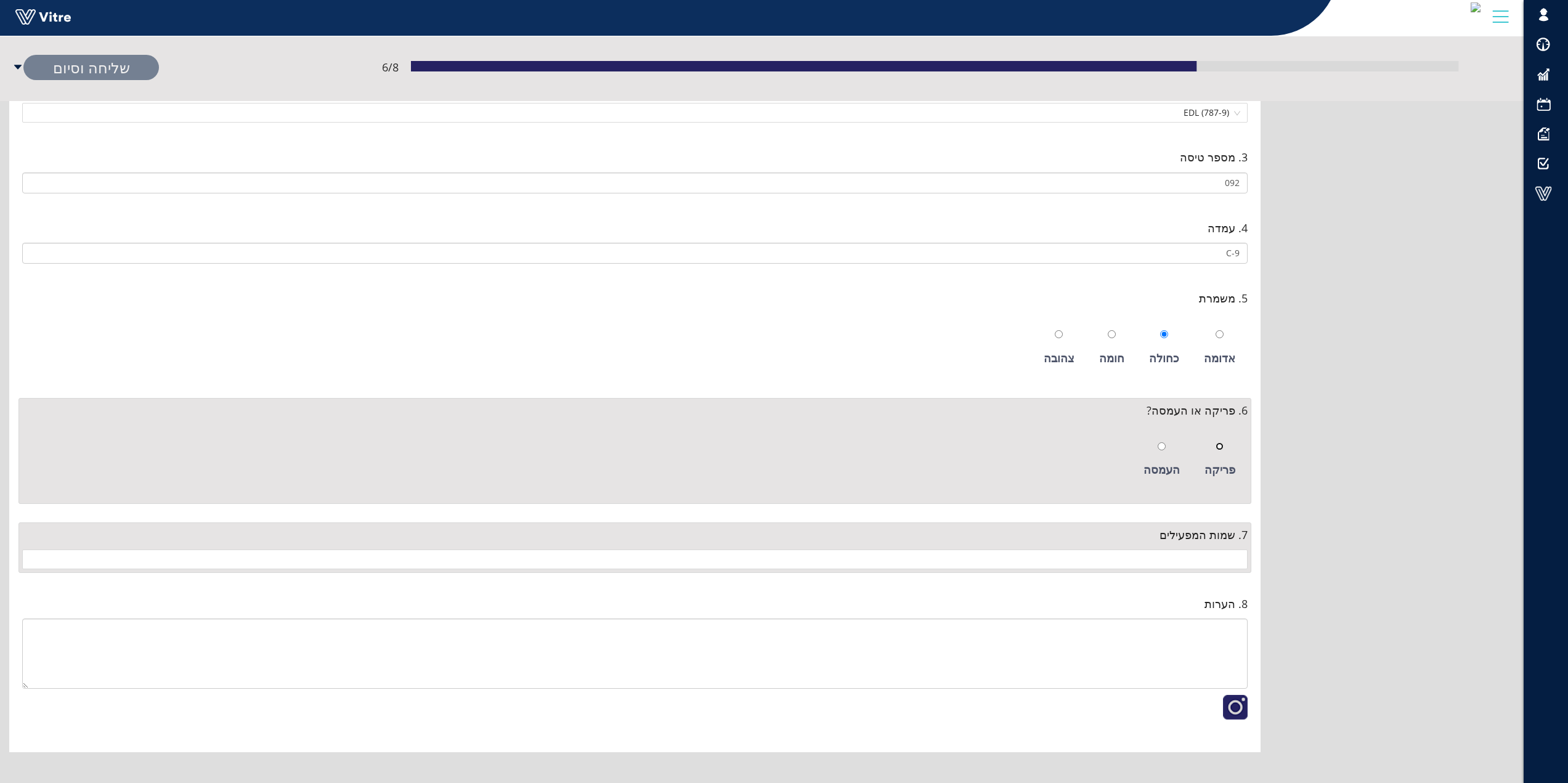
click at [1223, 448] on input "radio" at bounding box center [1219, 446] width 8 height 8
radio input "true"
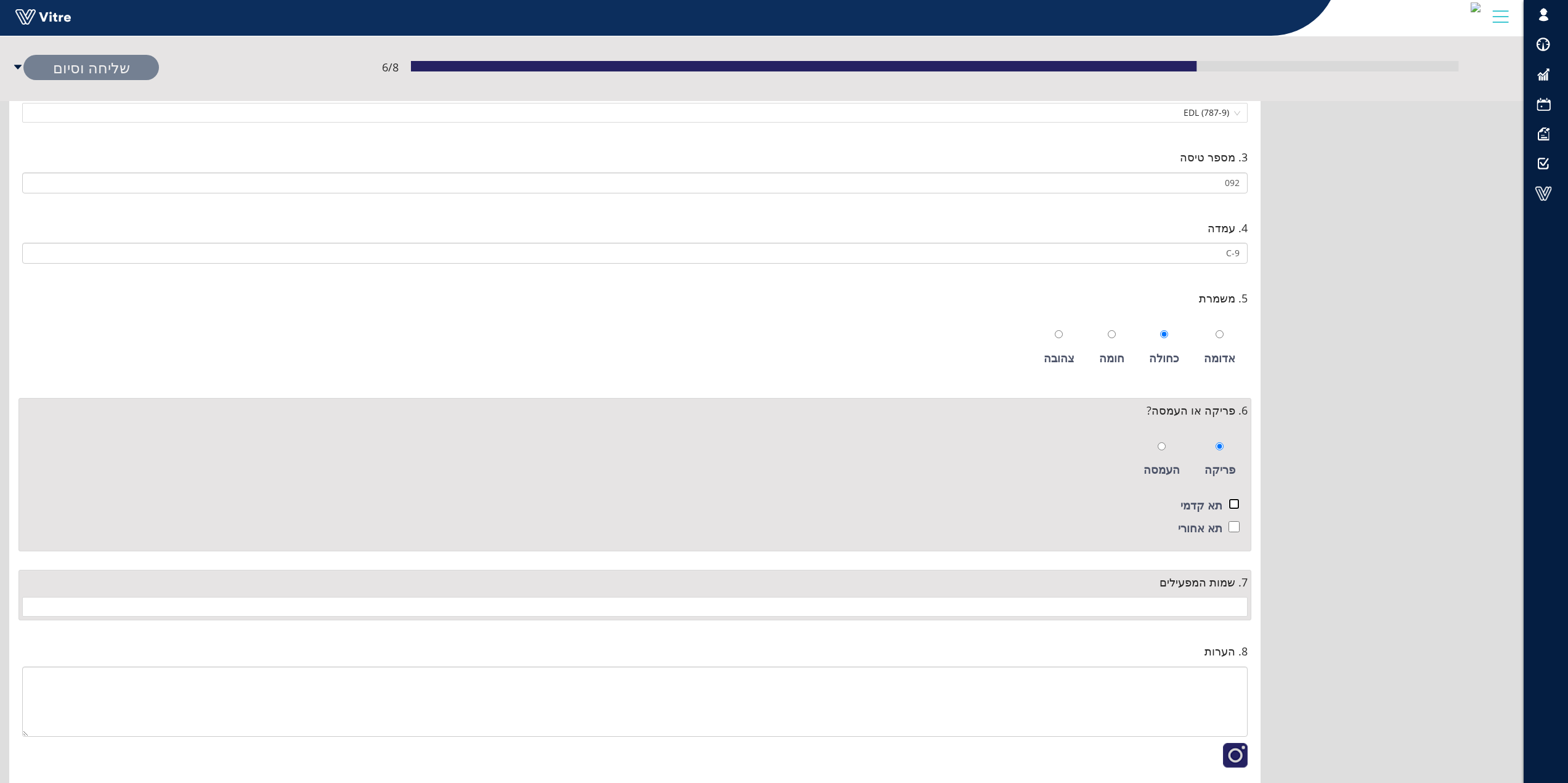
click at [1232, 502] on input "checkbox" at bounding box center [1235, 504] width 11 height 11
checkbox input "true"
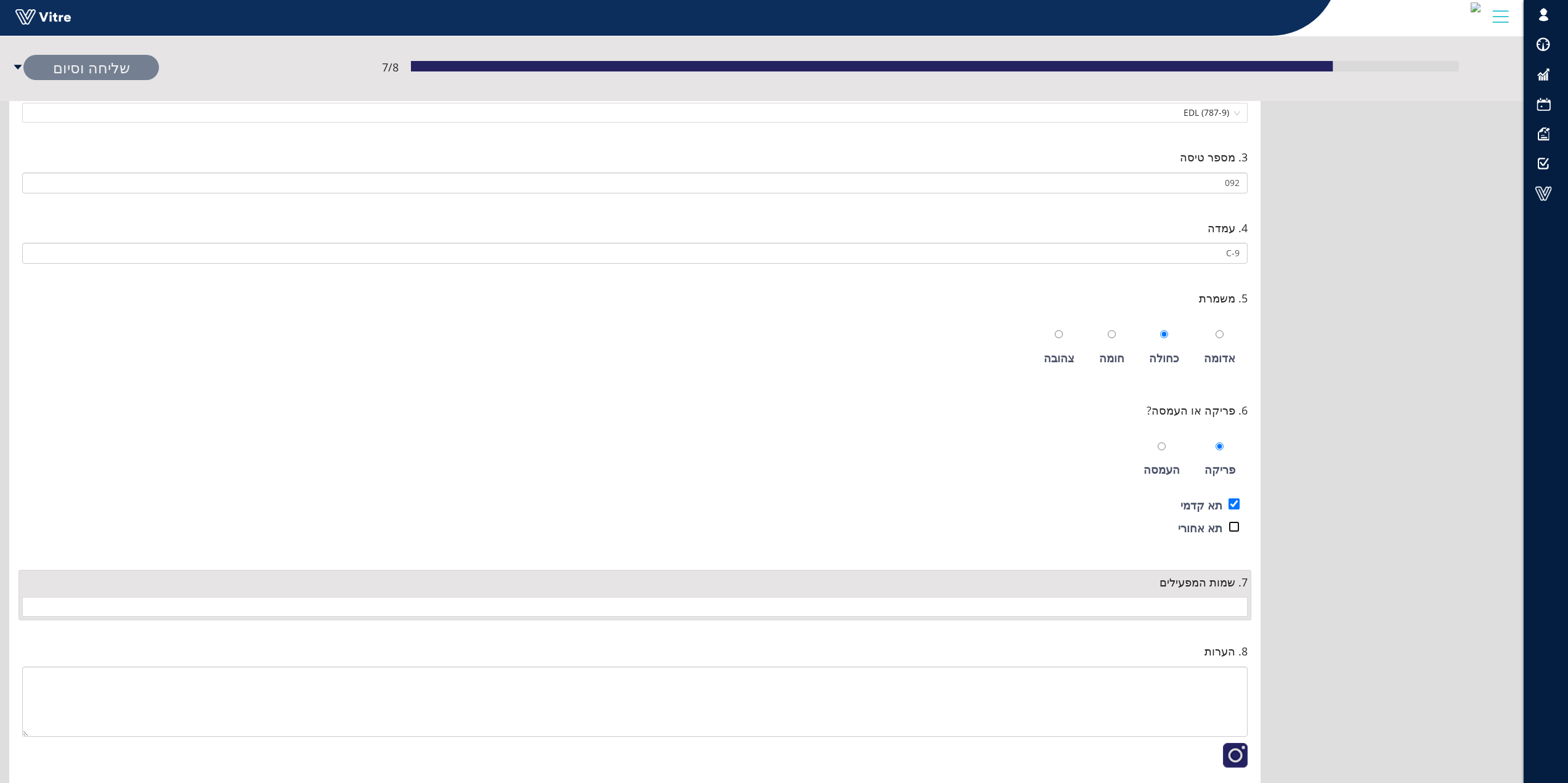
click at [1235, 525] on input "checkbox" at bounding box center [1235, 527] width 11 height 11
checkbox input "true"
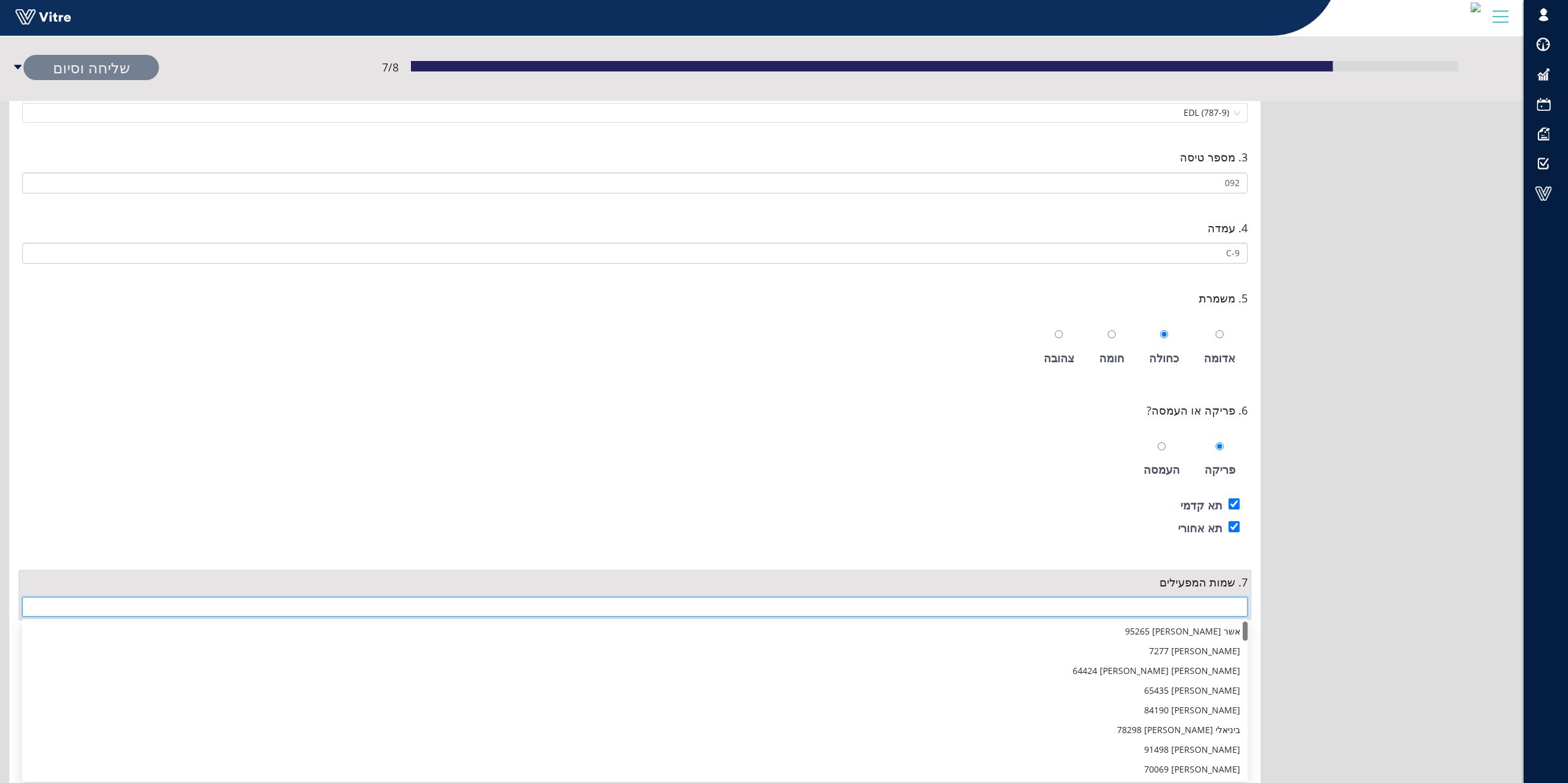
click at [1219, 604] on input "search" at bounding box center [634, 607] width 1211 height 18
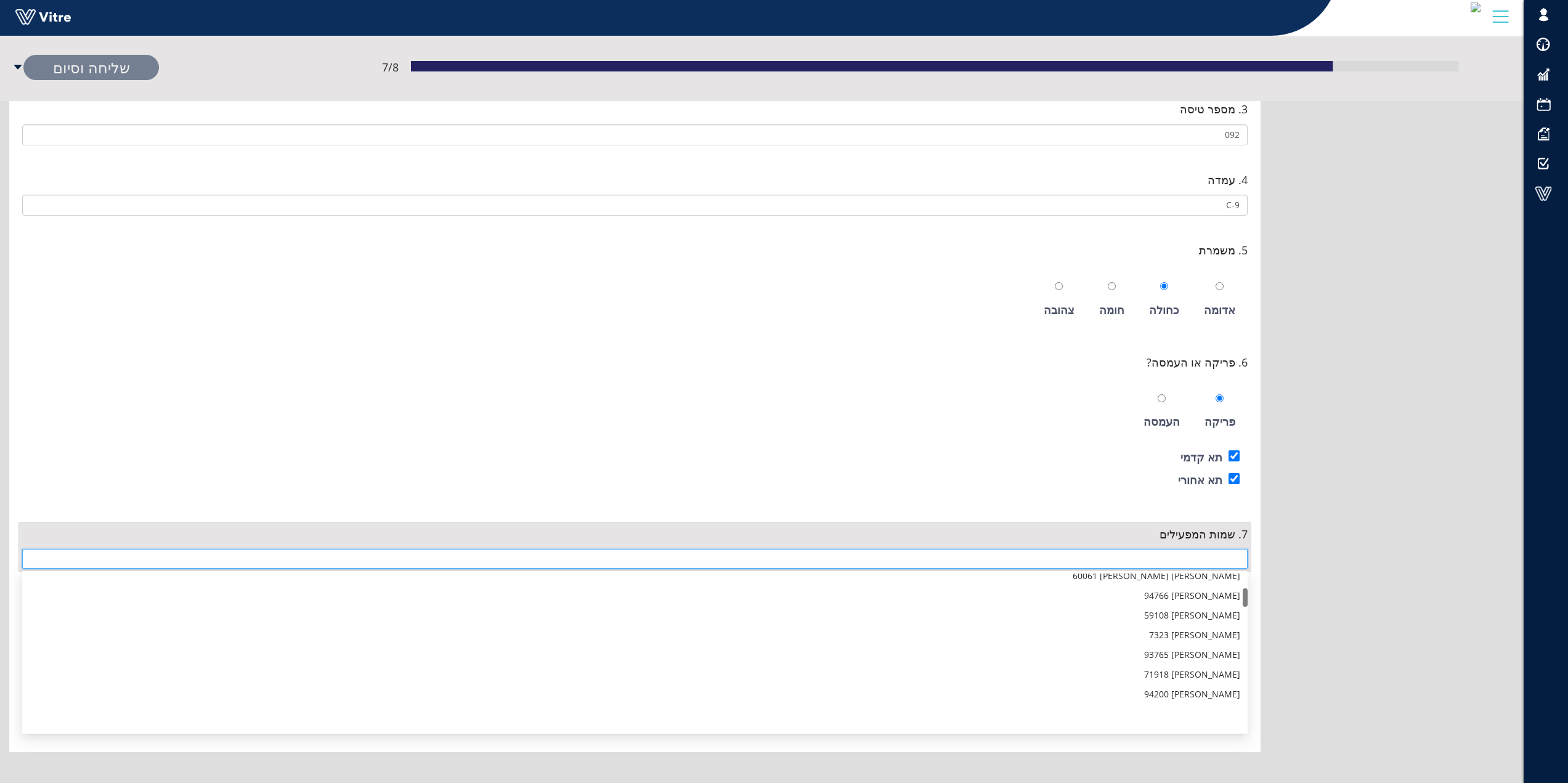
scroll to position [185, 0]
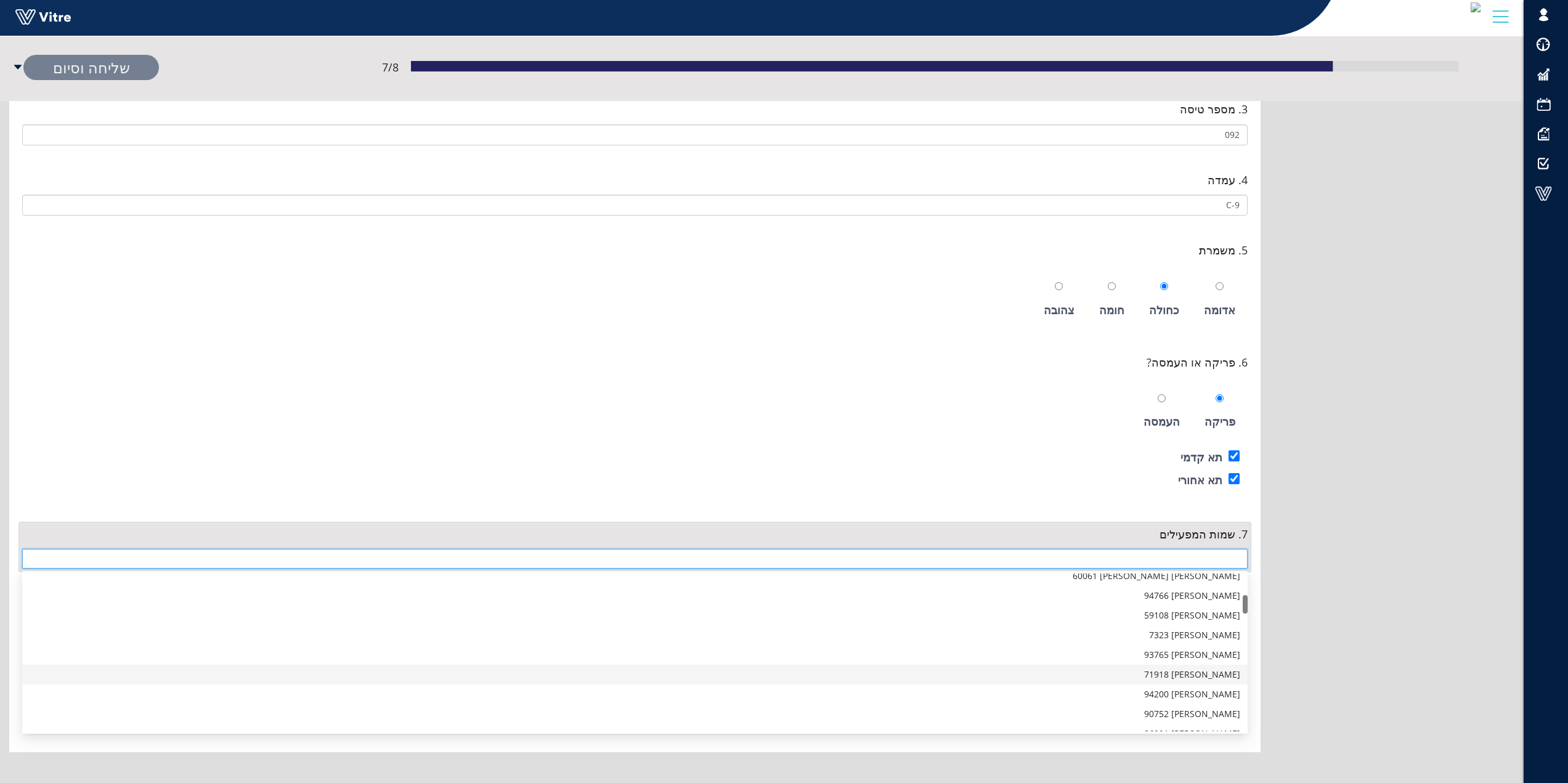
click at [1240, 674] on div "דניסוב ויטלי 71918" at bounding box center [634, 674] width 1211 height 13
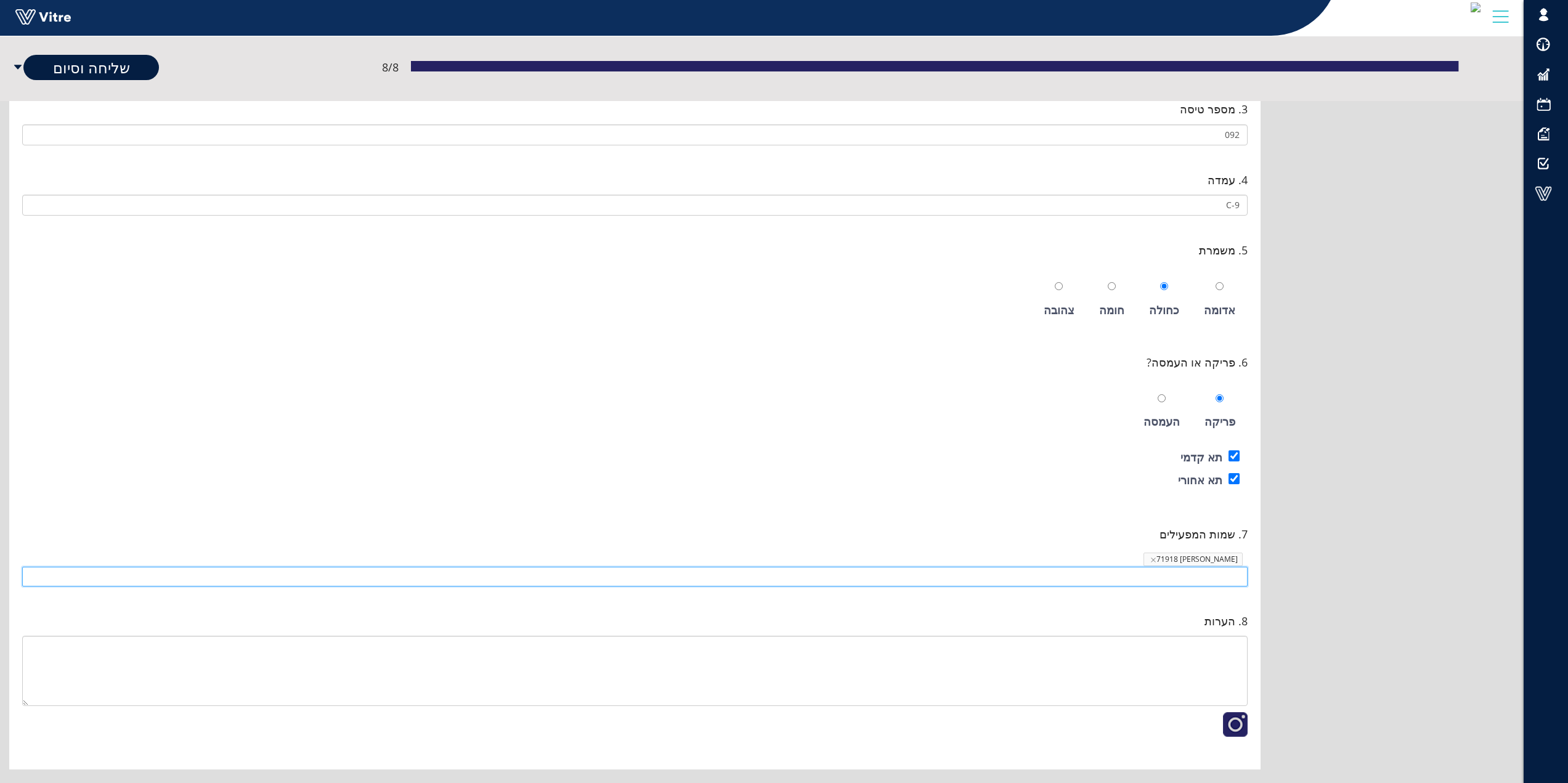
click at [1229, 576] on input "search" at bounding box center [634, 576] width 1211 height 18
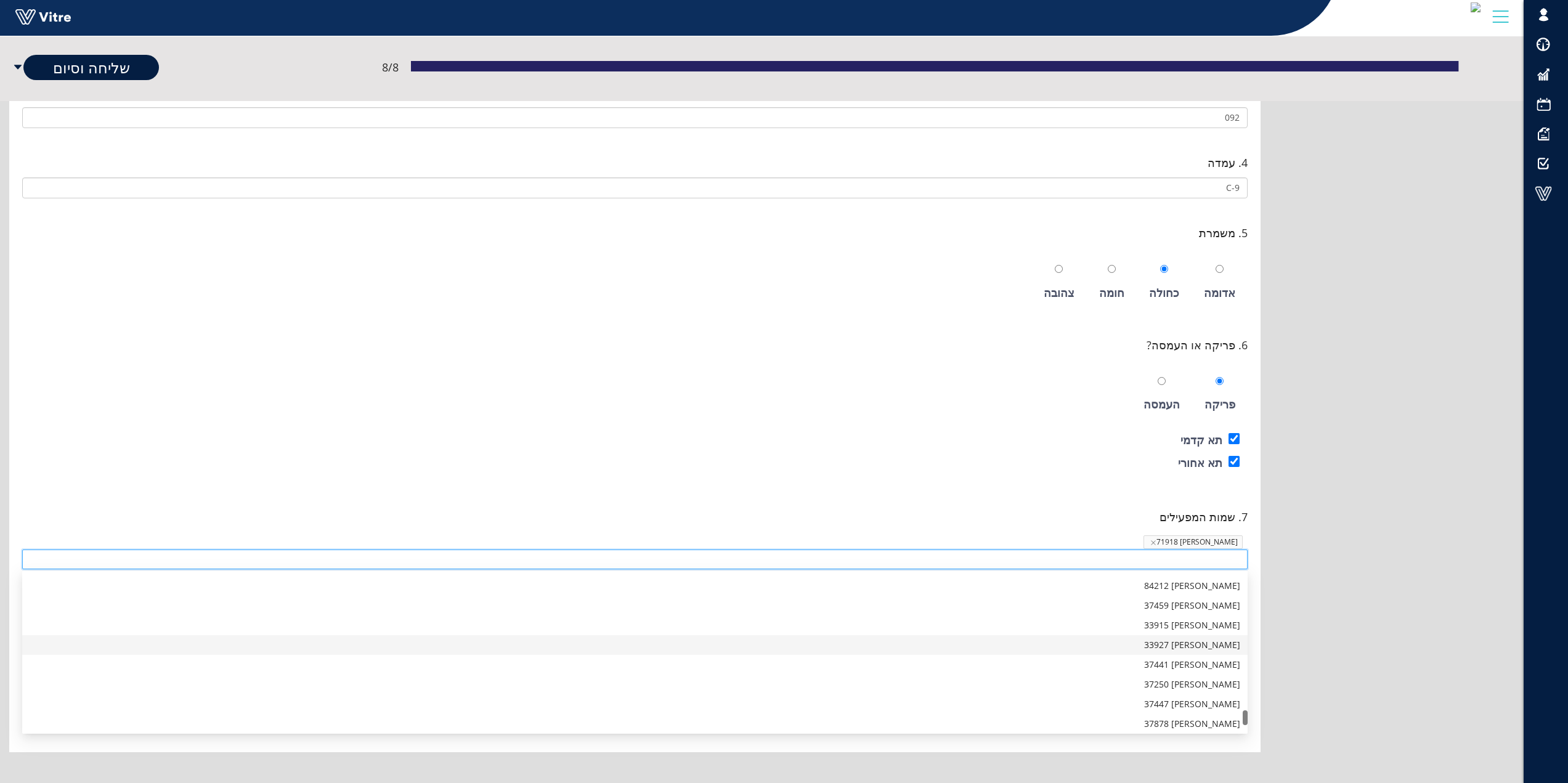
scroll to position [1356, 0]
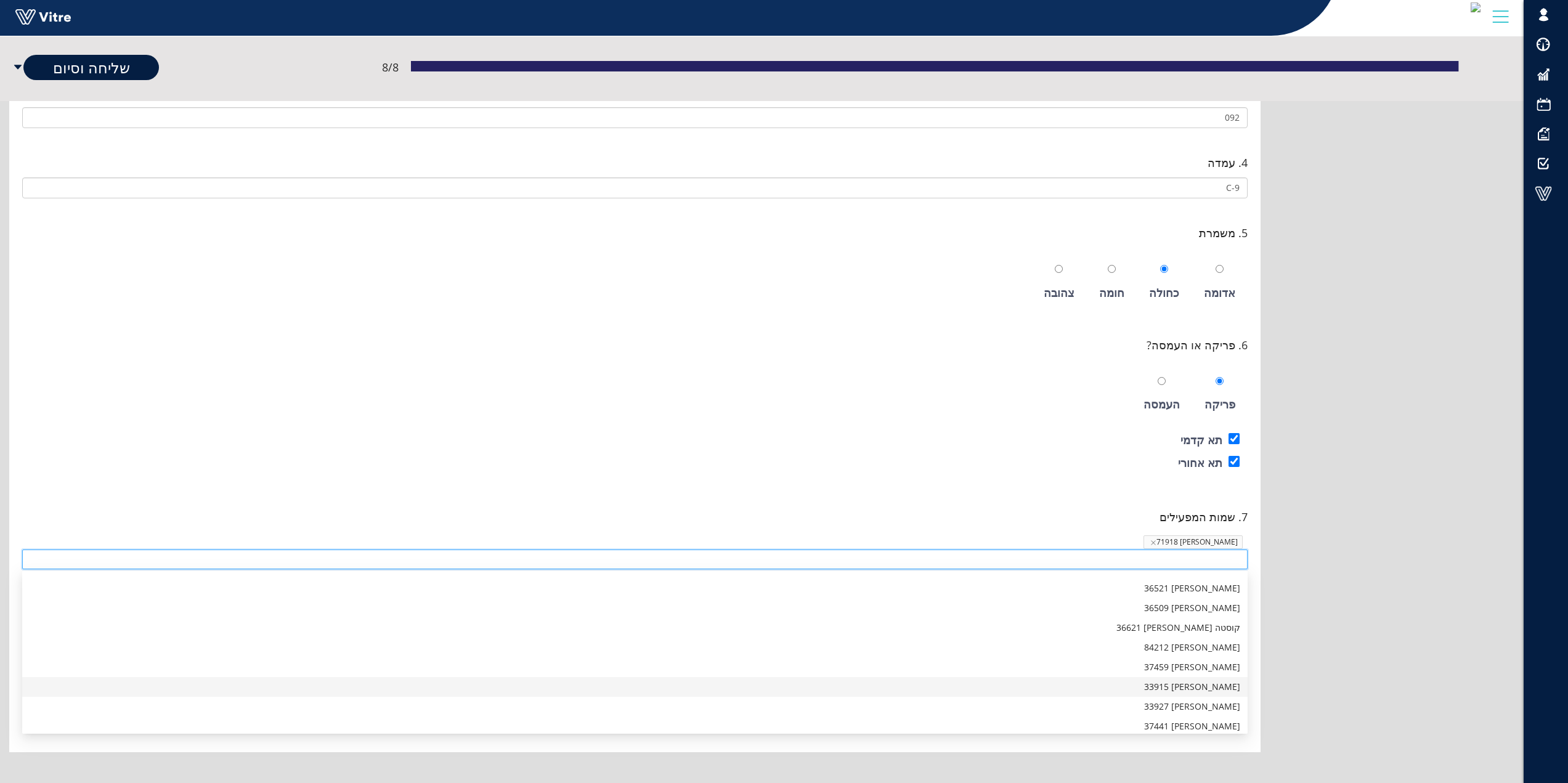
click at [1203, 686] on div "בני סיבליה 33915" at bounding box center [634, 686] width 1211 height 13
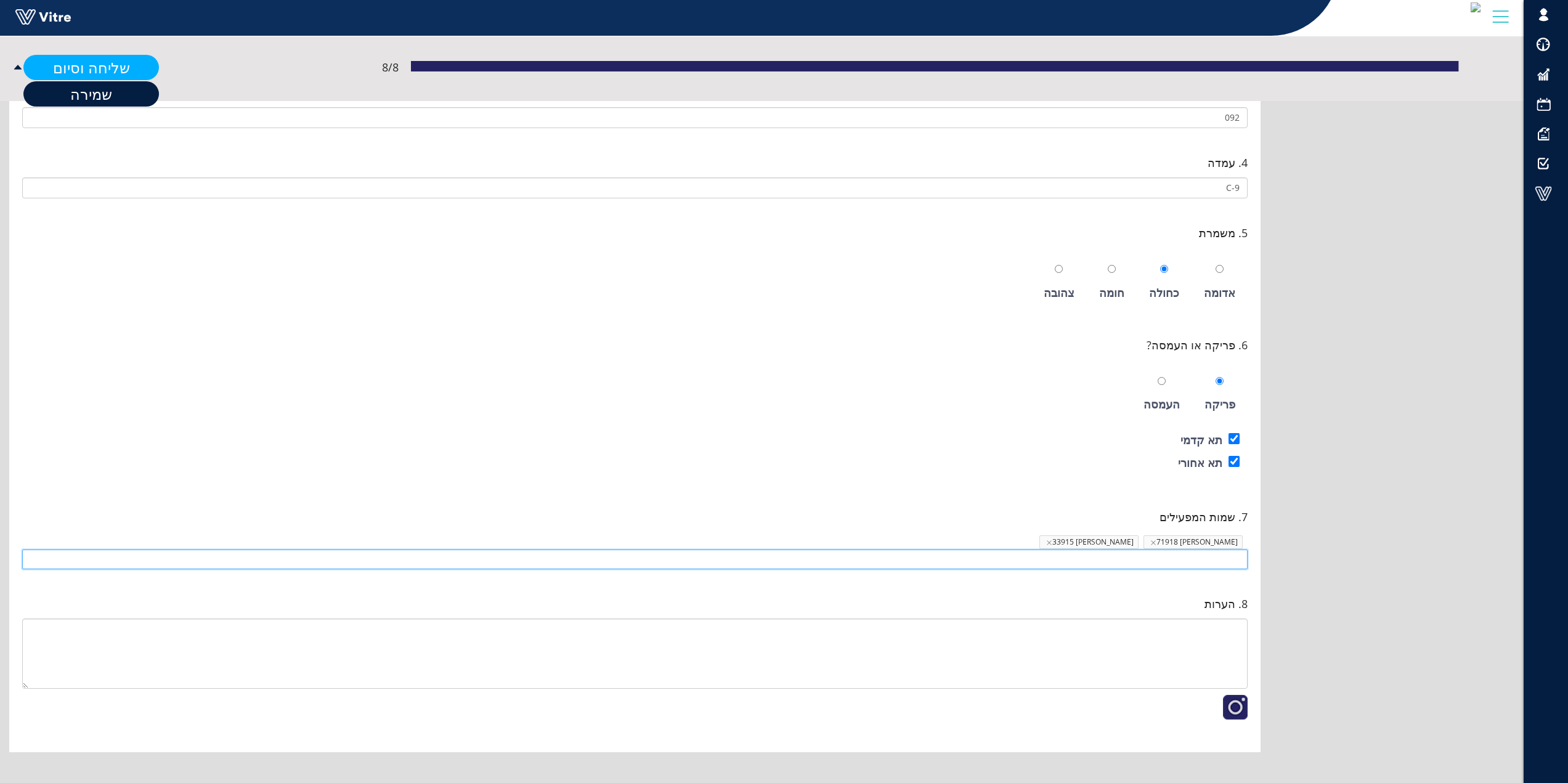
click at [89, 67] on link "שליחה וסיום" at bounding box center [91, 67] width 136 height 25
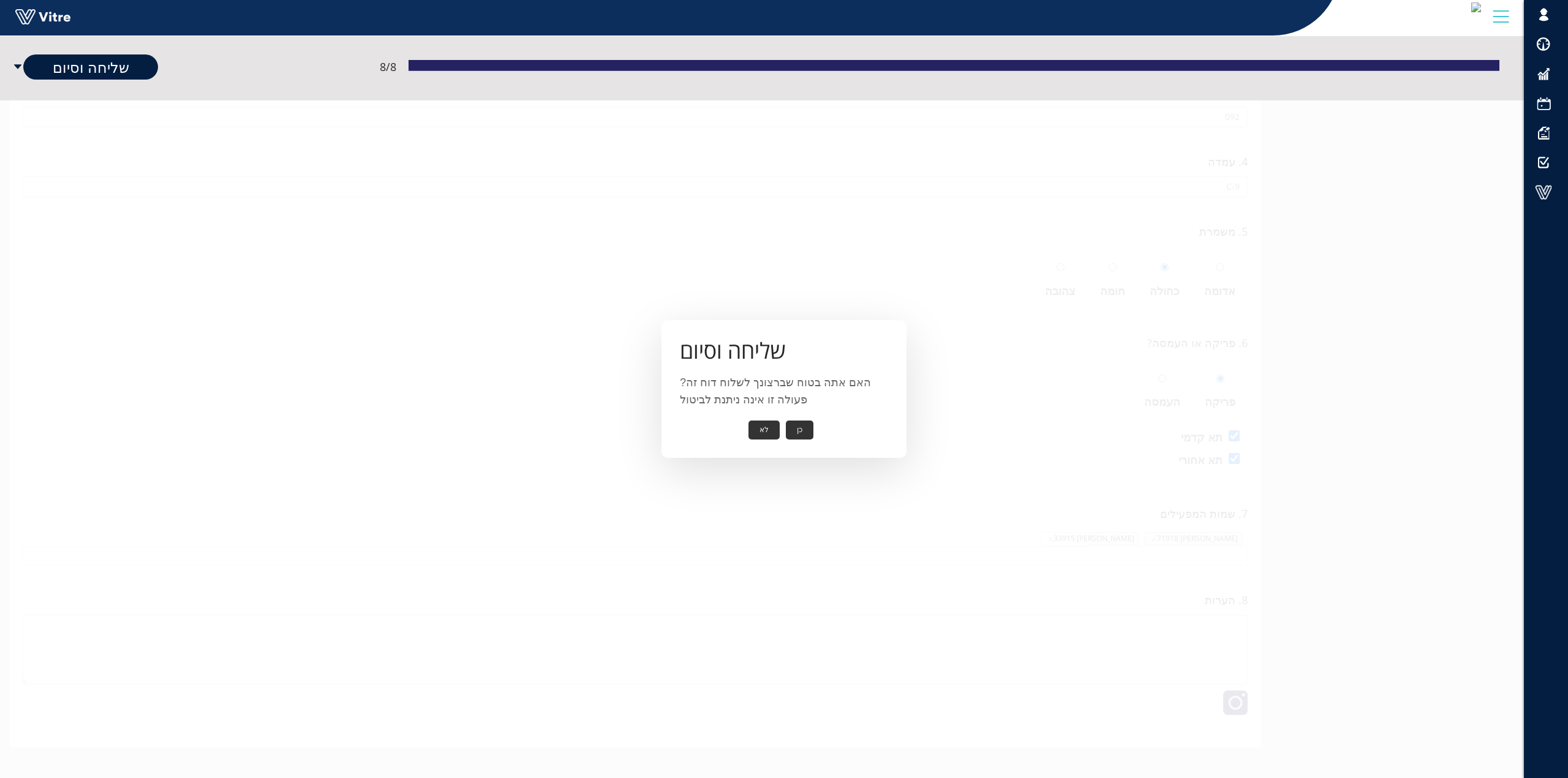
click at [799, 427] on button "כן" at bounding box center [800, 430] width 28 height 19
click at [773, 422] on button "אישור" at bounding box center [781, 421] width 40 height 19
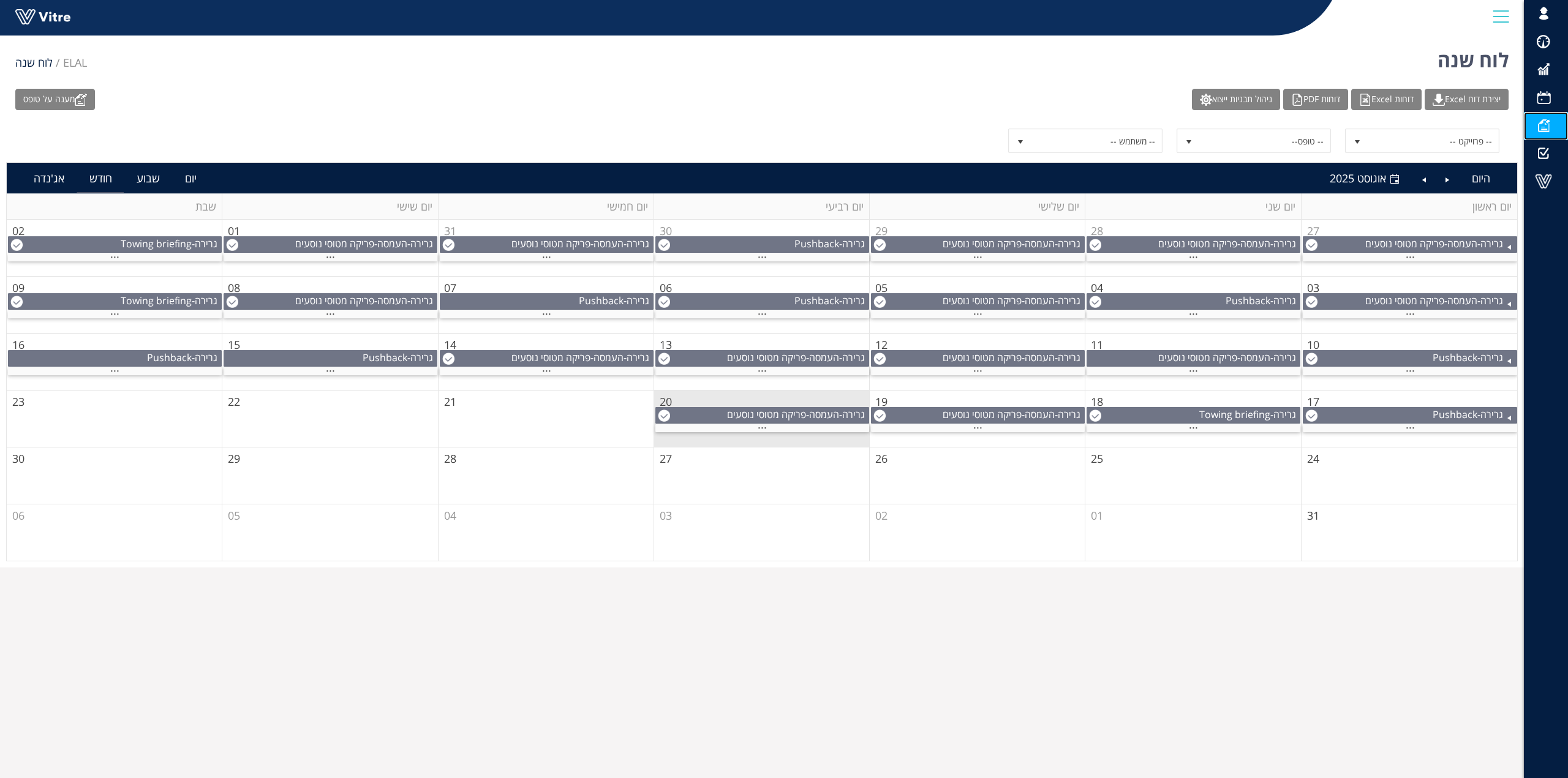
click at [1543, 122] on span at bounding box center [1543, 125] width 31 height 15
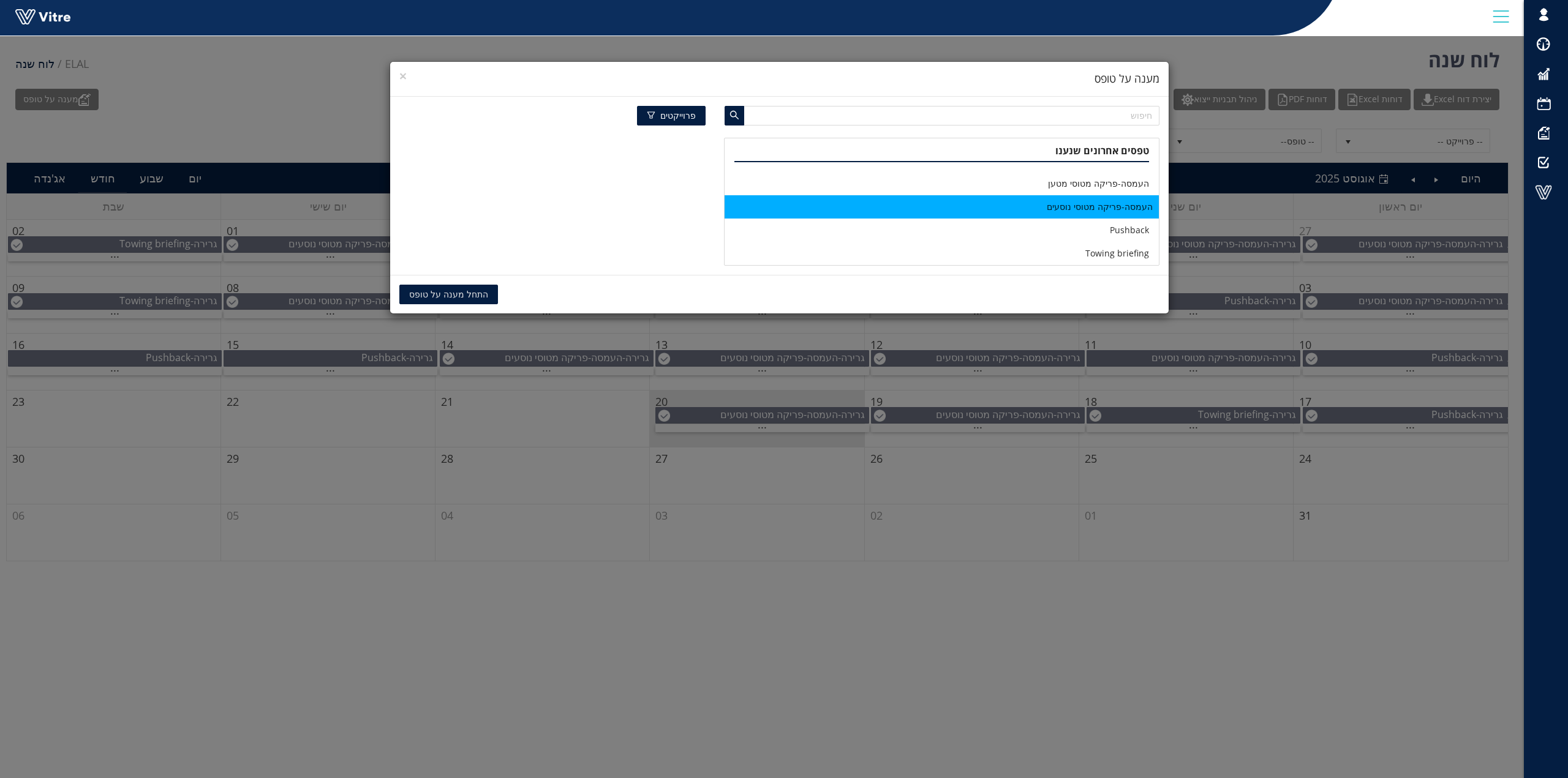
click at [1088, 207] on li "העמסה-פריקה מטוסי נוסעים" at bounding box center [942, 207] width 434 height 23
click at [438, 292] on span "התחל מענה על טופס" at bounding box center [449, 294] width 79 height 13
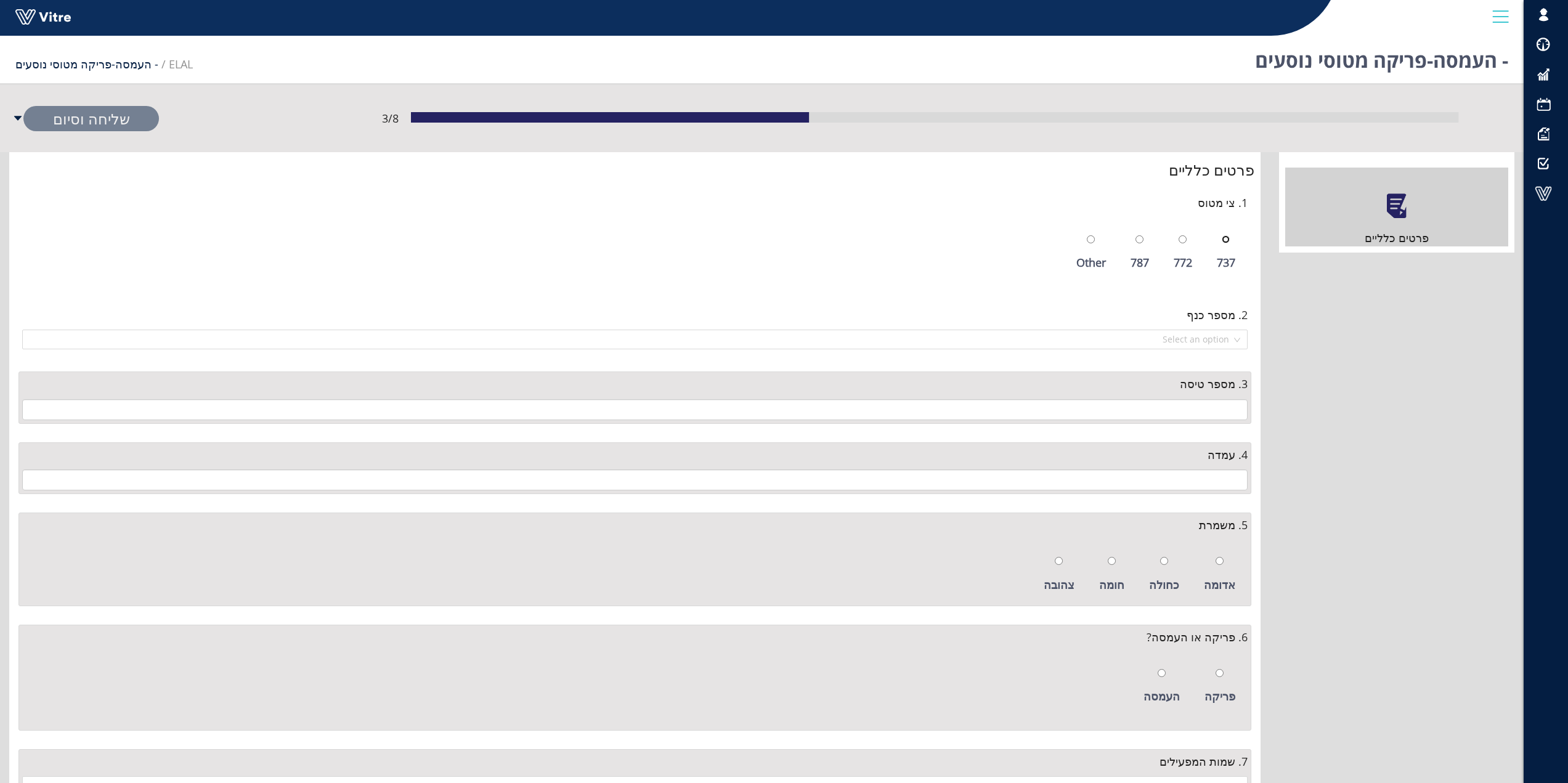
click at [1226, 240] on input "radio" at bounding box center [1226, 239] width 8 height 8
radio input "true"
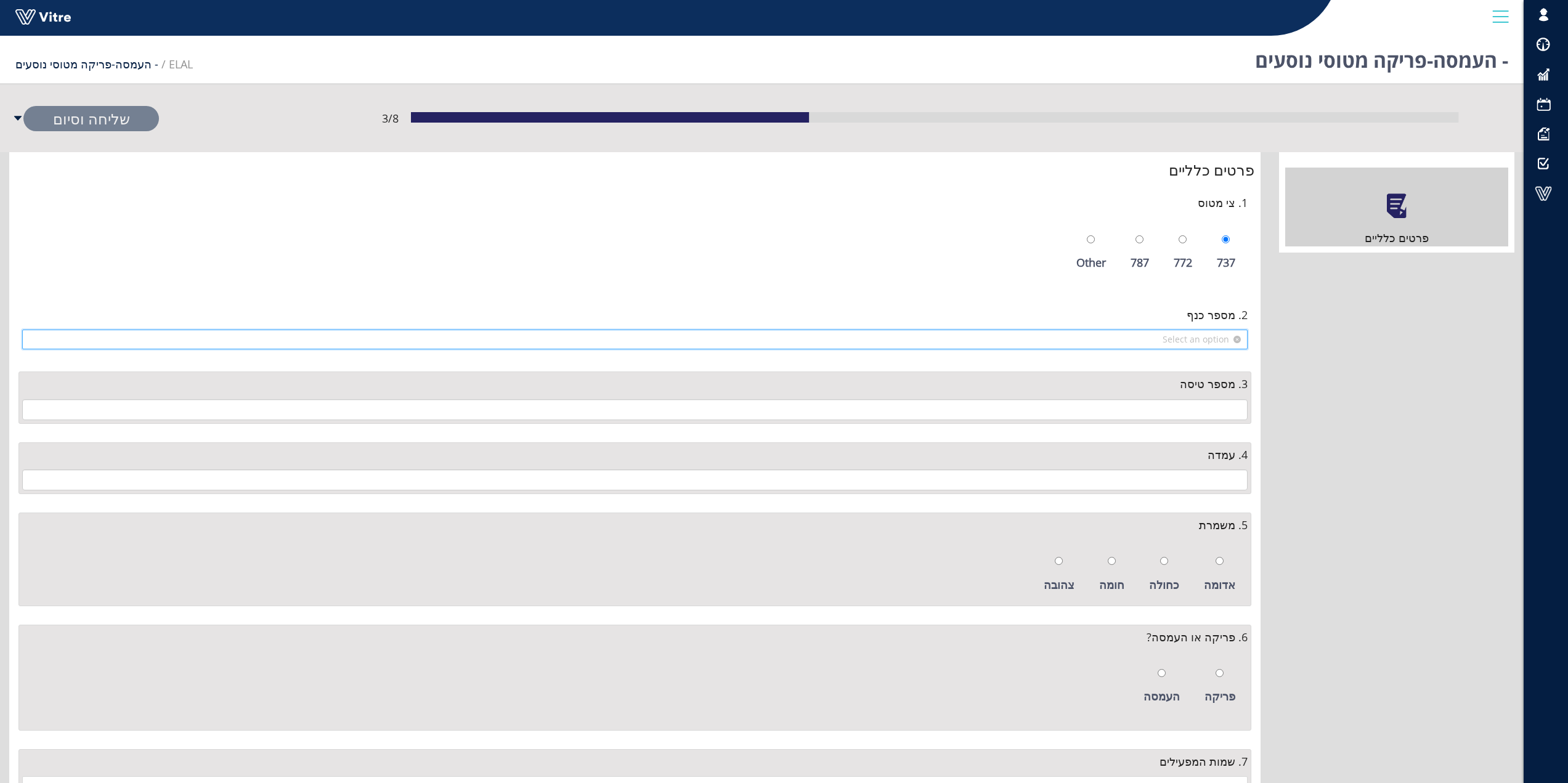
click at [1229, 333] on input "search" at bounding box center [630, 340] width 1202 height 18
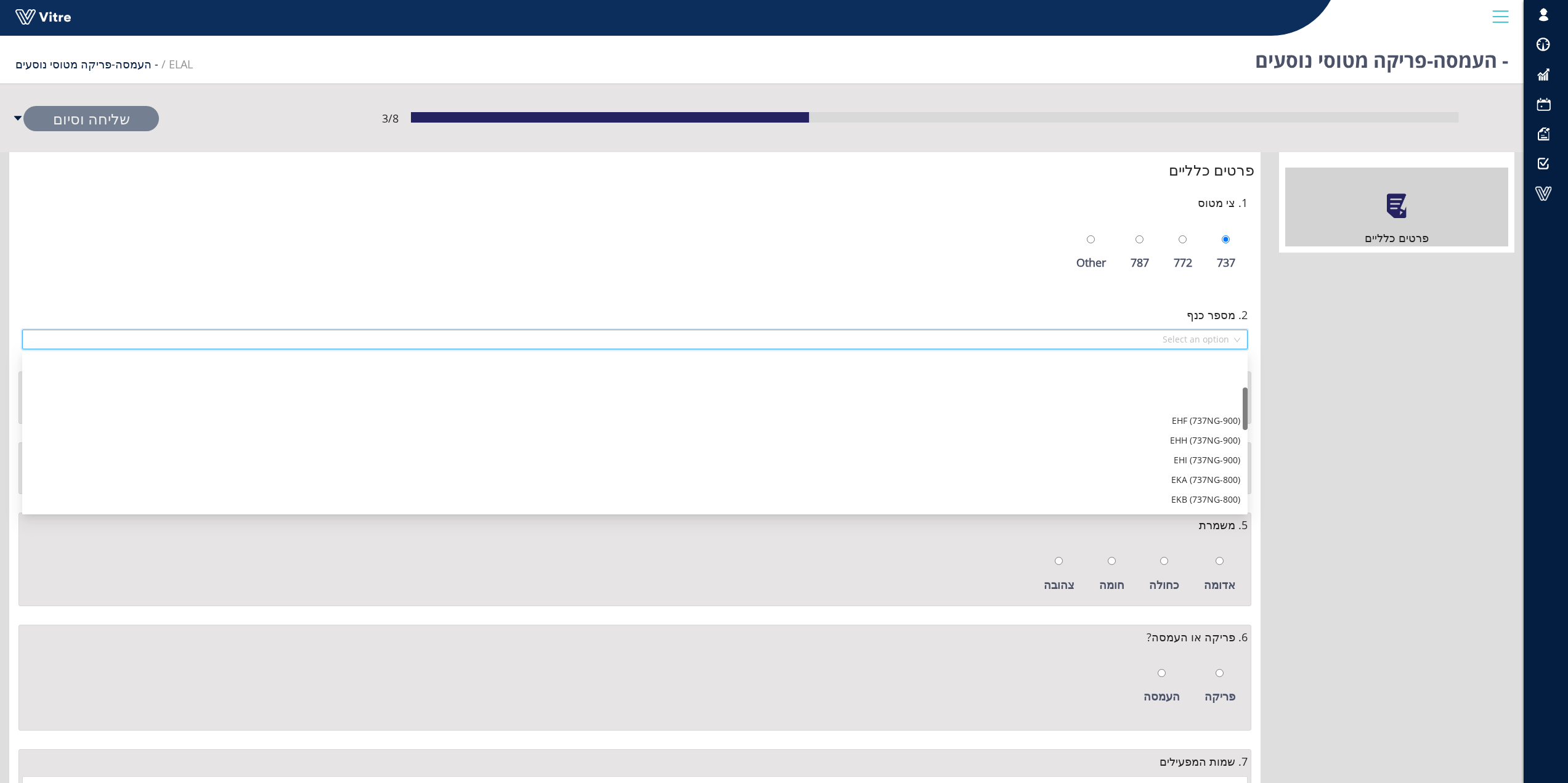
scroll to position [123, 0]
click at [1194, 497] on div "EKH (737NG-800)" at bounding box center [634, 497] width 1211 height 13
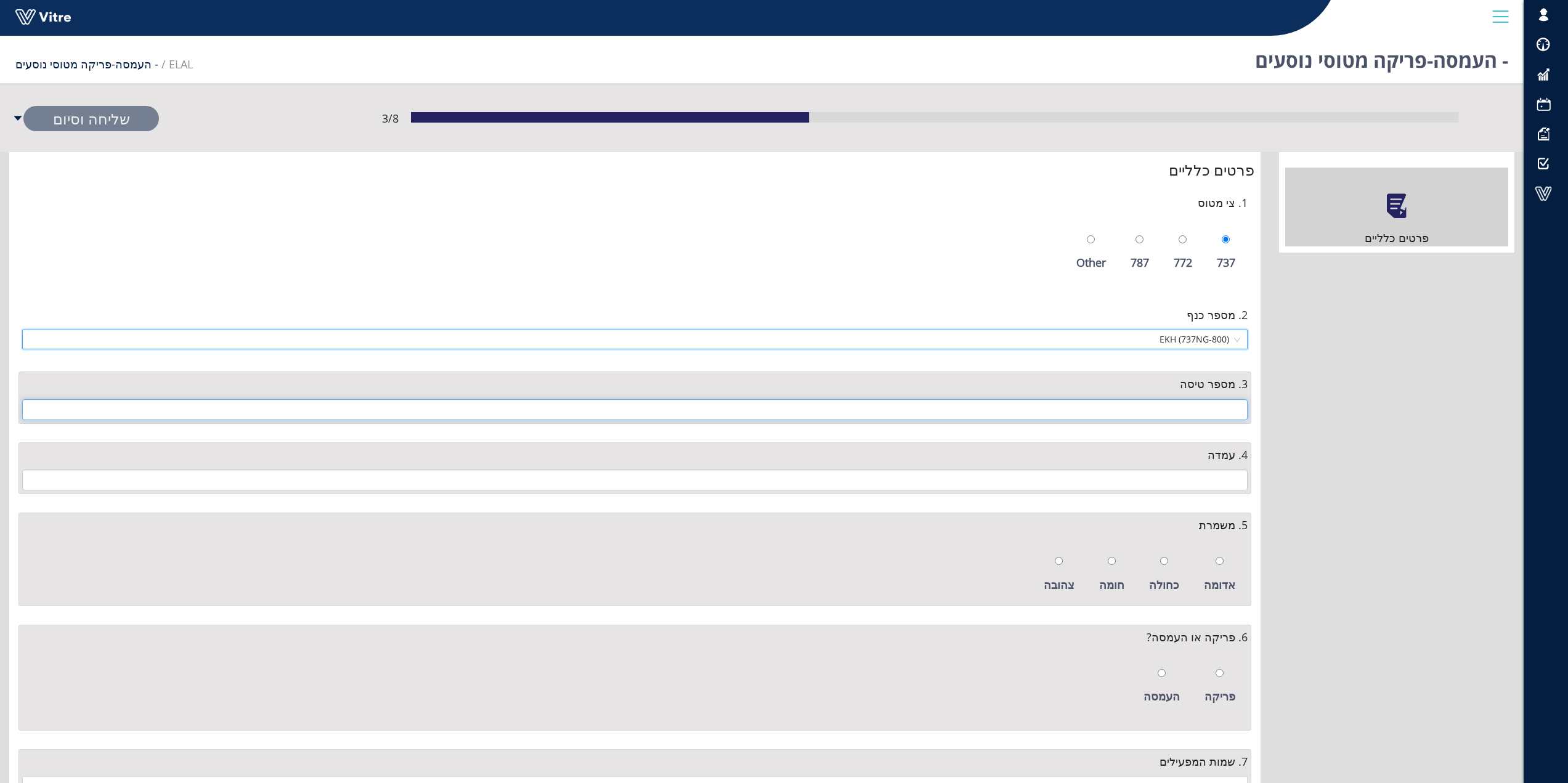
click at [1230, 406] on input "text" at bounding box center [635, 410] width 1226 height 21
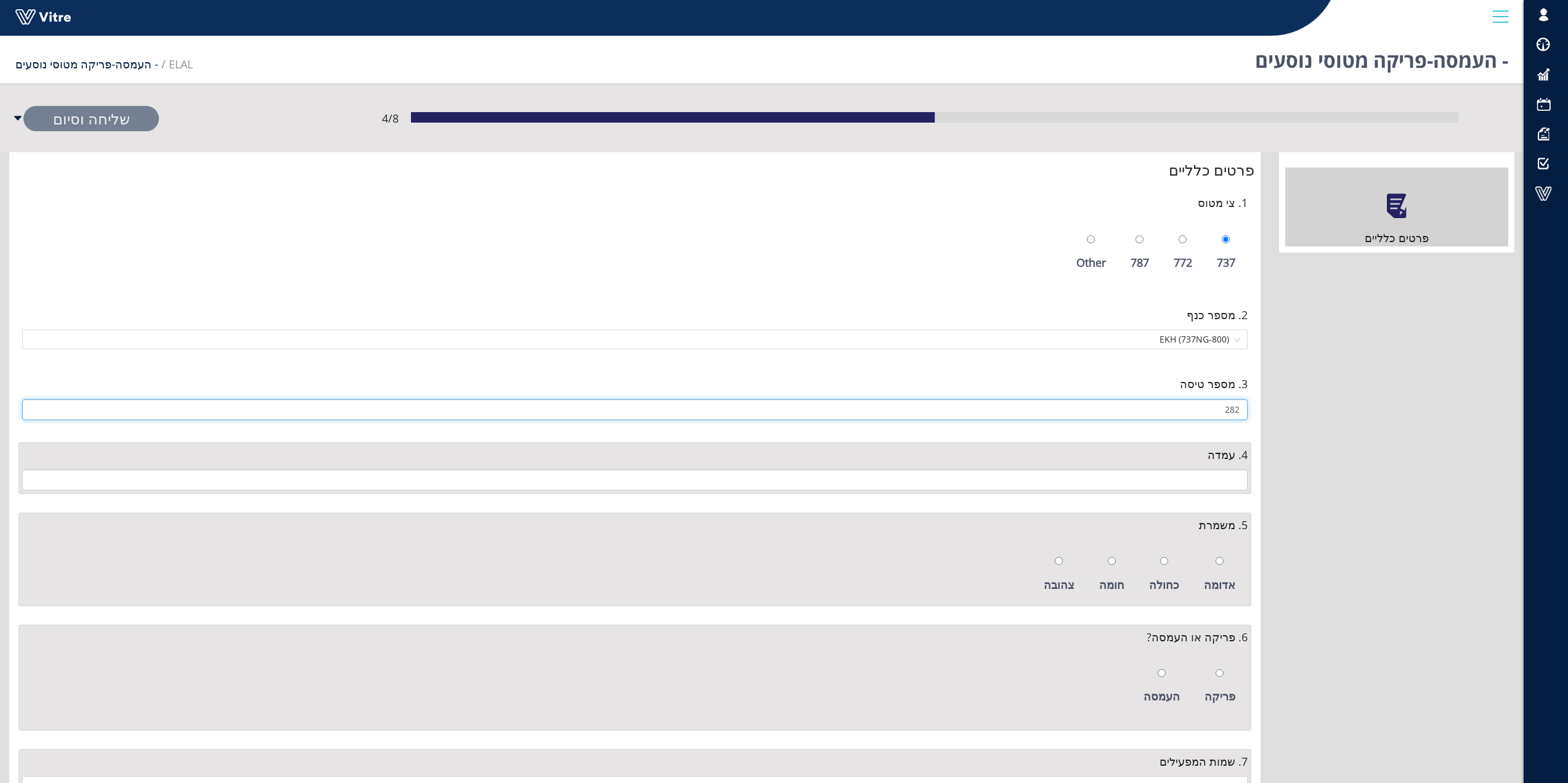
type input "282"
click at [1237, 479] on input "text" at bounding box center [635, 480] width 1226 height 21
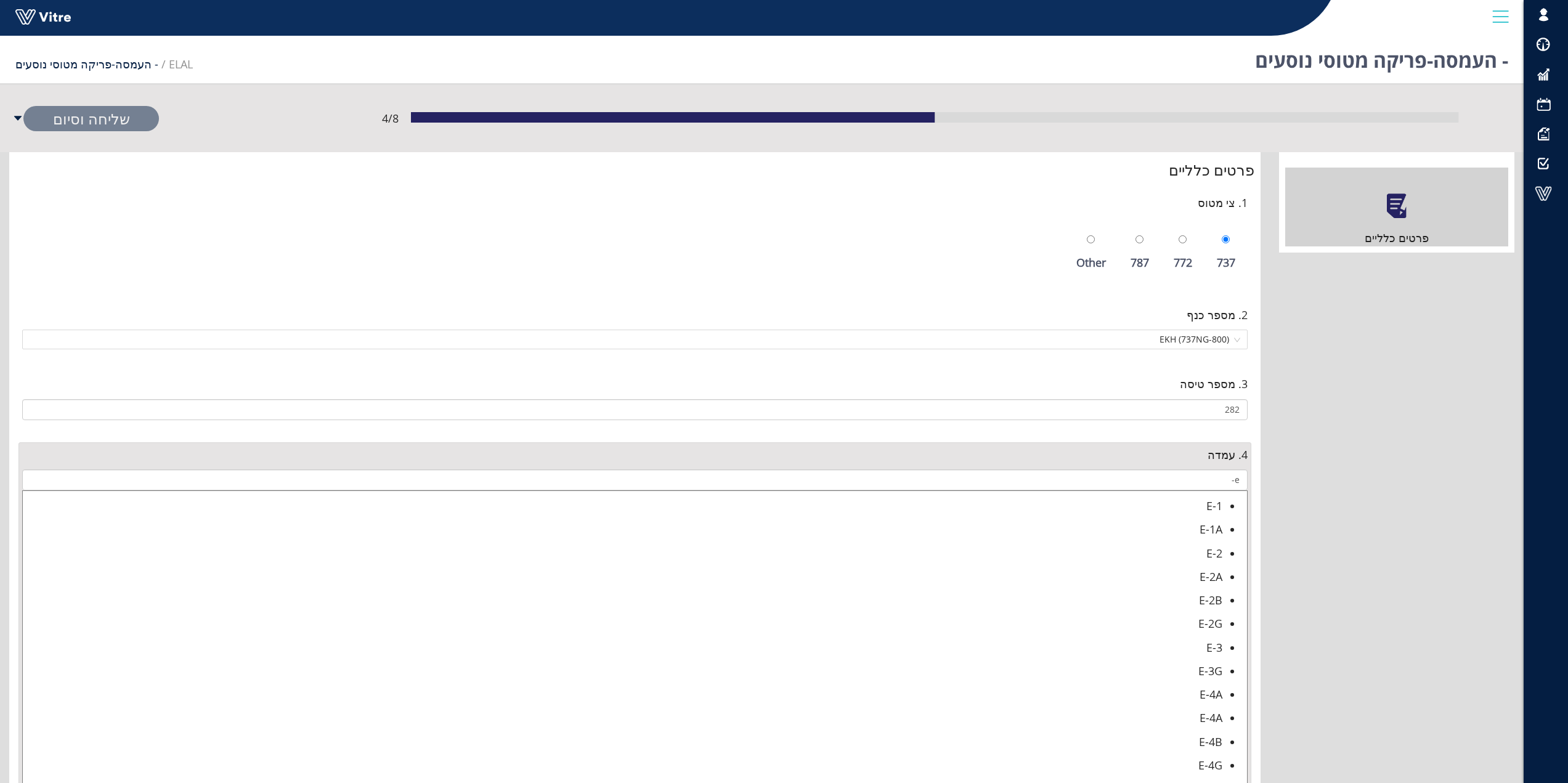
click at [1214, 578] on div "E-2A" at bounding box center [623, 576] width 1200 height 18
type input "E-2A"
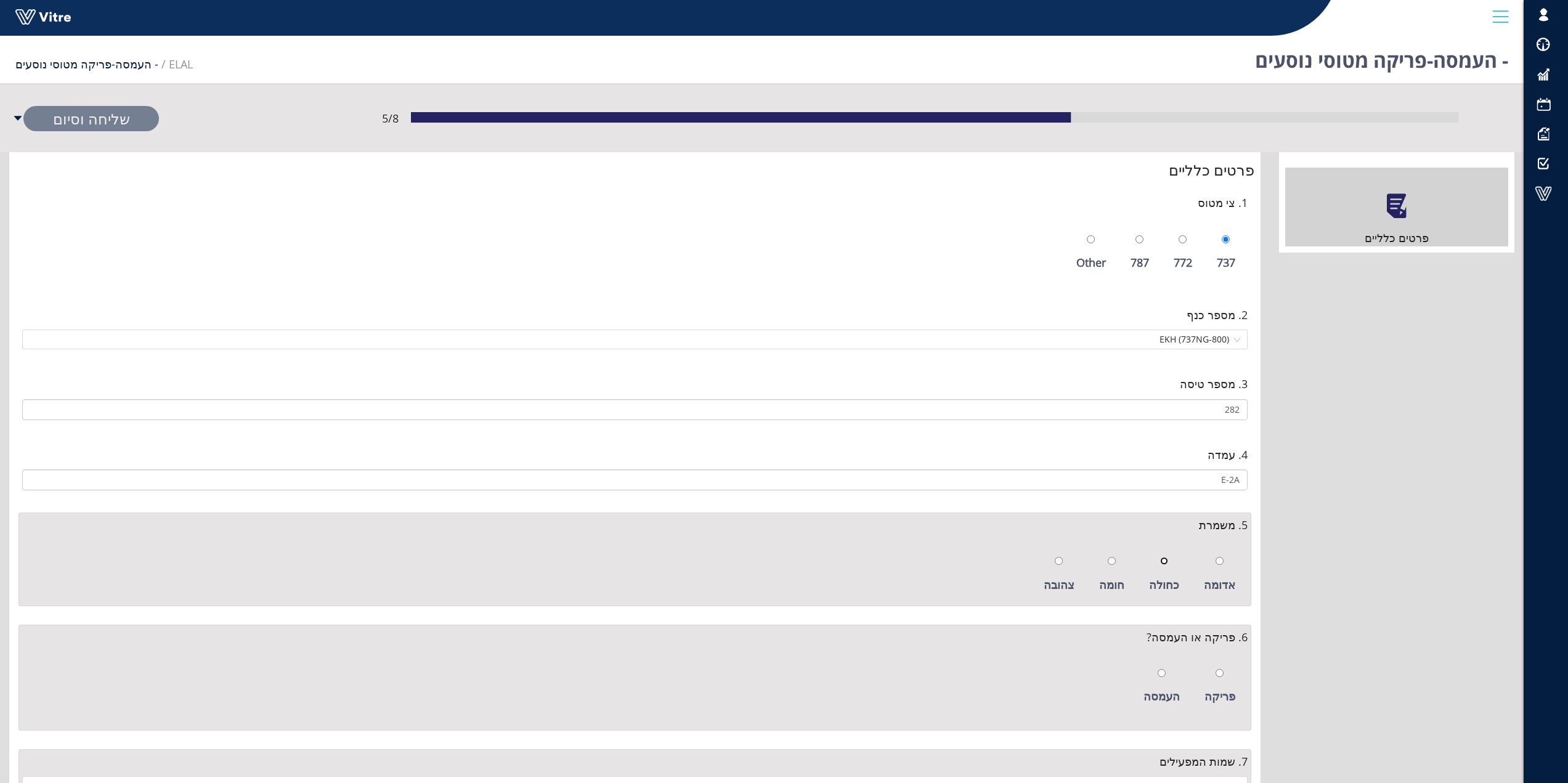
click at [1168, 559] on input "radio" at bounding box center [1164, 560] width 8 height 8
radio input "true"
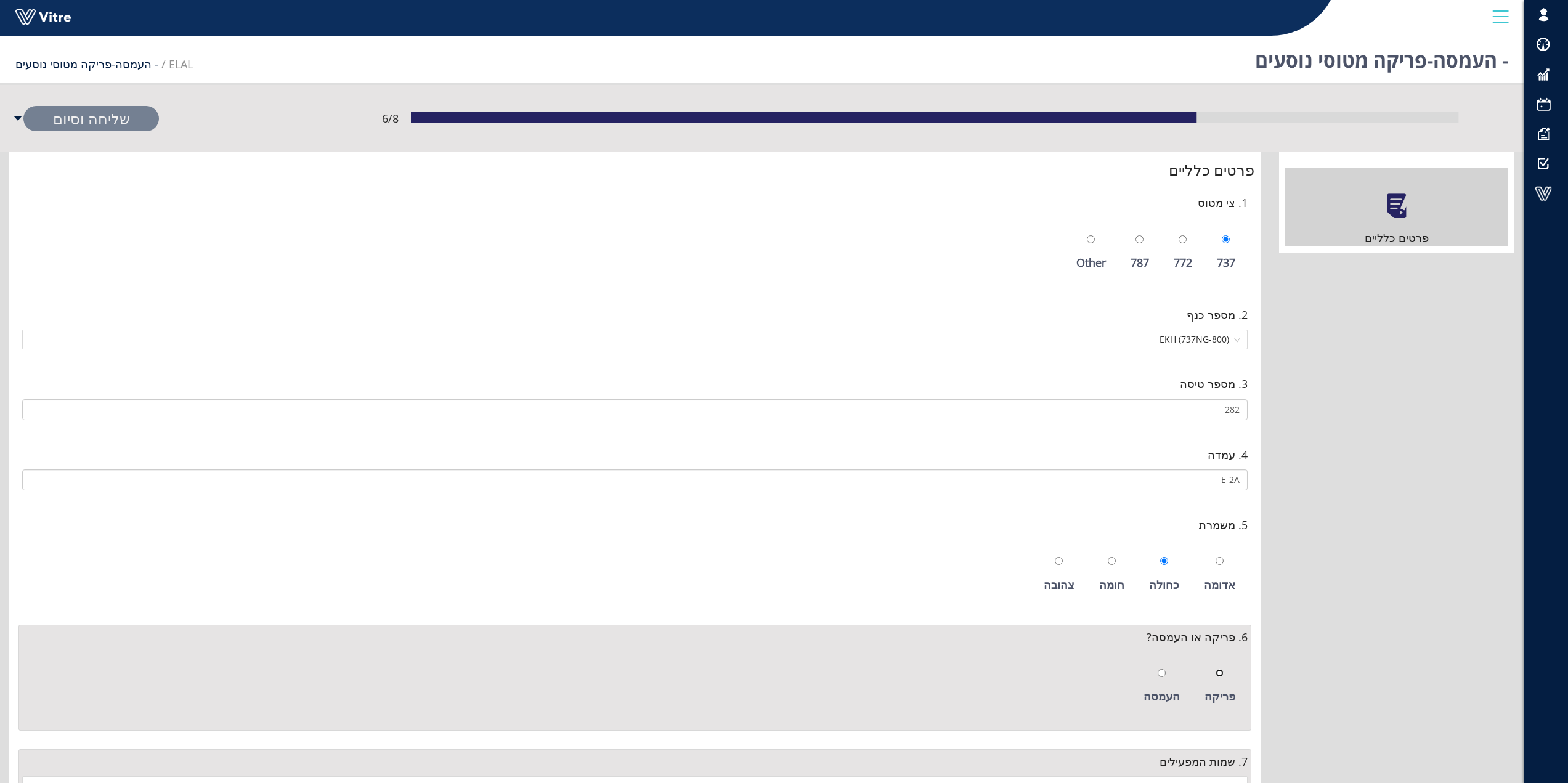
click at [1223, 675] on input "radio" at bounding box center [1219, 673] width 8 height 8
radio input "true"
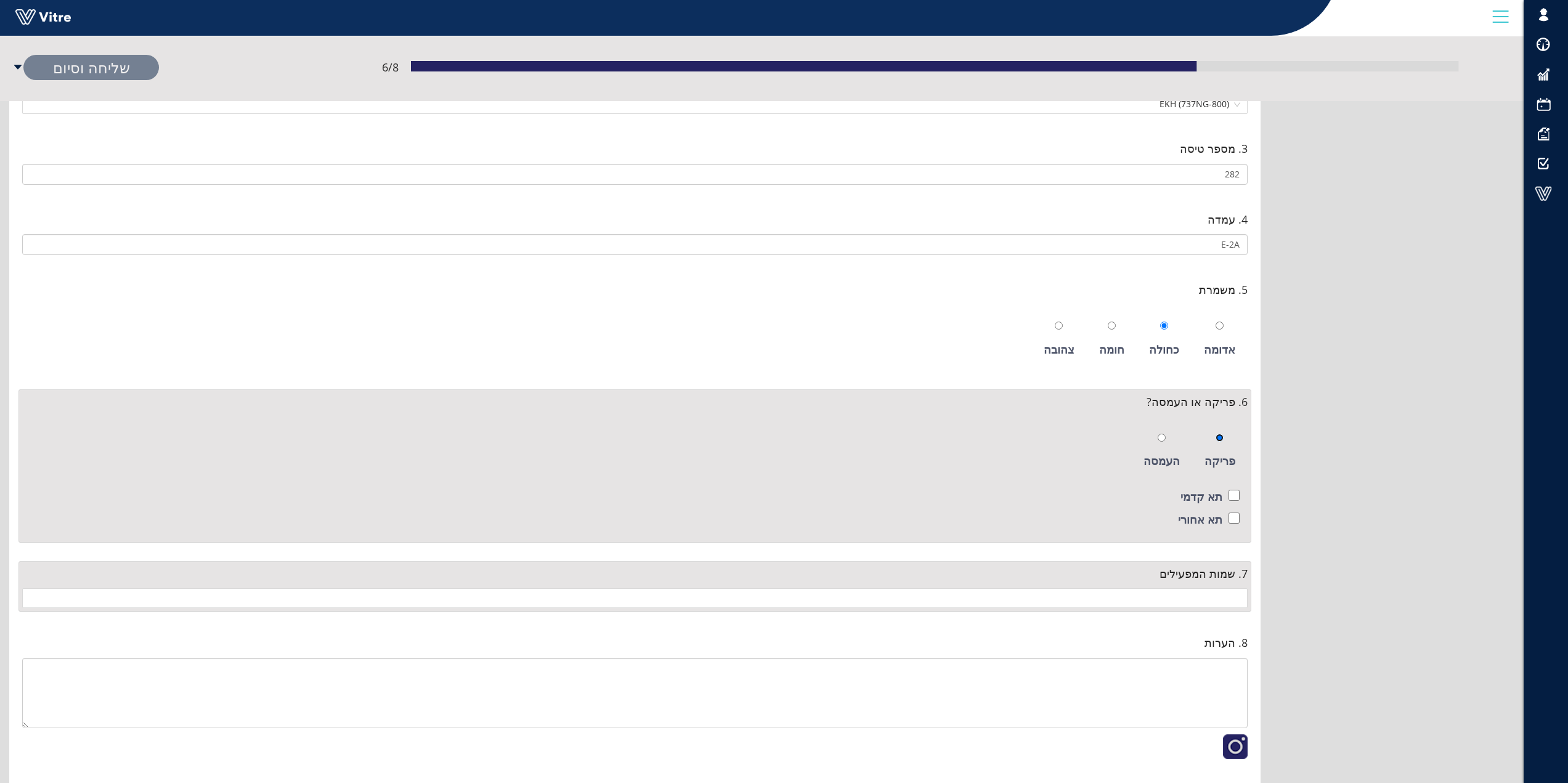
scroll to position [275, 0]
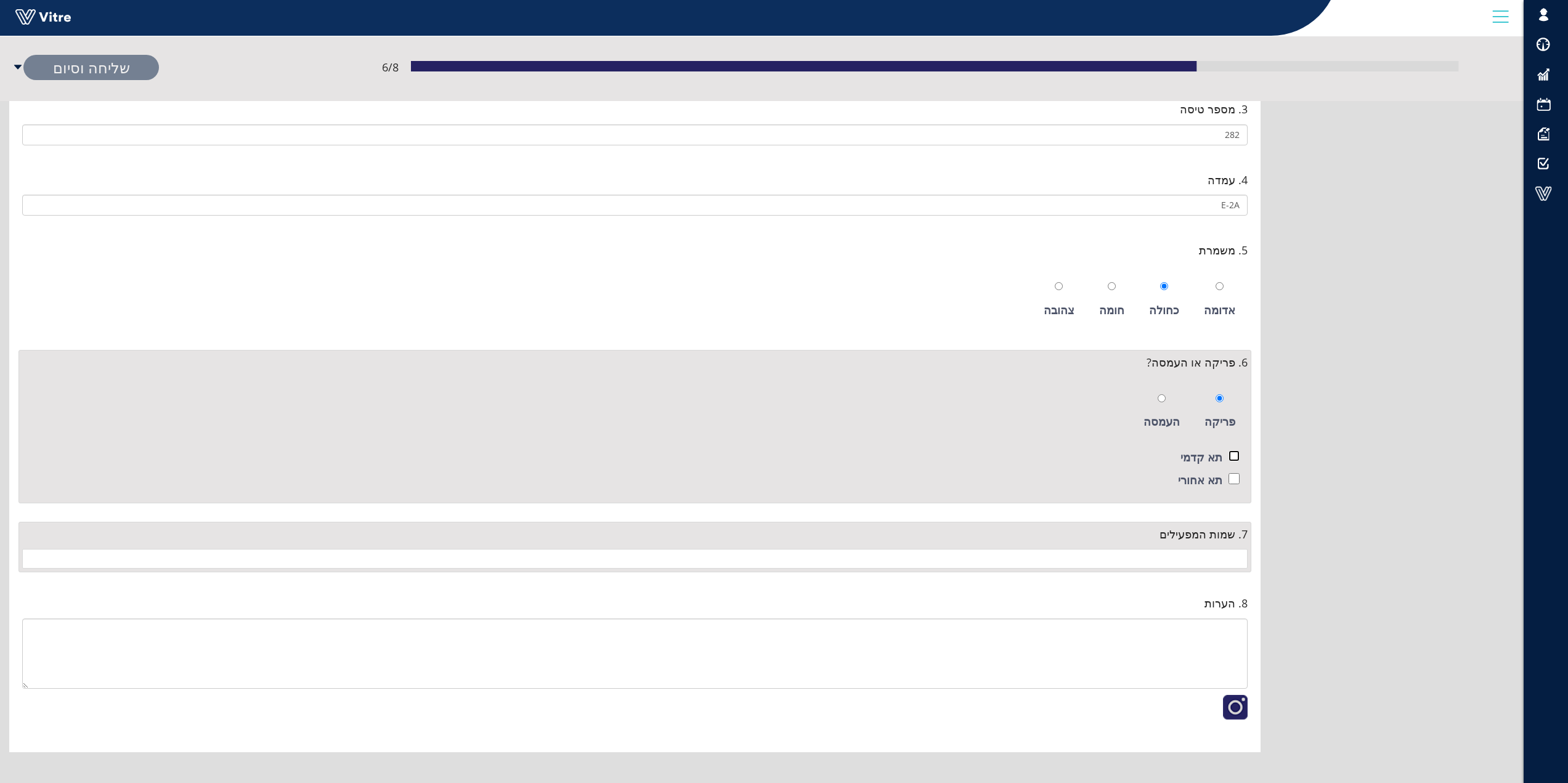
click at [1233, 456] on input "checkbox" at bounding box center [1235, 456] width 11 height 11
checkbox input "true"
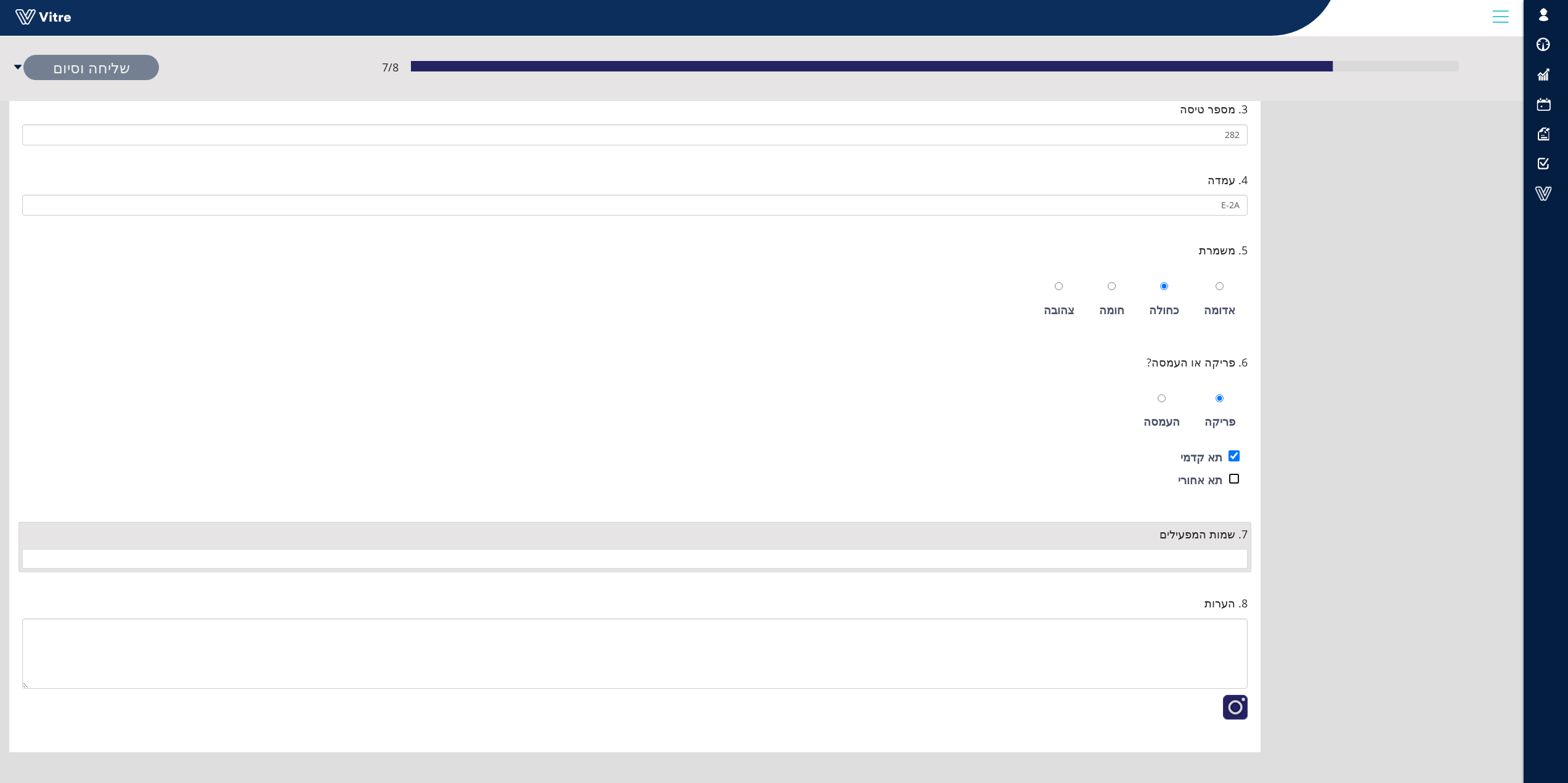
click at [1235, 476] on input "checkbox" at bounding box center [1235, 479] width 11 height 11
checkbox input "true"
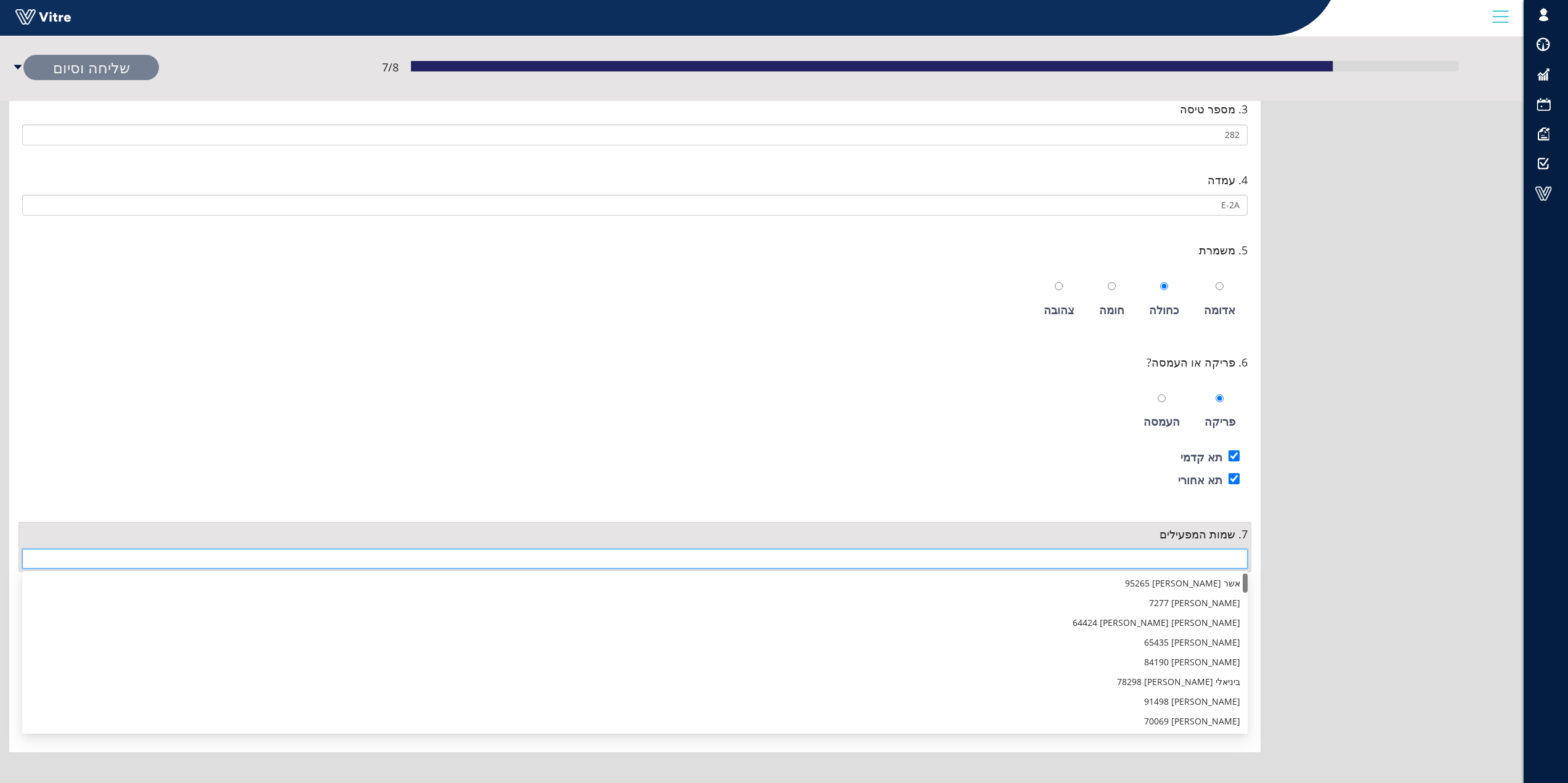
click at [1230, 562] on input "search" at bounding box center [634, 559] width 1211 height 18
click at [1203, 605] on div "יוסי נגש 36509" at bounding box center [634, 608] width 1211 height 13
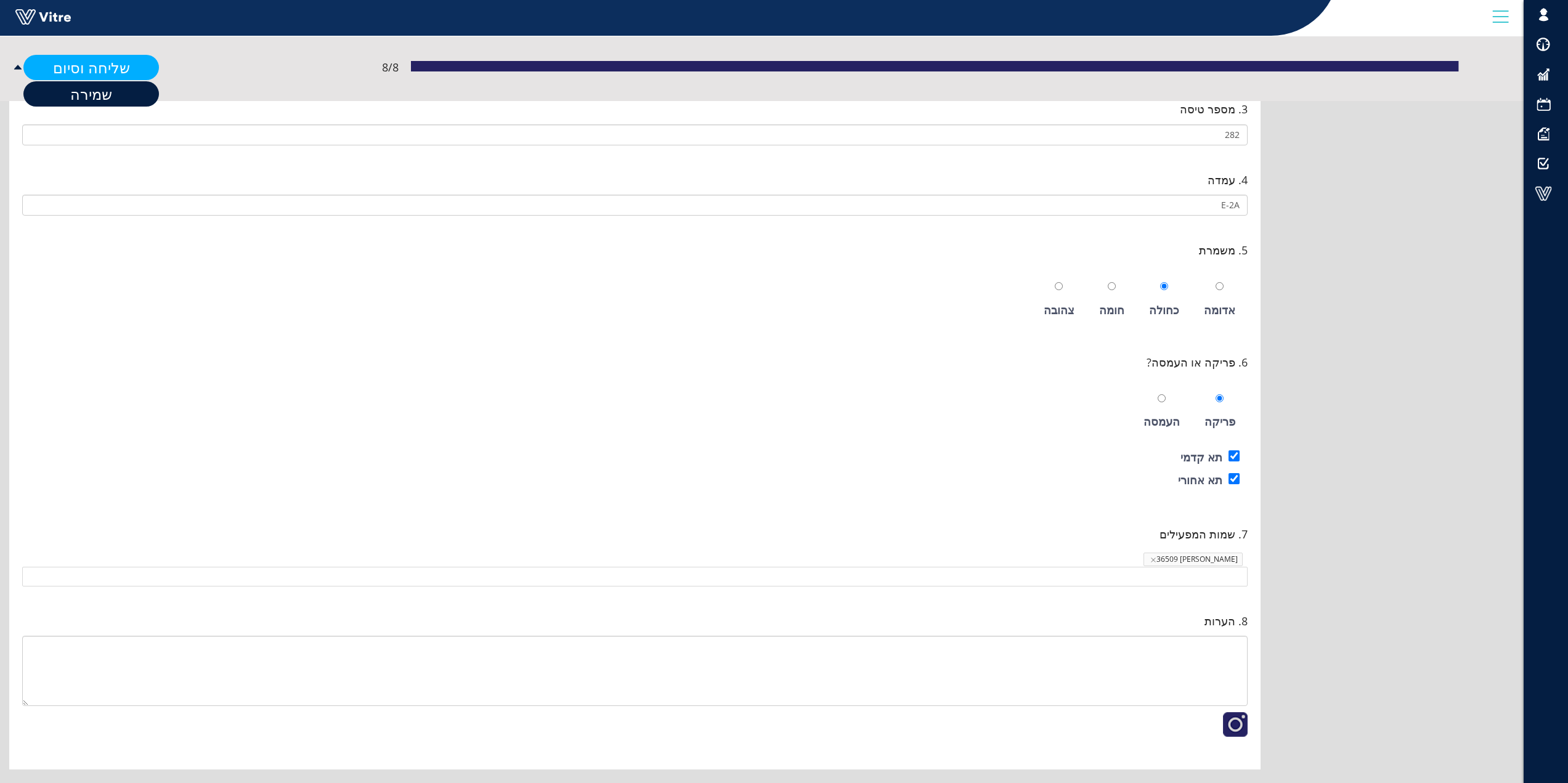
click at [104, 69] on link "שליחה וסיום" at bounding box center [91, 67] width 136 height 25
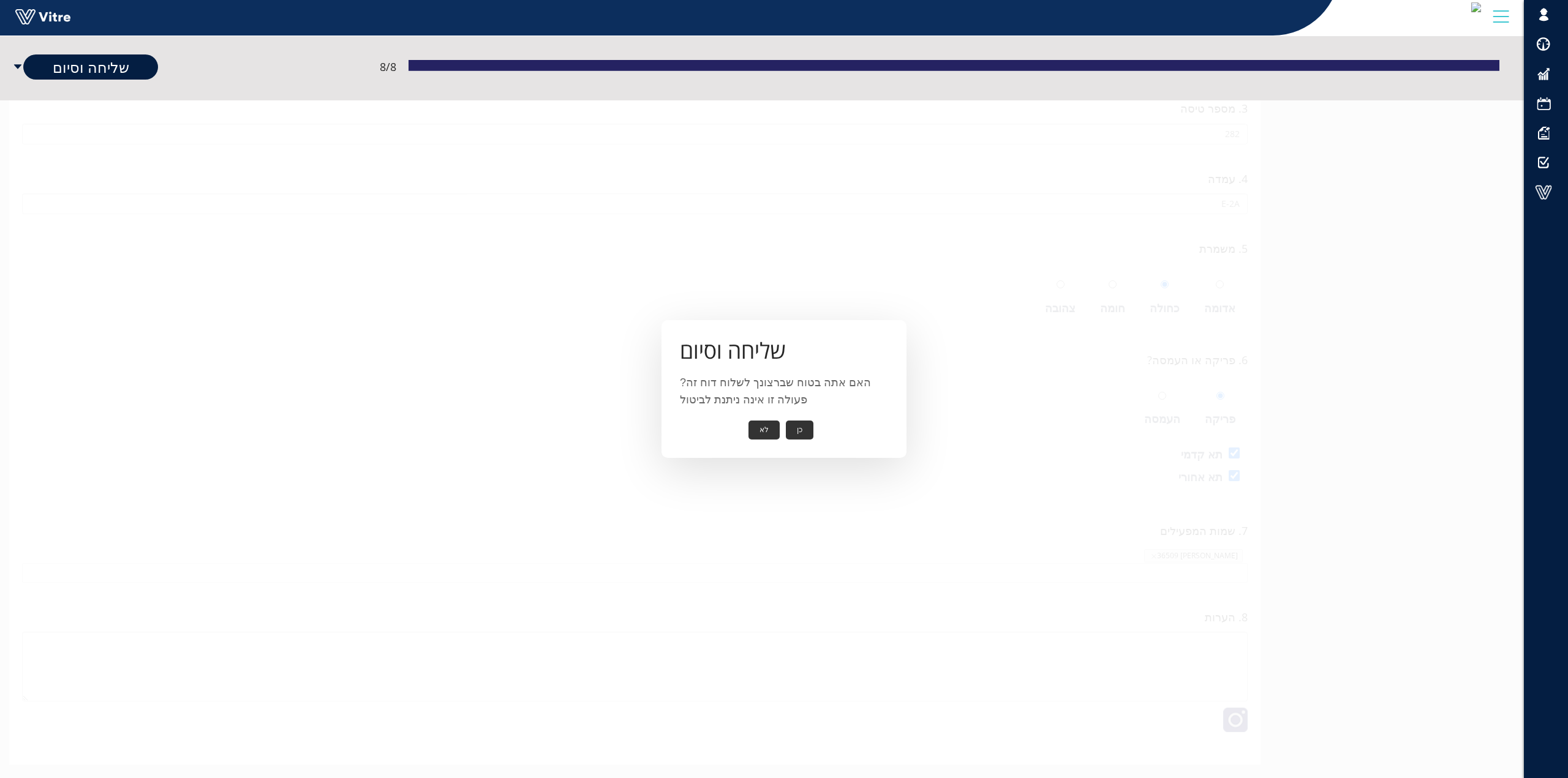
click at [804, 429] on button "כן" at bounding box center [800, 430] width 28 height 19
click at [789, 424] on button "אישור" at bounding box center [781, 421] width 40 height 19
